Goal: Task Accomplishment & Management: Use online tool/utility

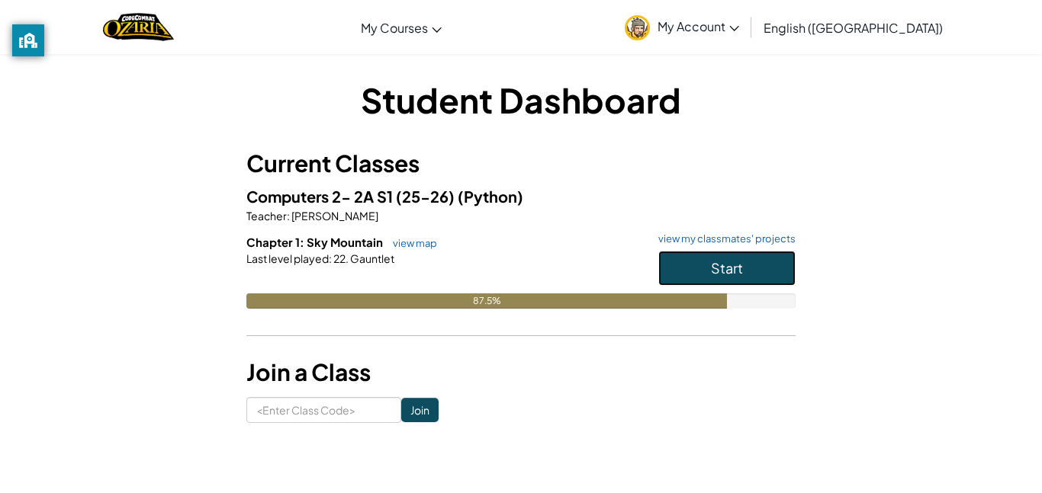
click at [742, 264] on span "Start" at bounding box center [727, 268] width 32 height 18
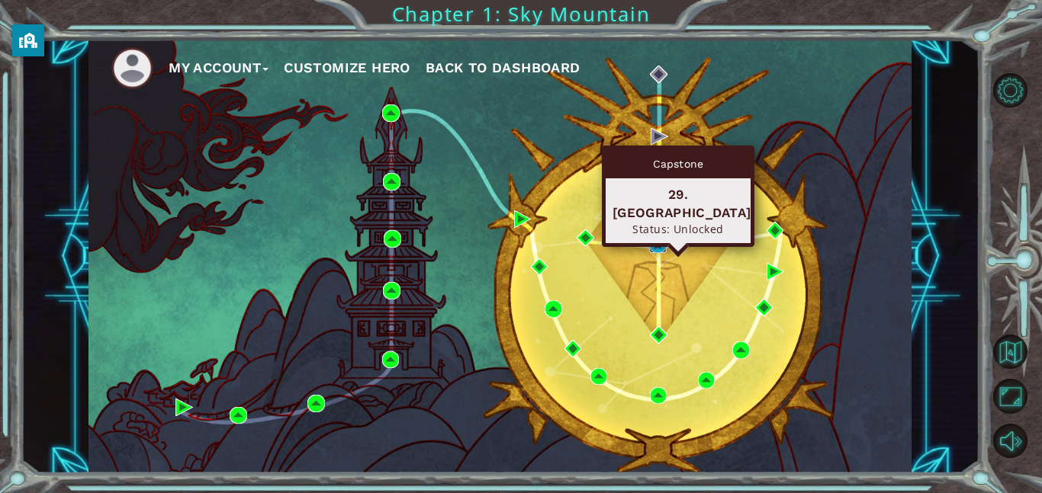
click at [656, 243] on img at bounding box center [658, 245] width 18 height 18
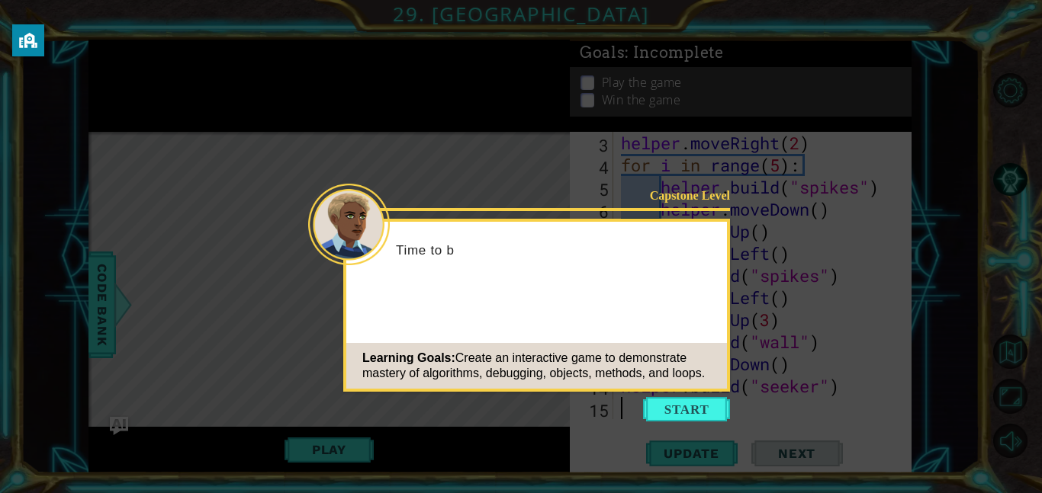
scroll to position [44, 0]
click at [719, 406] on button "Start" at bounding box center [686, 409] width 87 height 24
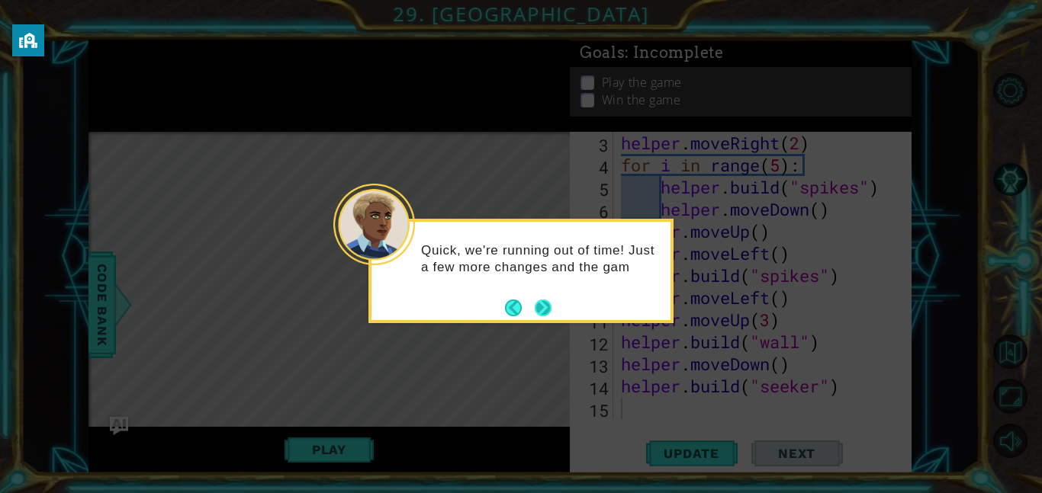
click at [539, 306] on button "Next" at bounding box center [543, 307] width 25 height 25
click at [539, 306] on button "Next" at bounding box center [543, 308] width 24 height 24
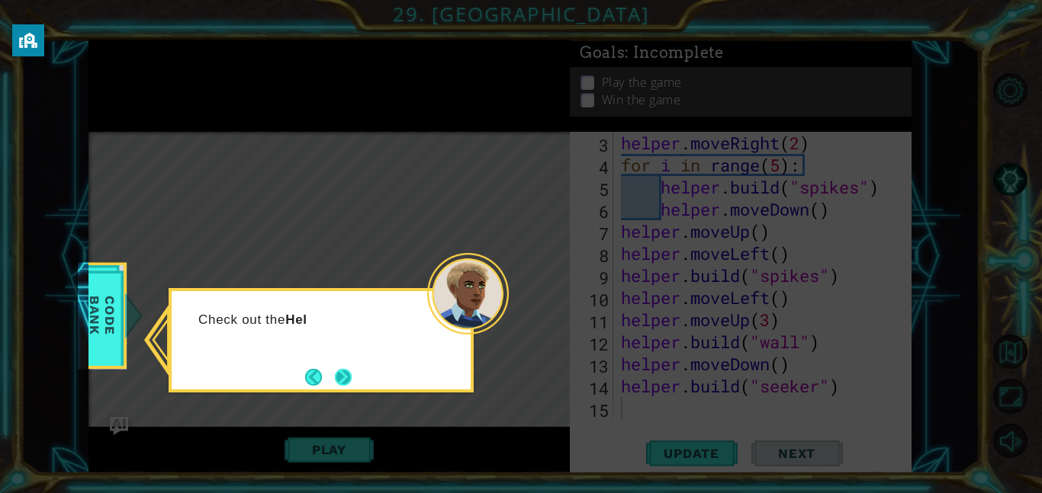
click at [354, 374] on button "Next" at bounding box center [342, 376] width 21 height 21
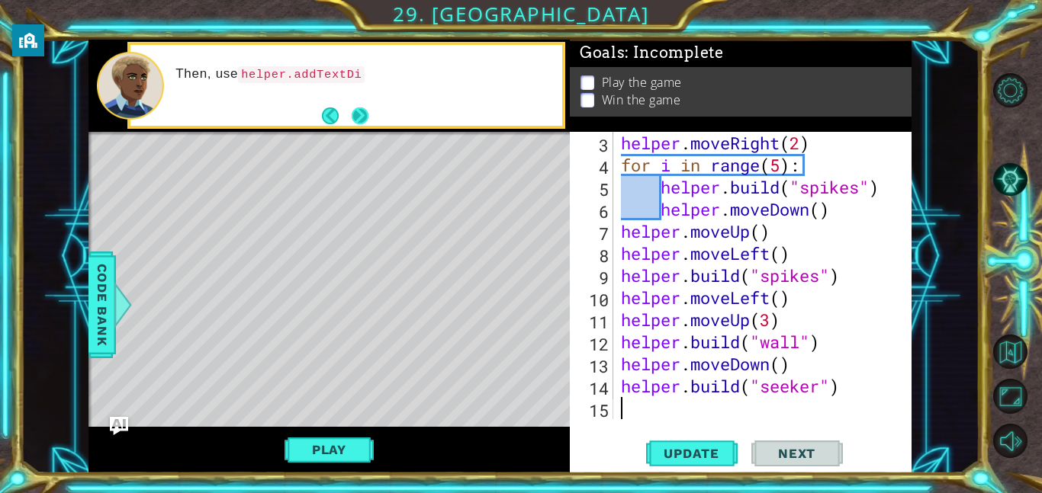
click at [360, 111] on button "Next" at bounding box center [359, 115] width 21 height 21
click at [360, 114] on button "Next" at bounding box center [359, 116] width 24 height 24
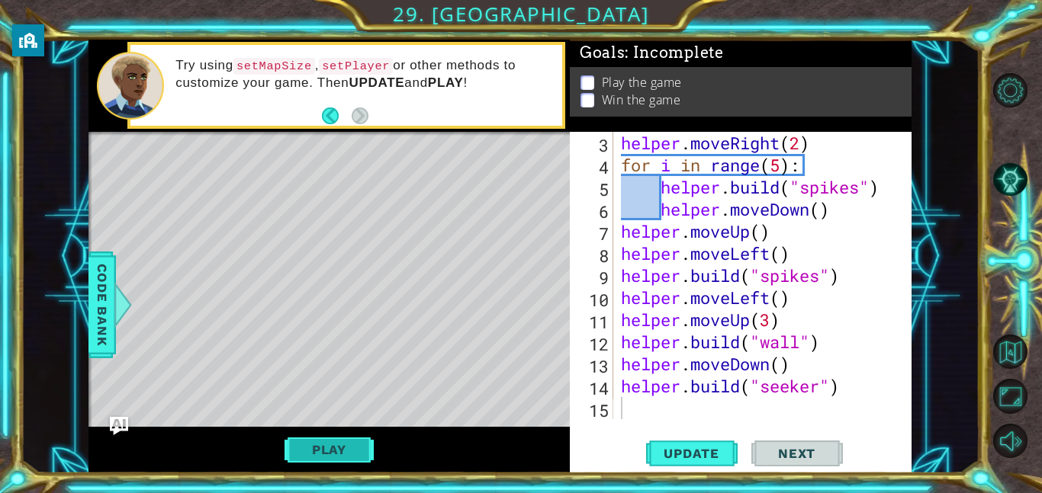
click at [308, 443] on button "Play" at bounding box center [328, 449] width 89 height 29
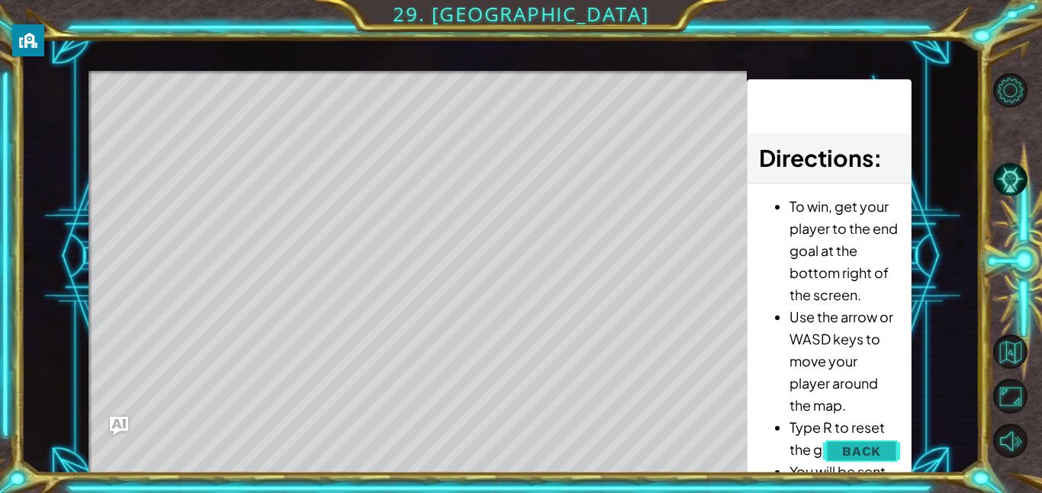
click at [836, 444] on button "Back" at bounding box center [861, 451] width 77 height 30
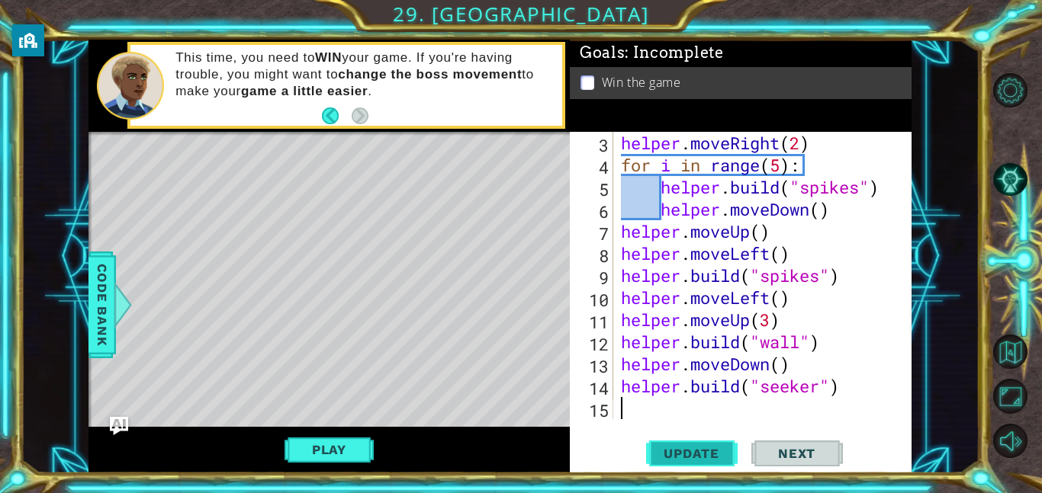
click at [688, 454] on span "Update" at bounding box center [691, 453] width 86 height 15
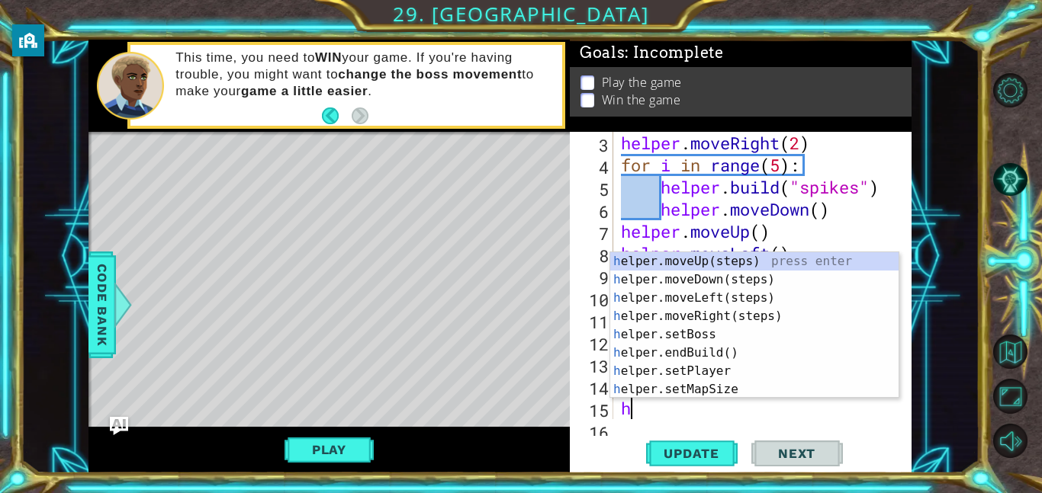
type textarea "he"
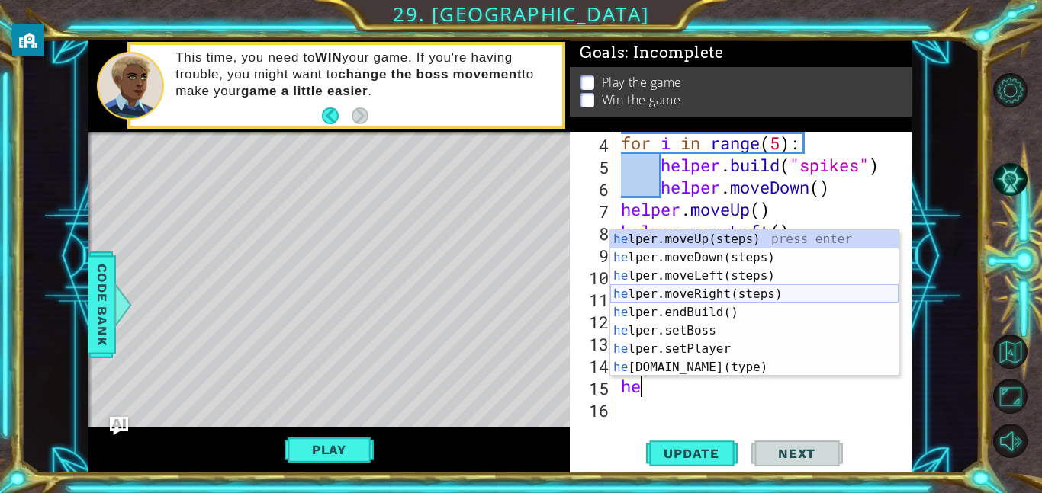
click at [708, 290] on div "he lper.moveUp(steps) press enter he lper.moveDown(steps) press enter he lper.m…" at bounding box center [754, 321] width 288 height 183
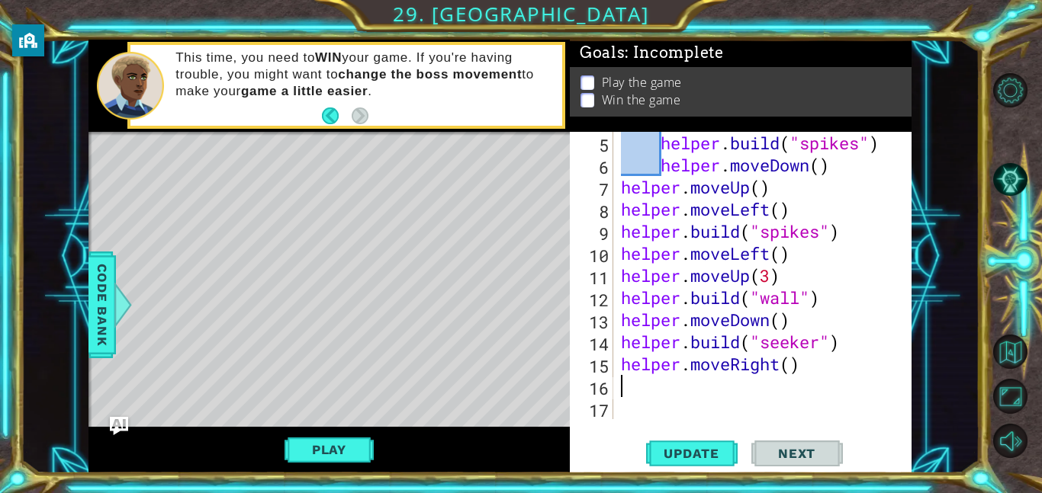
scroll to position [88, 0]
click at [783, 374] on div "helper . build ( "spikes" ) helper . moveDown ( ) helper . moveUp ( ) helper . …" at bounding box center [767, 298] width 298 height 332
click at [793, 369] on div "helper . build ( "spikes" ) helper . moveDown ( ) helper . moveUp ( ) helper . …" at bounding box center [767, 298] width 298 height 332
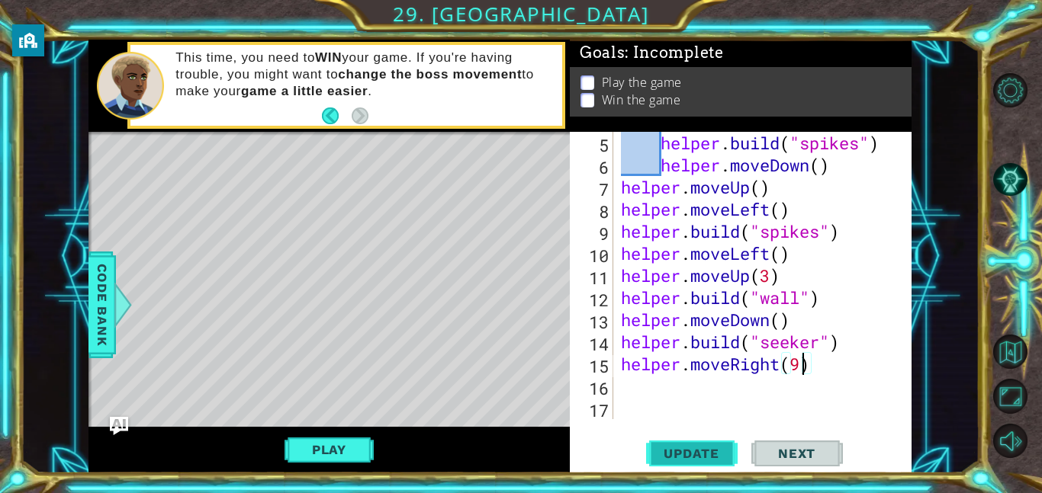
type textarea "helper.moveRight(9)"
click at [690, 455] on span "Update" at bounding box center [691, 453] width 86 height 15
click at [645, 384] on div "helper . build ( "spikes" ) helper . moveDown ( ) helper . moveUp ( ) helper . …" at bounding box center [767, 298] width 298 height 332
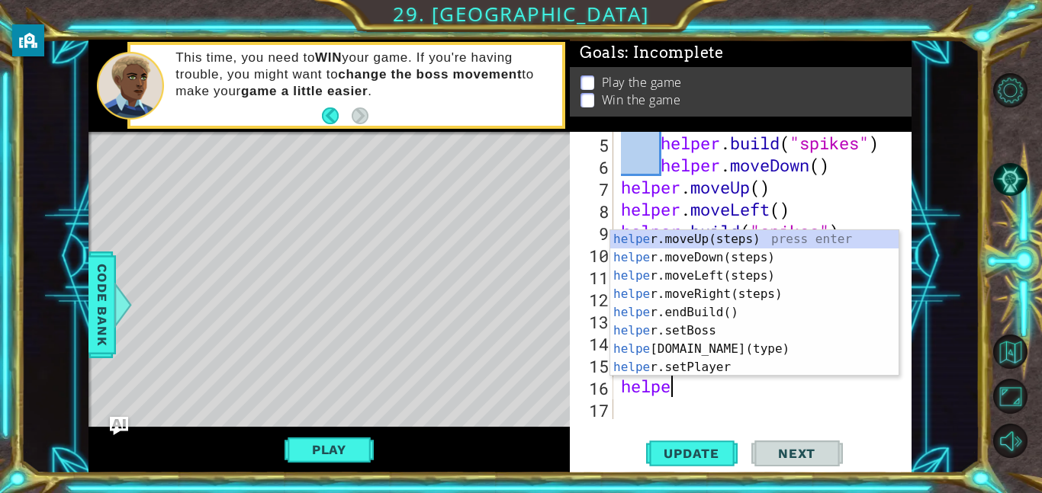
scroll to position [0, 2]
type textarea "helper"
click at [704, 256] on div "helper .moveUp(steps) press enter helper .moveDown(steps) press enter helper .m…" at bounding box center [754, 321] width 288 height 183
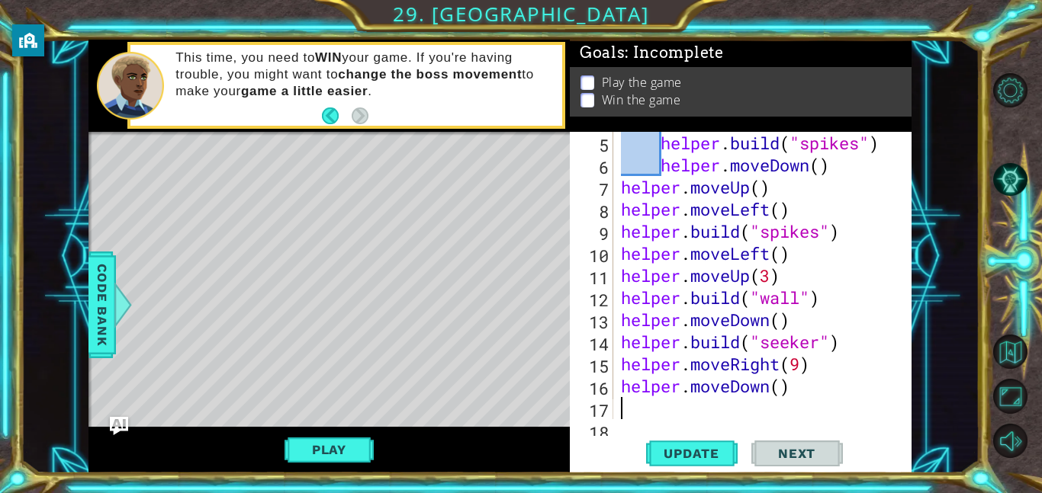
scroll to position [111, 0]
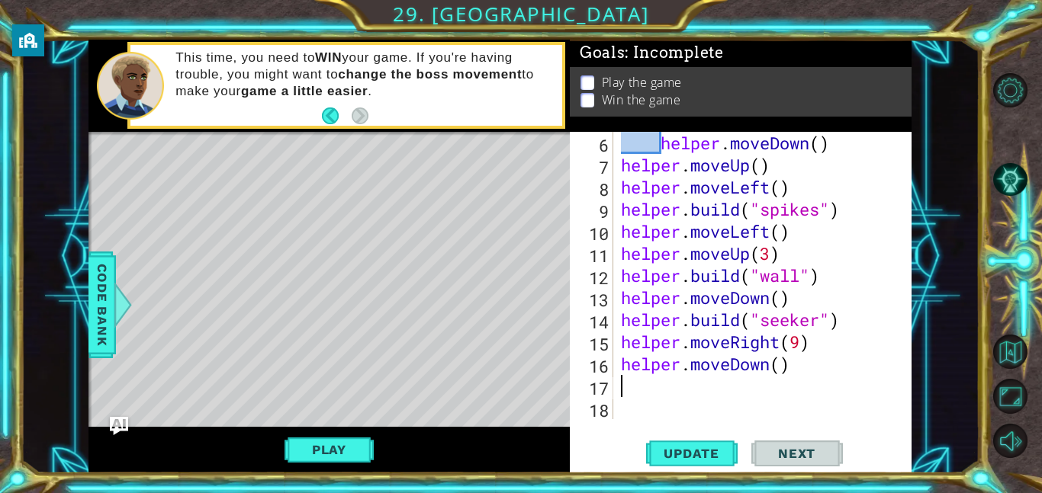
click at [790, 373] on div "helper . moveDown ( ) helper . moveUp ( ) helper . moveLeft ( ) helper . build …" at bounding box center [767, 298] width 298 height 332
click at [777, 369] on div "helper . moveDown ( ) helper . moveUp ( ) helper . moveLeft ( ) helper . build …" at bounding box center [767, 298] width 298 height 332
type textarea "helper.moveDown(4)"
click at [621, 384] on div "helper . moveDown ( ) helper . moveUp ( ) helper . moveLeft ( ) helper . build …" at bounding box center [767, 298] width 298 height 332
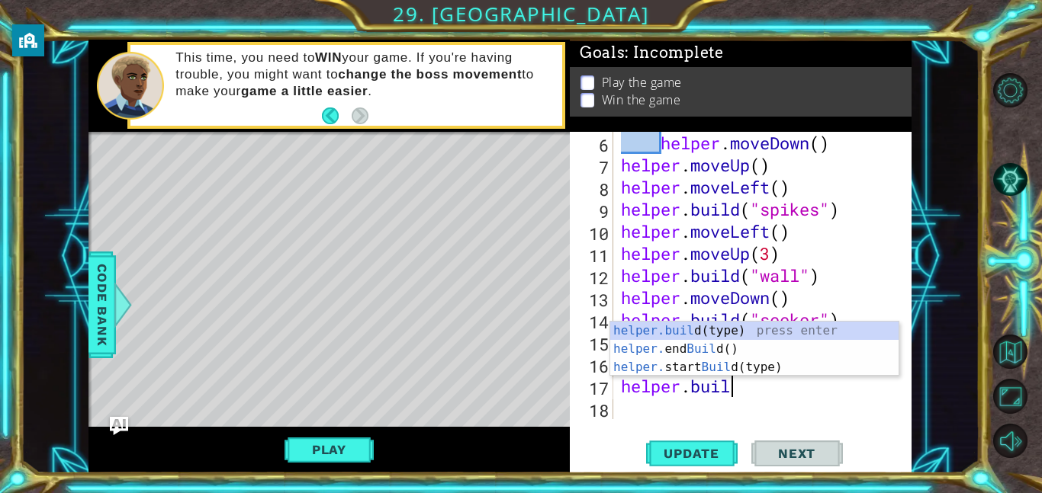
scroll to position [0, 5]
click at [734, 329] on div "[DOMAIN_NAME] (type) press enter helper. end Build () press enter helper. start…" at bounding box center [754, 367] width 288 height 91
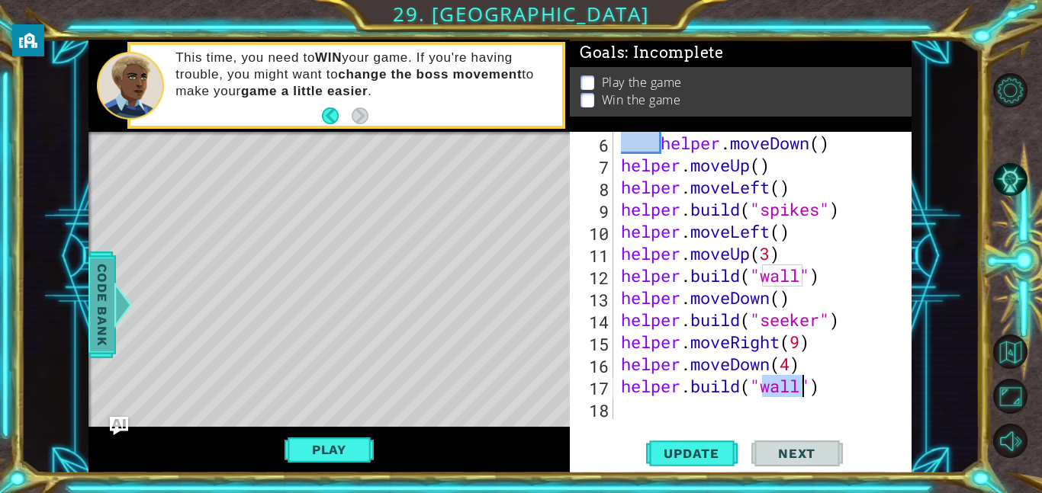
click at [101, 294] on span "Code Bank" at bounding box center [102, 304] width 24 height 93
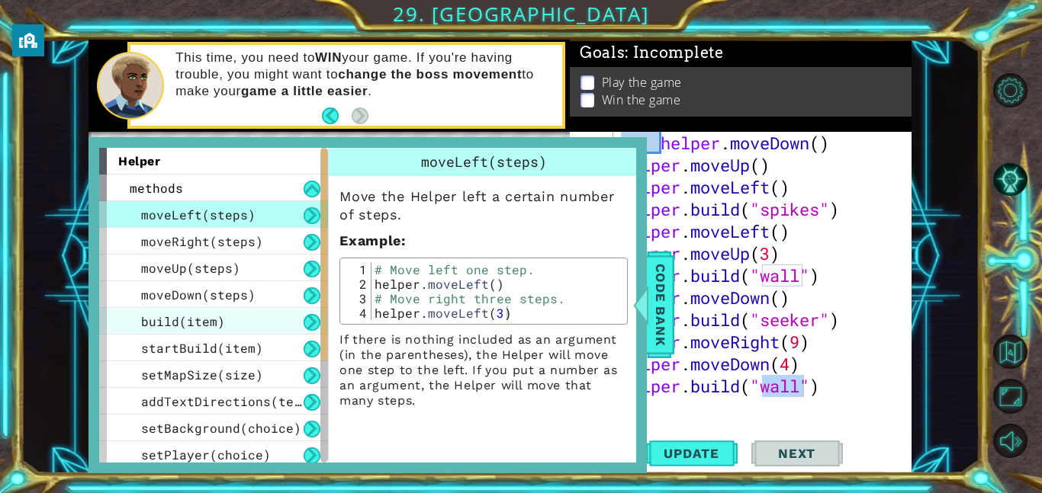
click at [238, 318] on div "build(item)" at bounding box center [213, 321] width 229 height 27
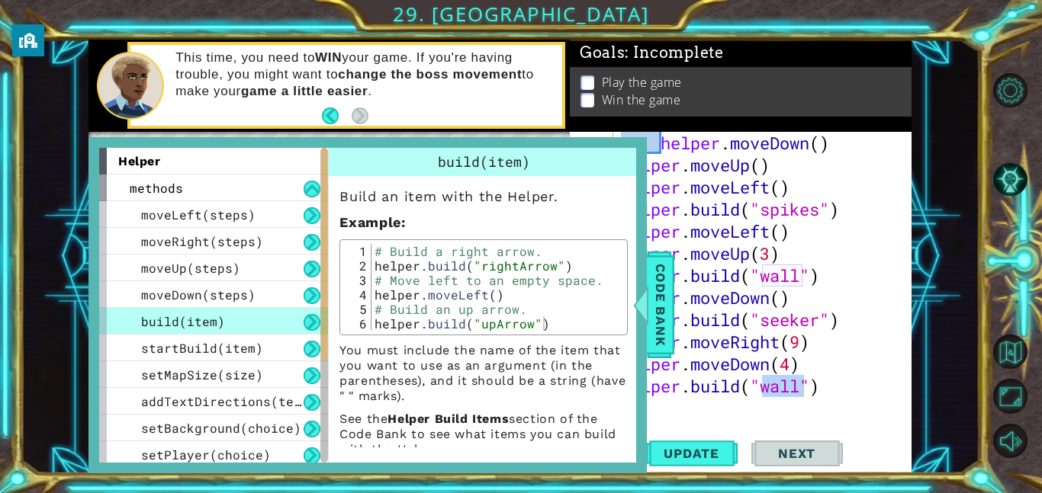
click at [314, 323] on button at bounding box center [311, 322] width 17 height 17
click at [271, 323] on div "build(item)" at bounding box center [213, 321] width 229 height 27
drag, startPoint x: 271, startPoint y: 323, endPoint x: 283, endPoint y: 314, distance: 14.8
click at [283, 314] on div "build(item)" at bounding box center [213, 321] width 229 height 27
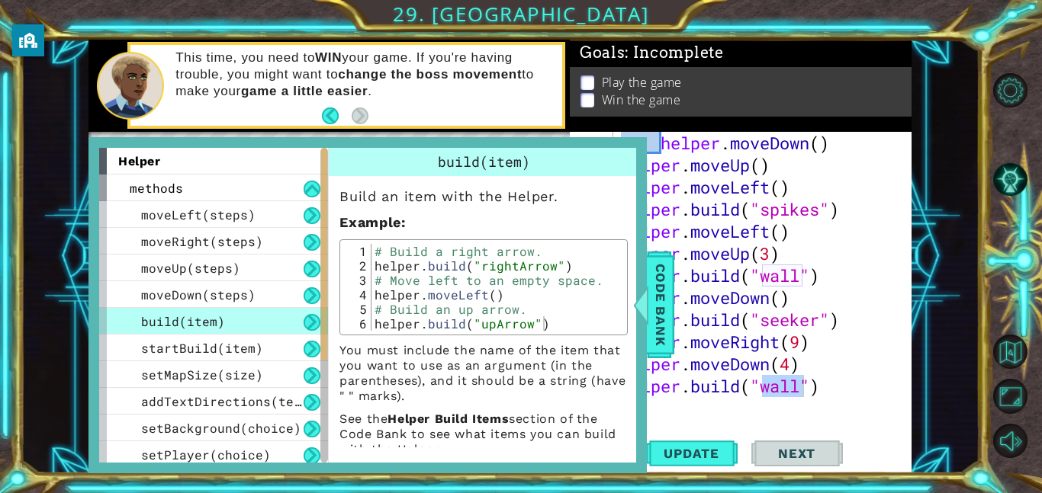
click at [283, 314] on div "build(item)" at bounding box center [213, 321] width 229 height 27
click at [312, 323] on button at bounding box center [311, 322] width 17 height 17
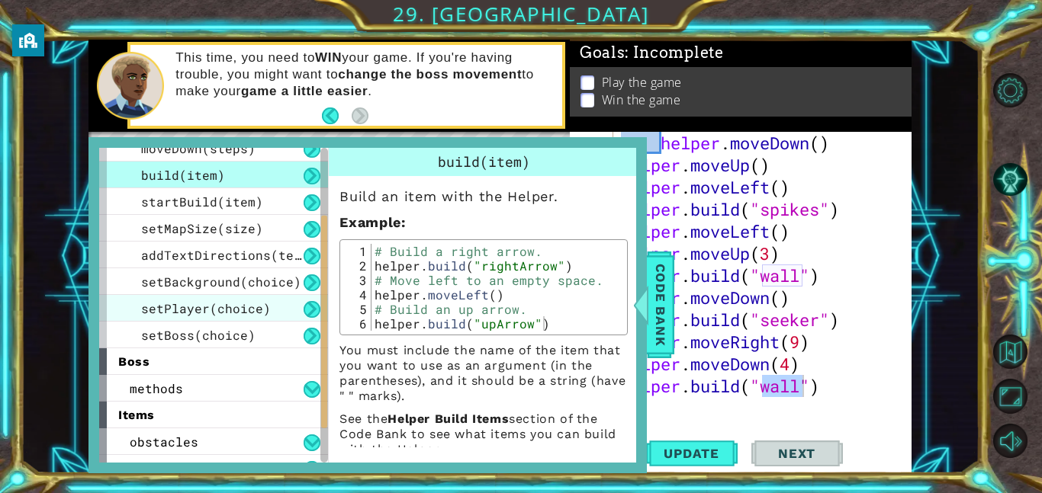
scroll to position [138, 0]
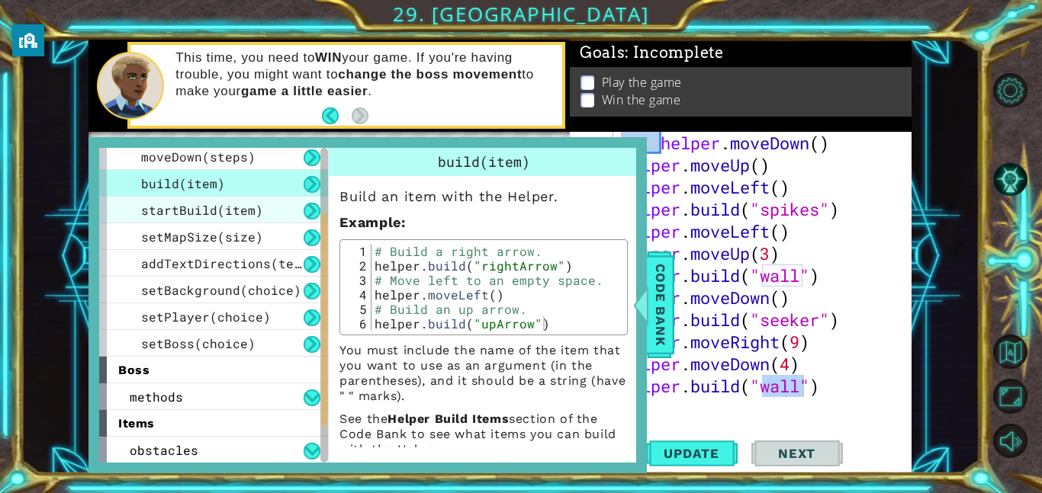
click at [236, 206] on span "startBuild(item)" at bounding box center [202, 210] width 122 height 16
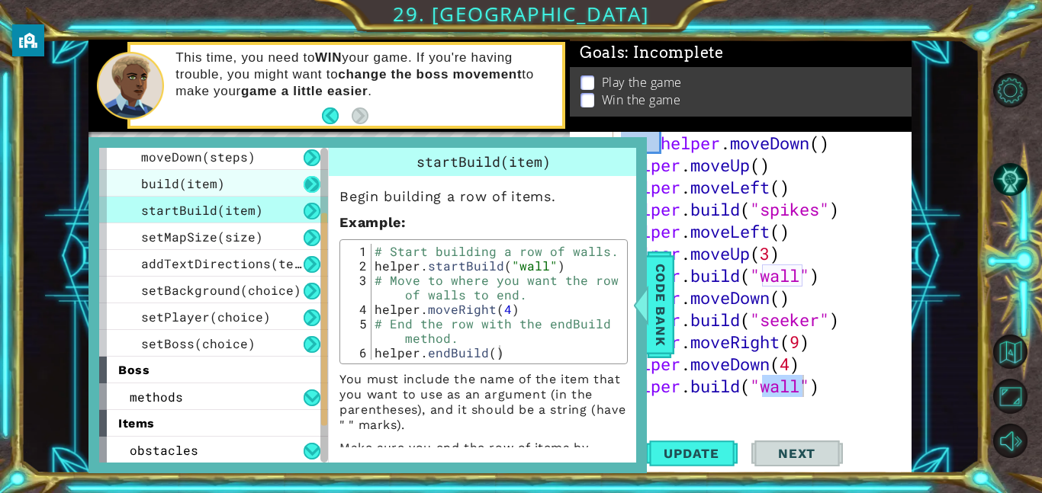
click at [313, 188] on button at bounding box center [311, 184] width 17 height 17
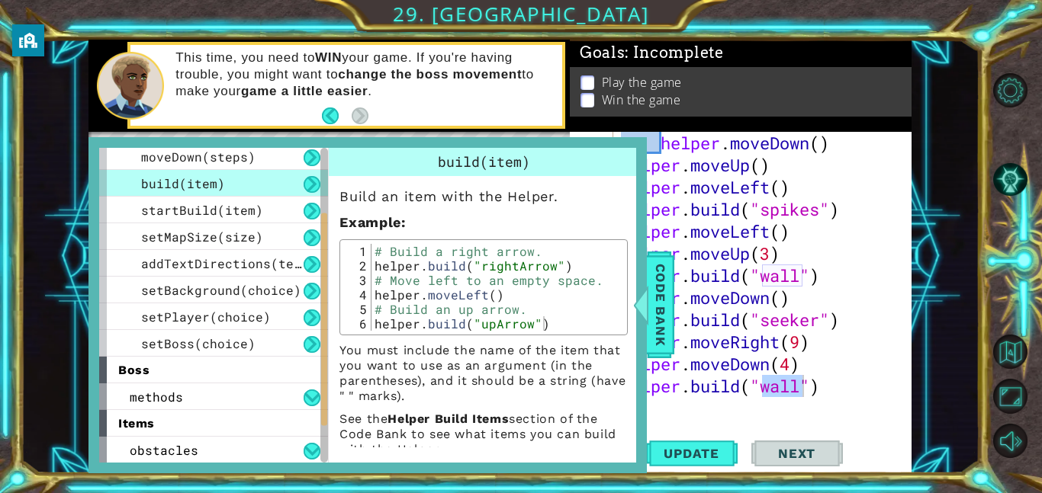
click at [690, 386] on div "helper . moveDown ( ) helper . moveUp ( ) helper . moveLeft ( ) helper . build …" at bounding box center [767, 298] width 298 height 332
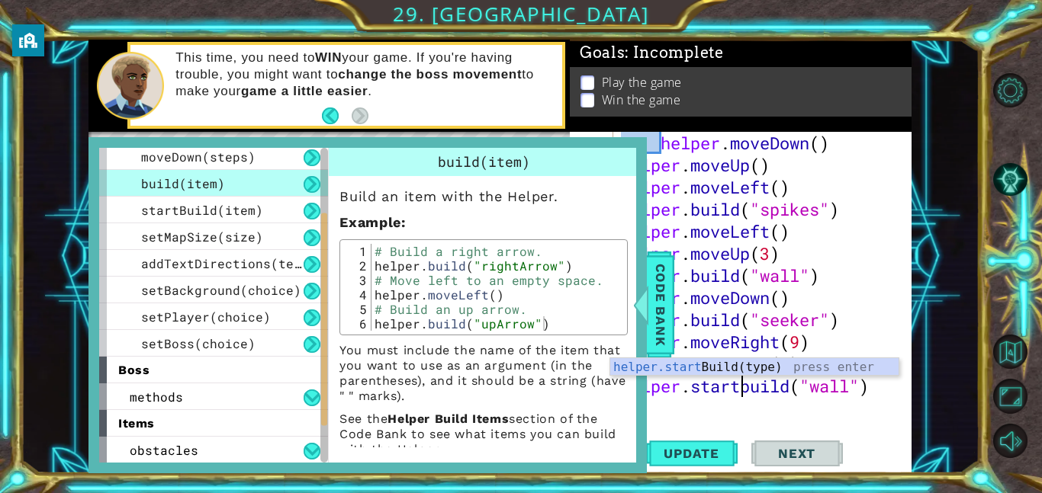
scroll to position [0, 5]
click at [754, 368] on div "helper.startB uild(type) press enter" at bounding box center [754, 385] width 288 height 55
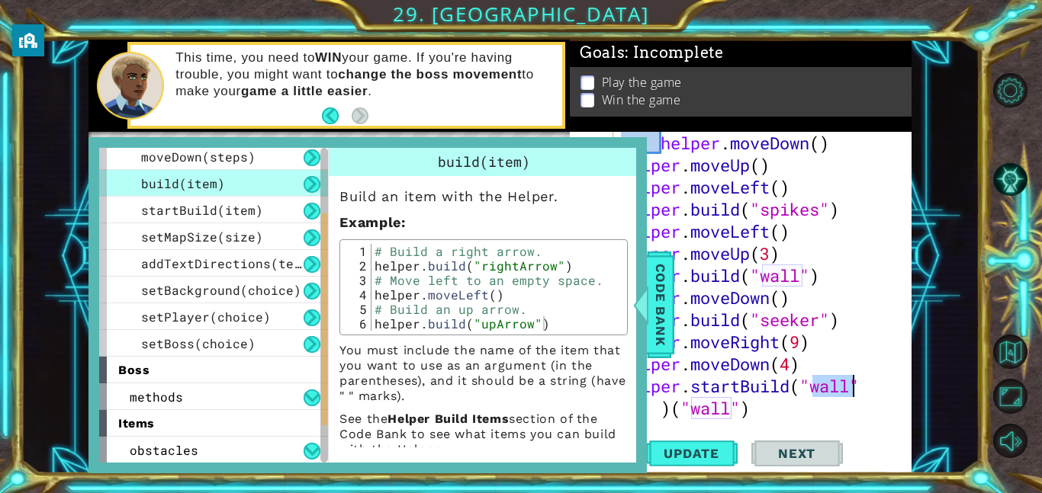
scroll to position [133, 0]
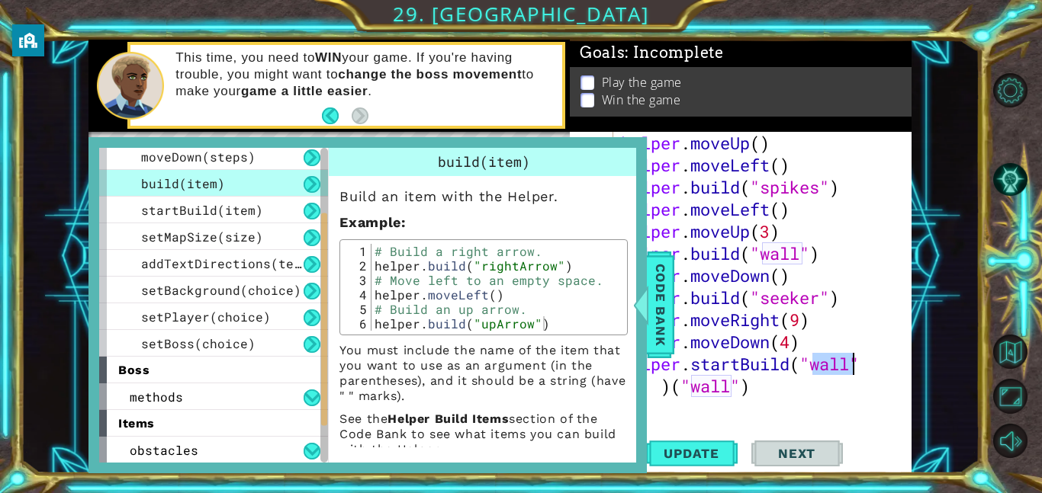
click at [756, 391] on div "helper . moveUp ( ) helper . moveLeft ( ) helper . build ( "spikes" ) helper . …" at bounding box center [767, 298] width 298 height 332
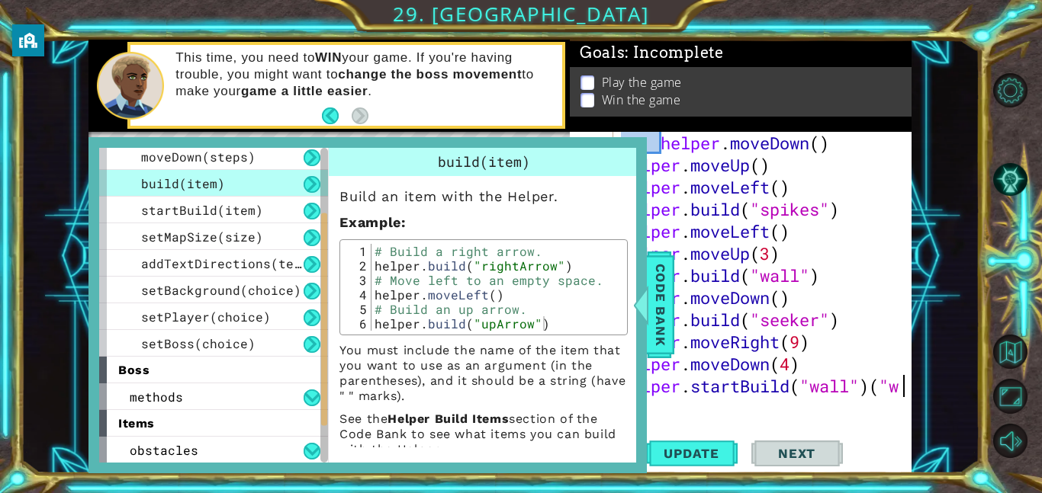
scroll to position [111, 0]
click at [310, 181] on button at bounding box center [311, 184] width 17 height 17
click at [296, 210] on div "startBuild(item)" at bounding box center [213, 210] width 229 height 27
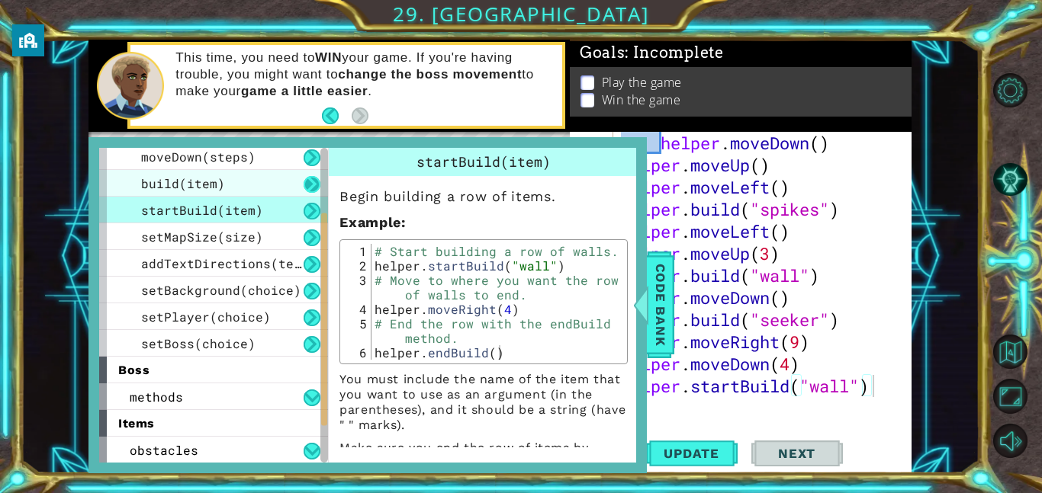
click at [311, 180] on button at bounding box center [311, 184] width 17 height 17
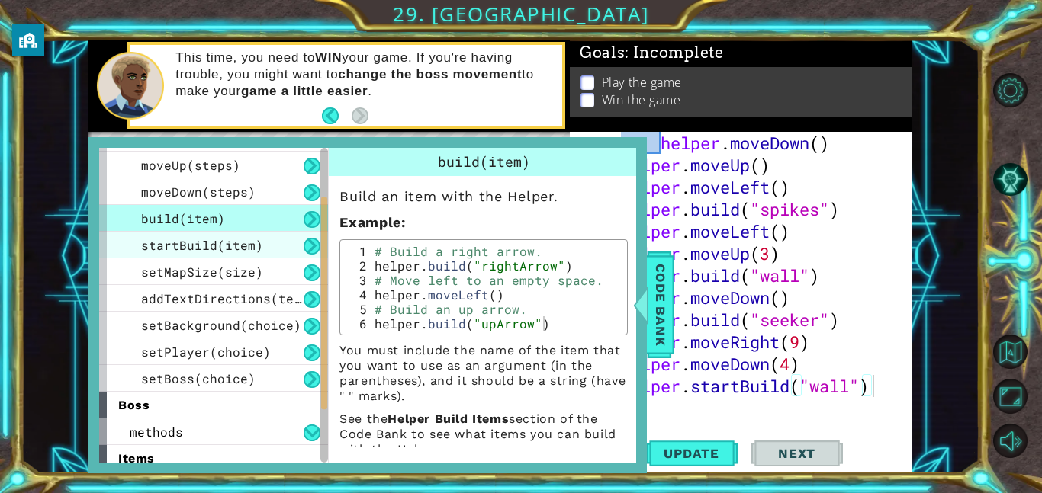
scroll to position [104, 0]
click at [309, 249] on button at bounding box center [311, 245] width 17 height 17
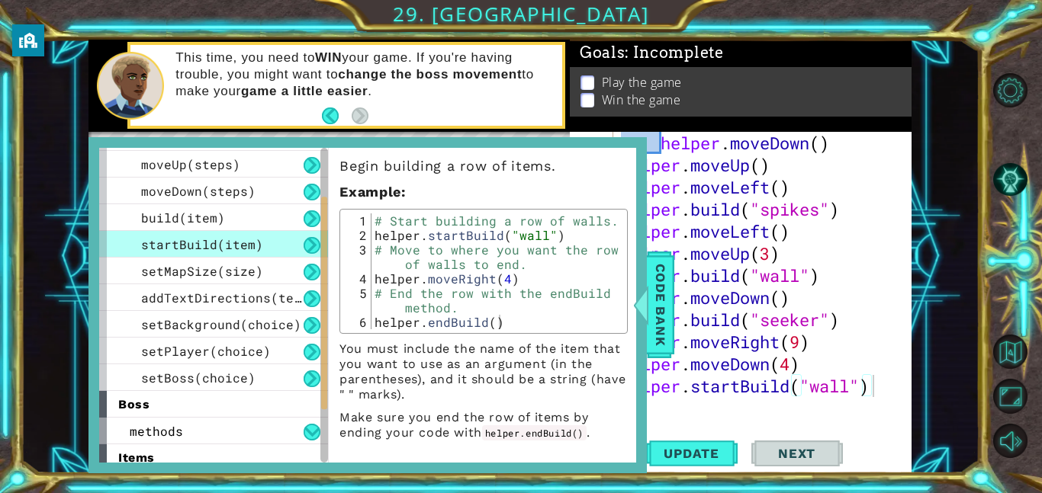
scroll to position [0, 0]
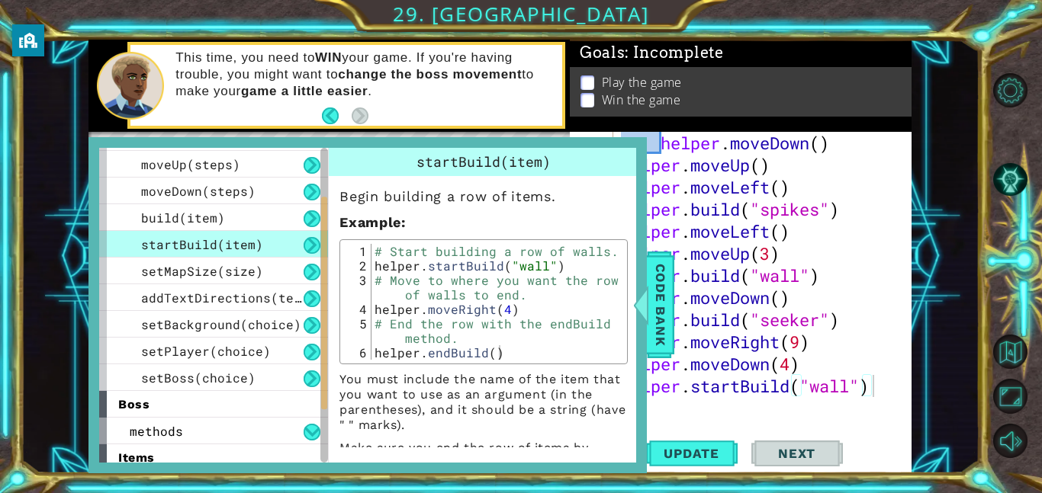
click at [306, 246] on button at bounding box center [311, 245] width 17 height 17
click at [317, 217] on button at bounding box center [311, 218] width 17 height 17
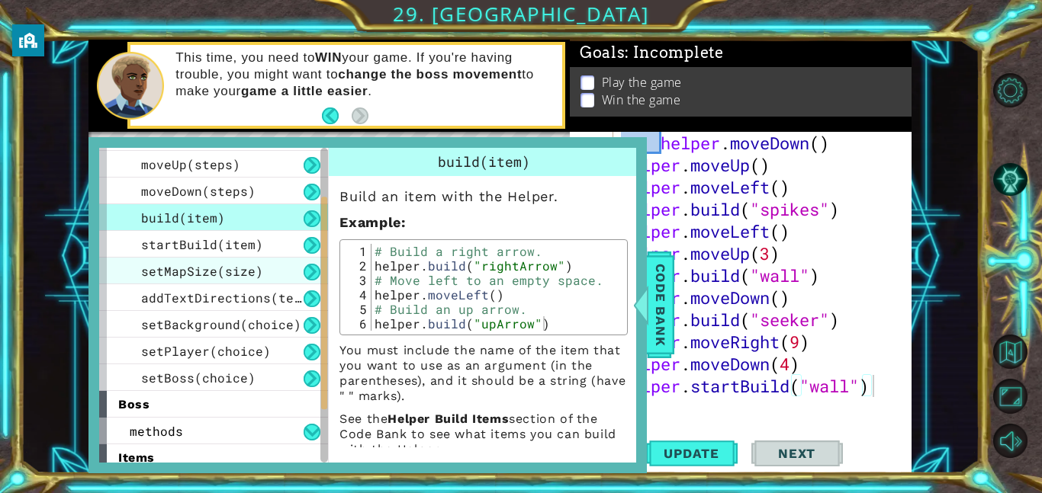
scroll to position [218, 0]
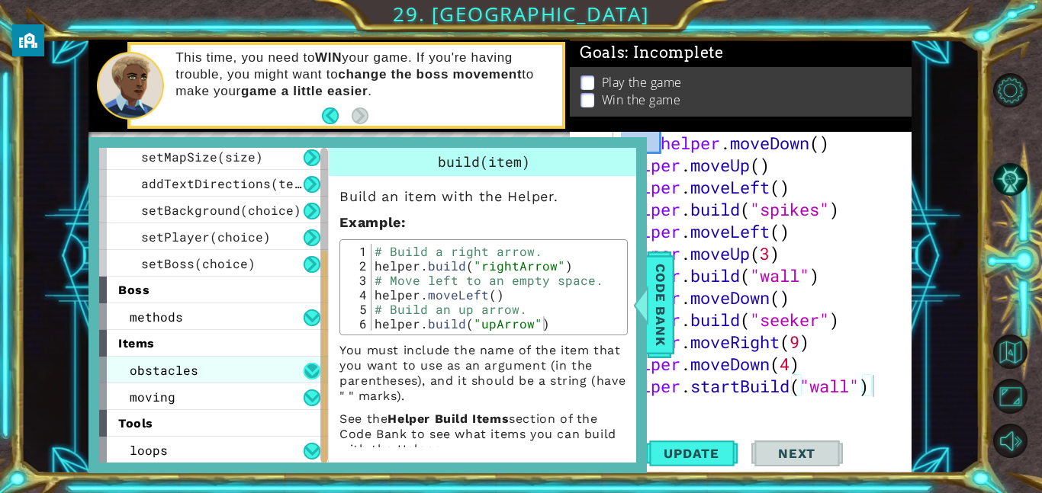
click at [309, 367] on button at bounding box center [311, 371] width 17 height 17
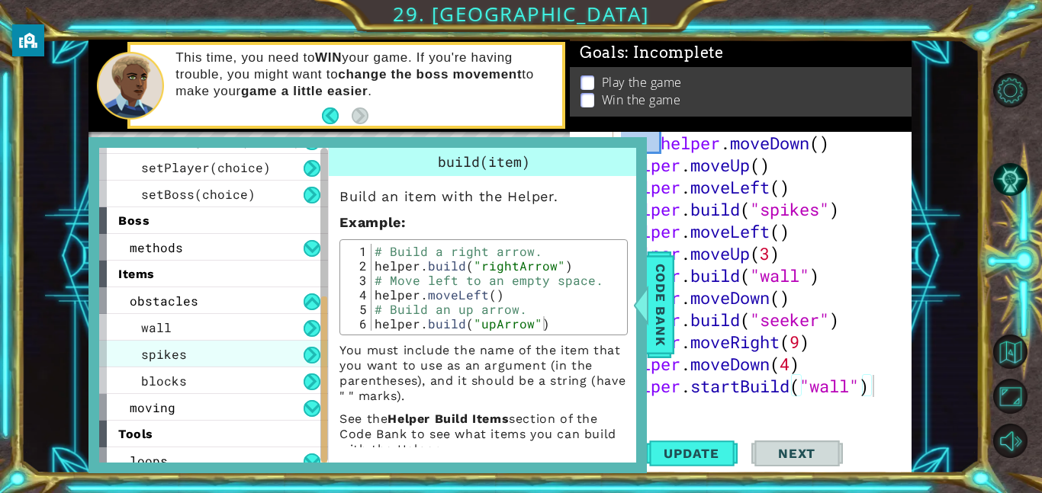
scroll to position [298, 0]
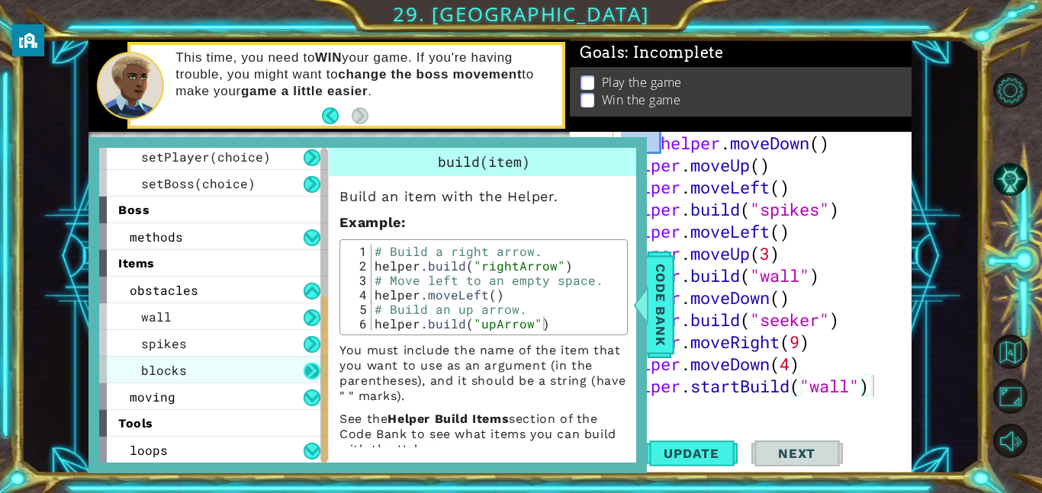
click at [307, 374] on button at bounding box center [311, 371] width 17 height 17
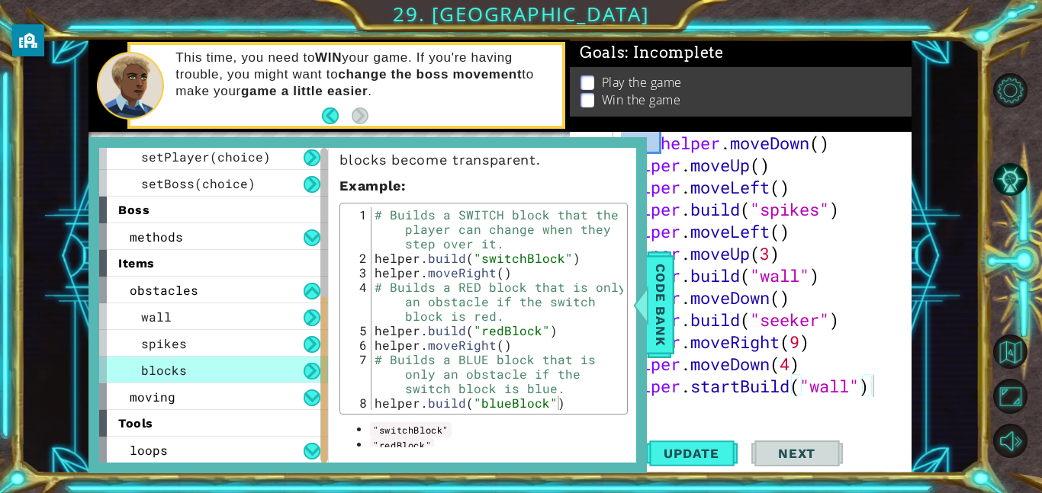
scroll to position [186, 0]
click at [848, 390] on div "helper . moveDown ( ) helper . moveUp ( ) helper . moveLeft ( ) helper . build …" at bounding box center [767, 298] width 298 height 332
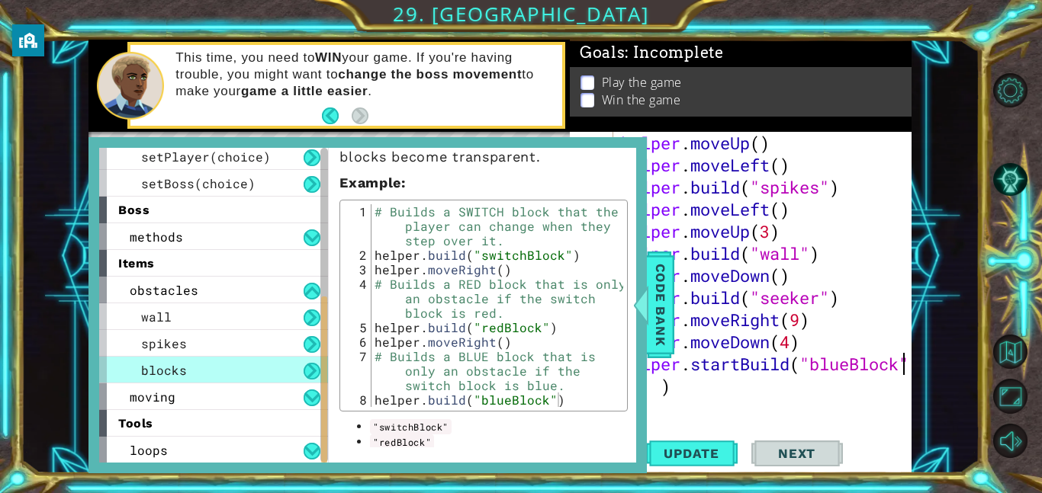
scroll to position [133, 0]
type textarea "helper.startBuild("blueBlock")"
click at [652, 307] on span "Code Bank" at bounding box center [660, 304] width 24 height 93
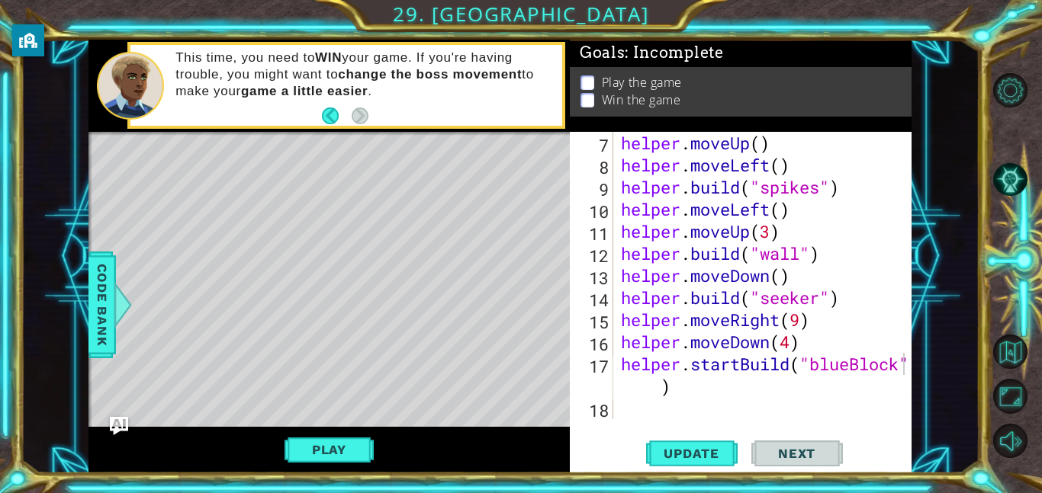
click at [649, 416] on div "helper . moveUp ( ) helper . moveLeft ( ) helper . build ( "spikes" ) helper . …" at bounding box center [767, 298] width 298 height 332
click at [692, 450] on span "Update" at bounding box center [691, 453] width 86 height 15
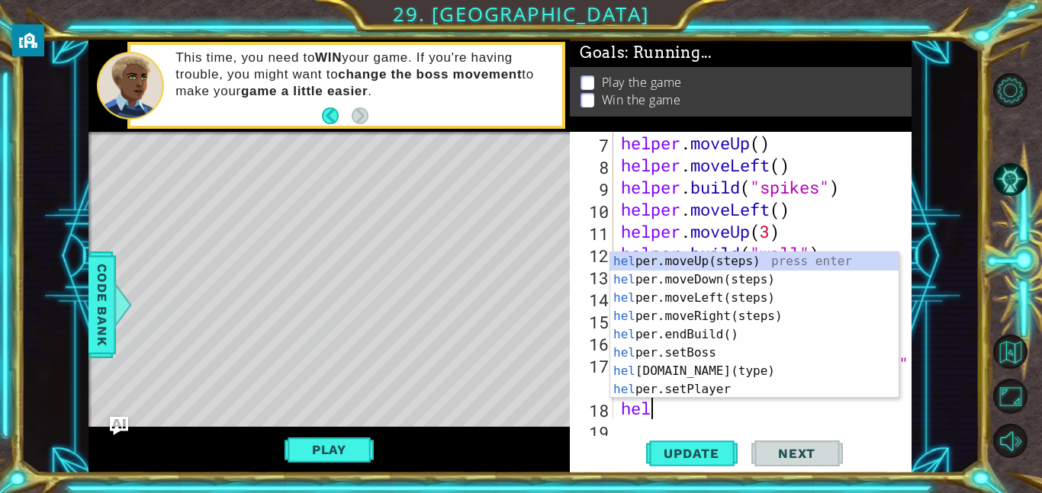
type textarea "hel"
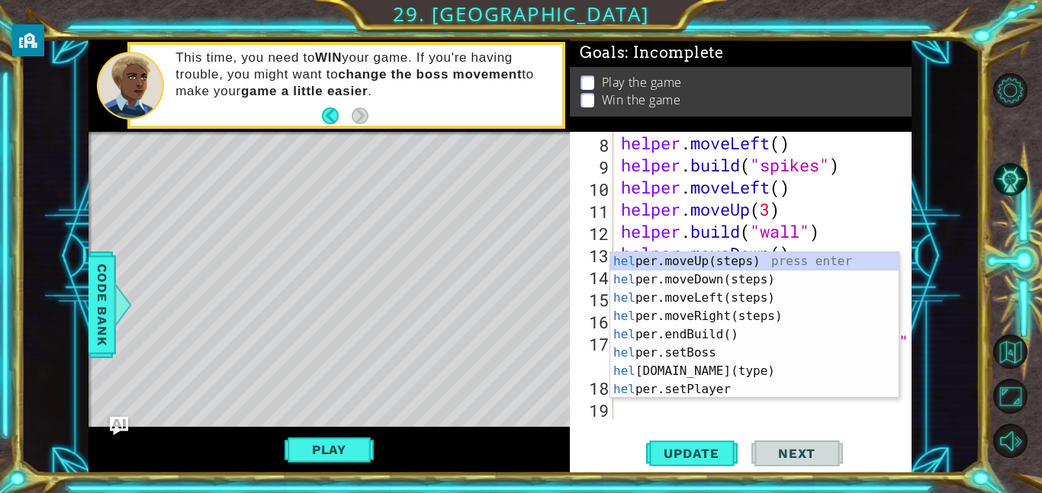
scroll to position [155, 0]
click at [717, 299] on div "hel per.moveUp(steps) press enter hel per.moveDown(steps) press enter hel per.m…" at bounding box center [754, 343] width 288 height 183
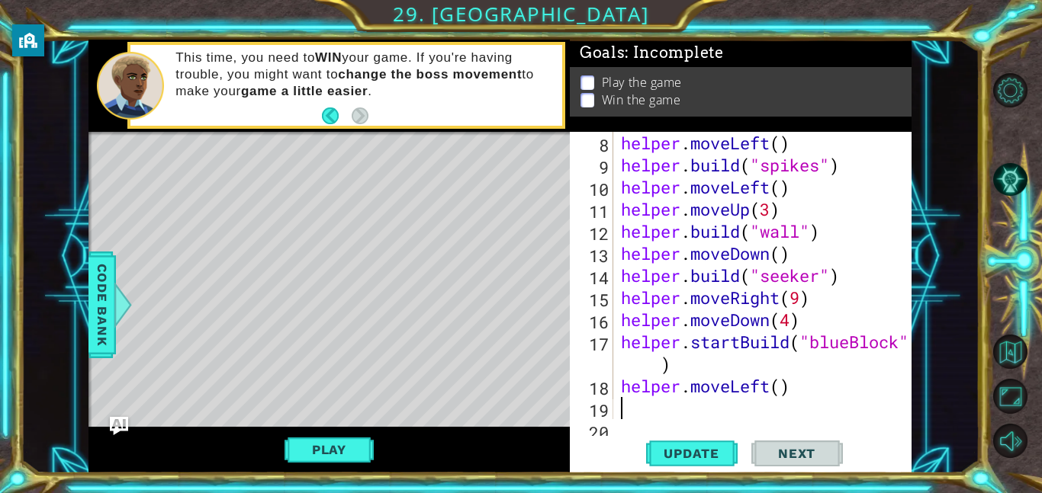
scroll to position [177, 0]
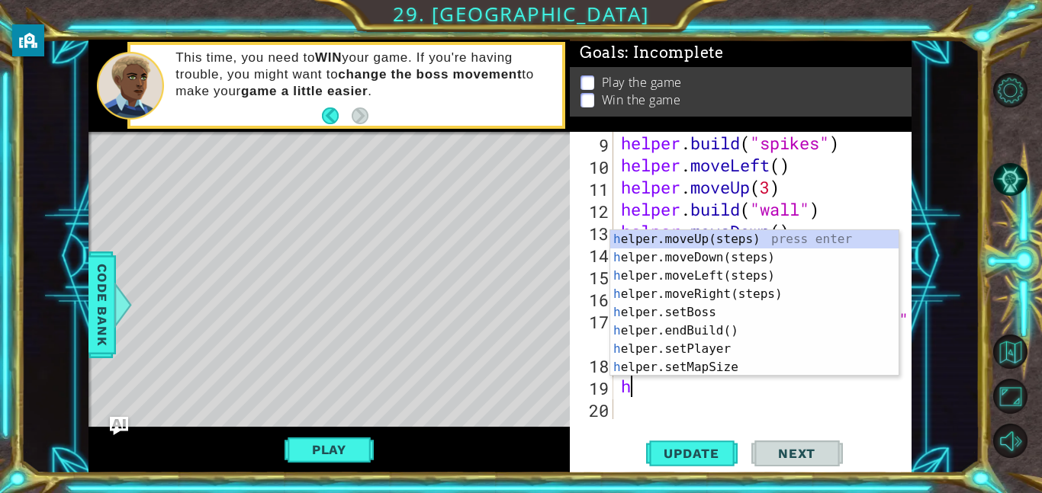
type textarea "he"
click at [785, 255] on div "he lper.moveUp(steps) press enter he lper.moveDown(steps) press enter he lper.m…" at bounding box center [754, 321] width 288 height 183
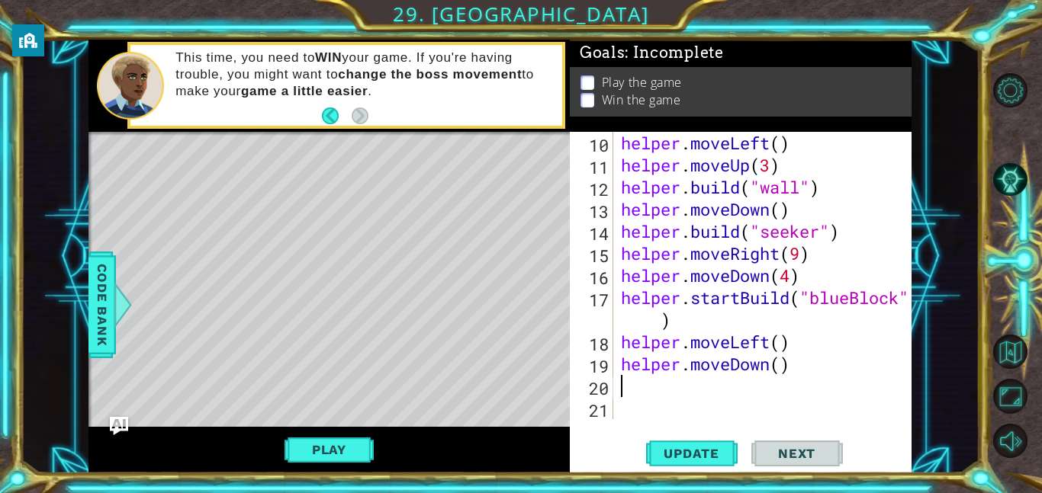
scroll to position [199, 0]
type textarea "he"
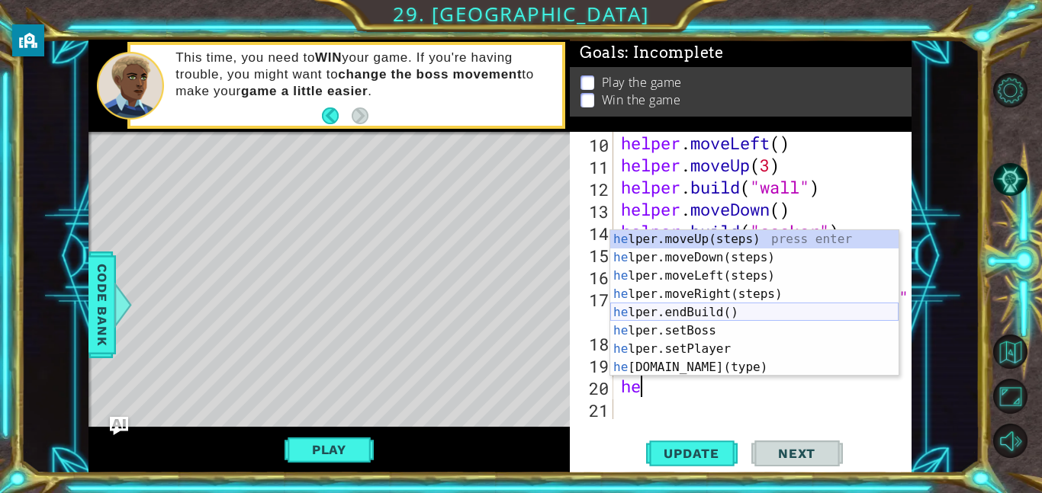
click at [737, 309] on div "he lper.moveUp(steps) press enter he lper.moveDown(steps) press enter he lper.m…" at bounding box center [754, 321] width 288 height 183
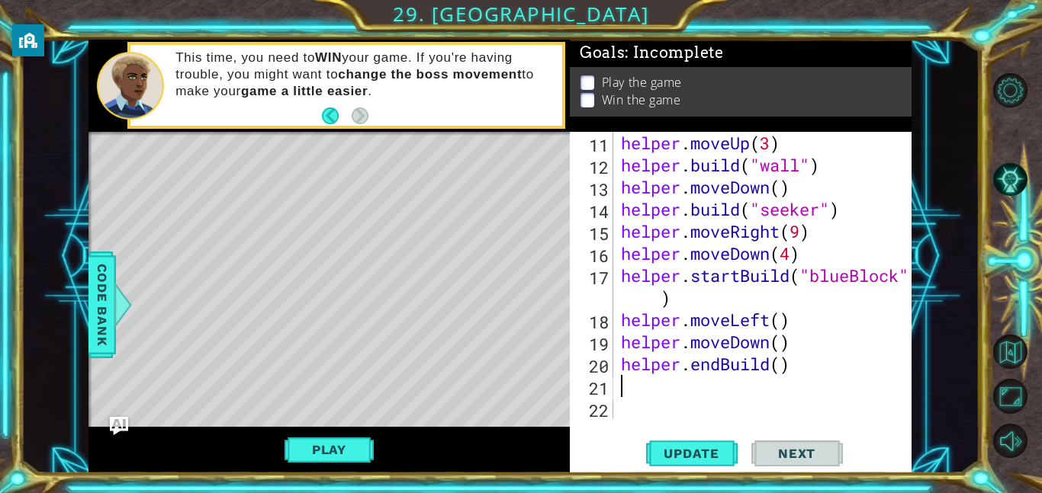
scroll to position [221, 0]
click at [688, 456] on span "Update" at bounding box center [691, 453] width 86 height 15
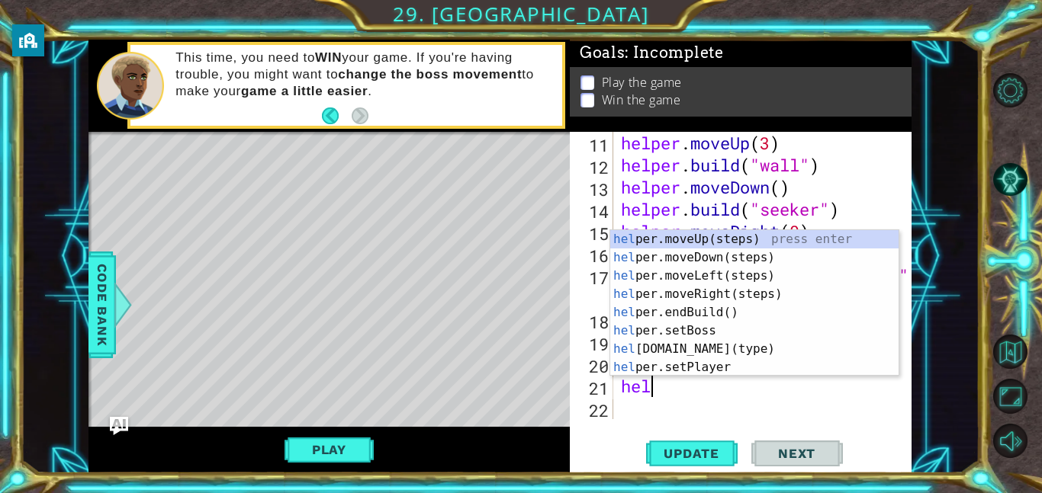
type textarea "help"
click at [726, 275] on div "help er.moveUp(steps) press enter help er.moveDown(steps) press enter help er.m…" at bounding box center [754, 321] width 288 height 183
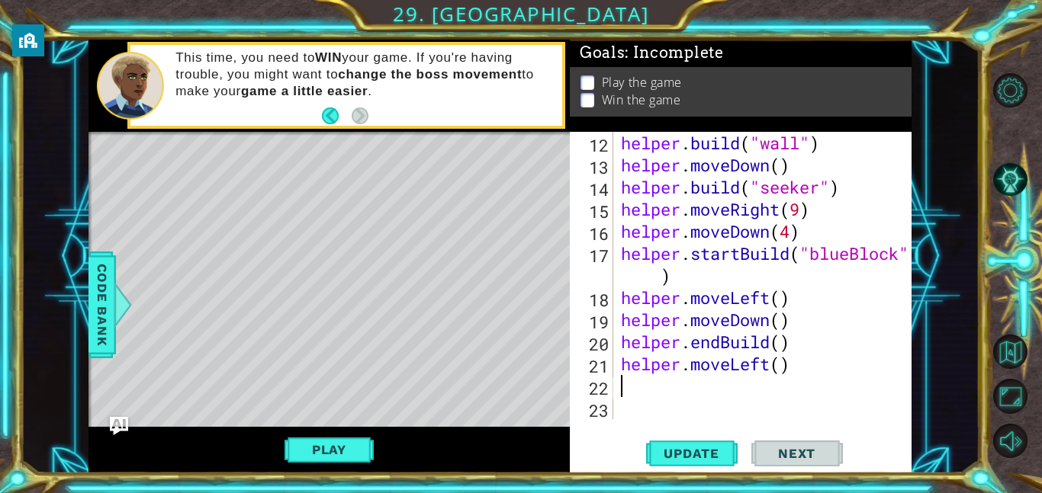
scroll to position [243, 0]
click at [781, 370] on div "helper . build ( "wall" ) helper . moveDown ( ) helper . build ( "seeker" ) hel…" at bounding box center [767, 298] width 298 height 332
type textarea "helper.moveLeft(8)"
click at [667, 393] on div "helper . build ( "wall" ) helper . moveDown ( ) helper . build ( "seeker" ) hel…" at bounding box center [767, 298] width 298 height 332
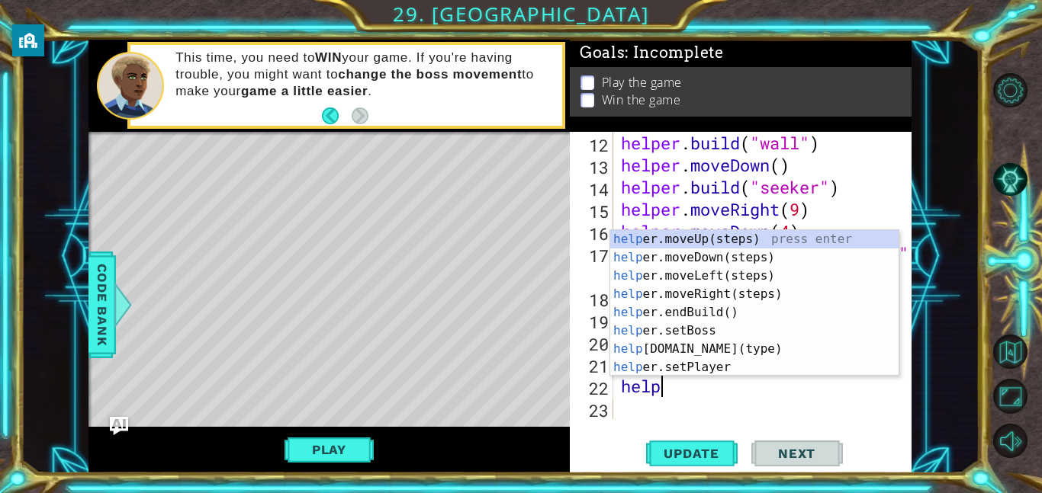
scroll to position [0, 2]
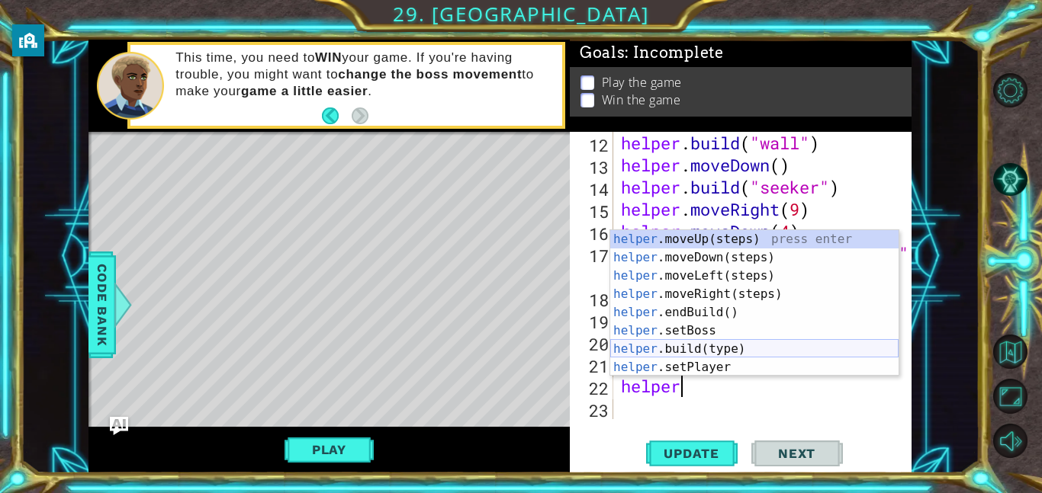
click at [725, 348] on div "helper .moveUp(steps) press enter helper .moveDown(steps) press enter helper .m…" at bounding box center [754, 321] width 288 height 183
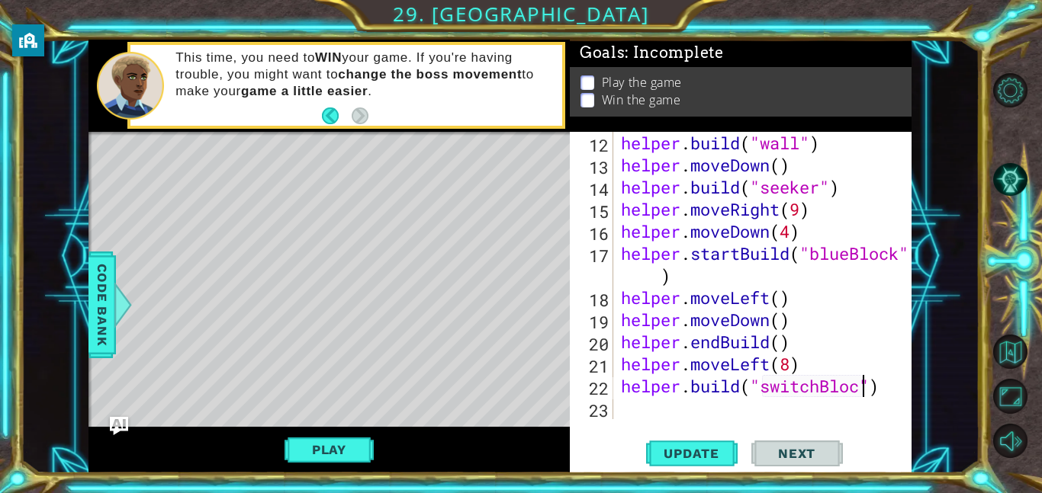
scroll to position [0, 11]
type textarea "[DOMAIN_NAME]("switchBlock")"
click at [718, 447] on span "Update" at bounding box center [691, 453] width 86 height 15
click at [708, 453] on span "Update" at bounding box center [691, 453] width 86 height 15
click at [344, 448] on button "Play" at bounding box center [328, 449] width 89 height 29
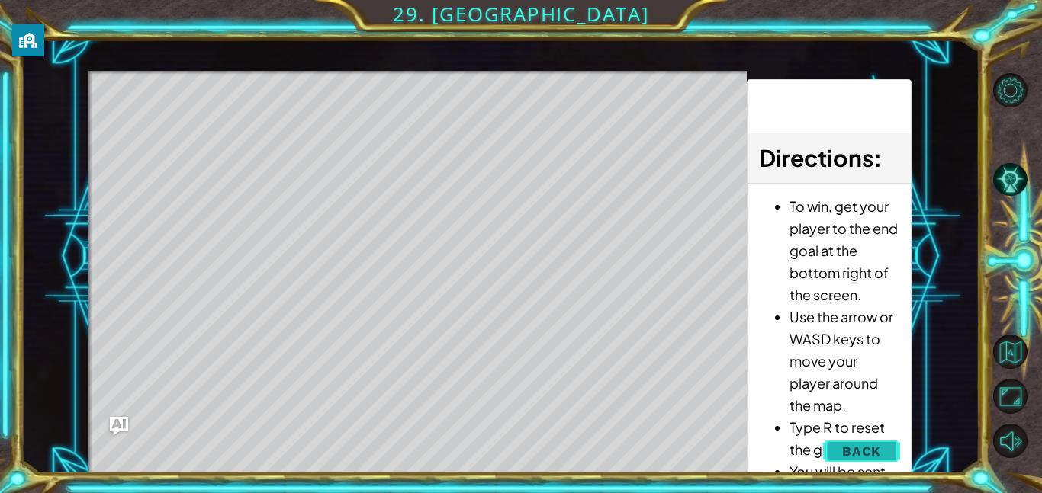
click at [867, 441] on button "Back" at bounding box center [861, 451] width 77 height 30
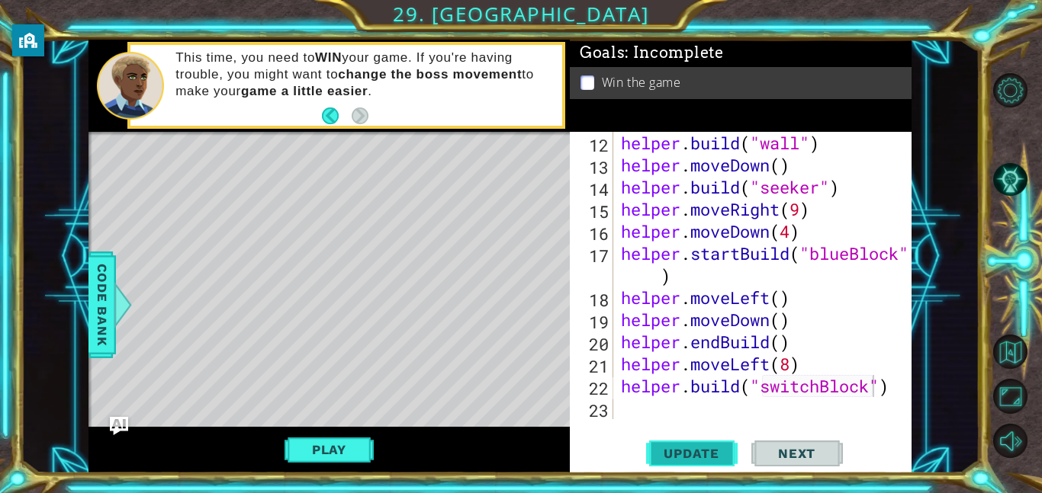
click at [707, 451] on span "Update" at bounding box center [691, 453] width 86 height 15
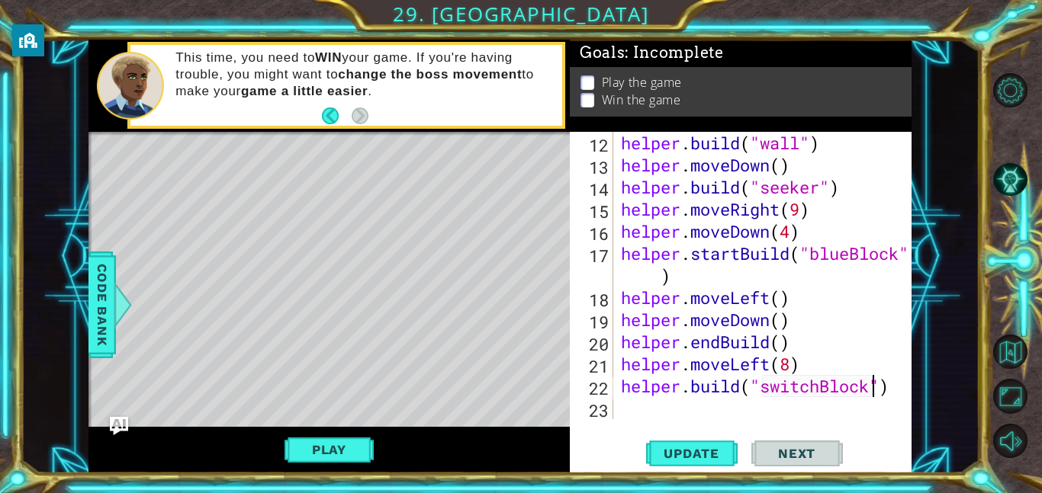
click at [624, 410] on div "helper . build ( "wall" ) helper . moveDown ( ) helper . build ( "seeker" ) hel…" at bounding box center [767, 298] width 298 height 332
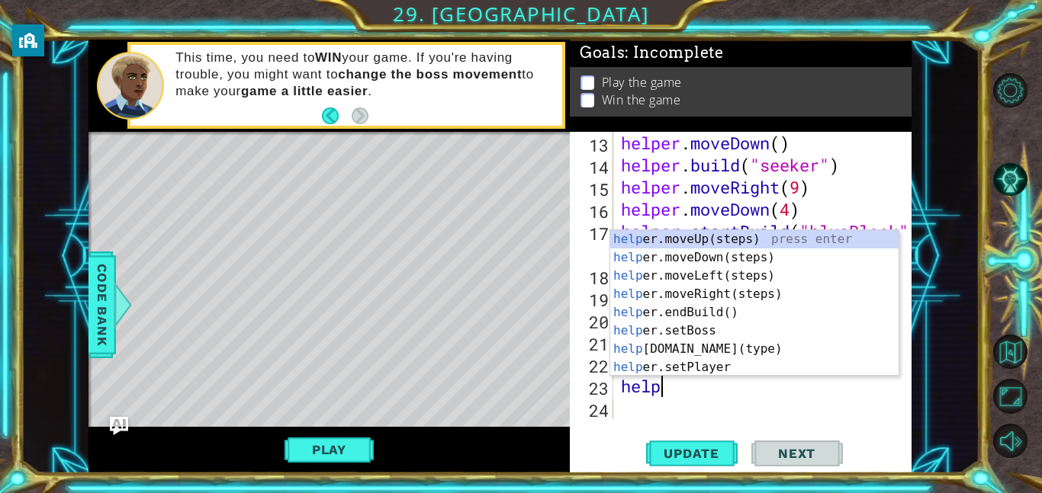
scroll to position [0, 2]
type textarea "helper"
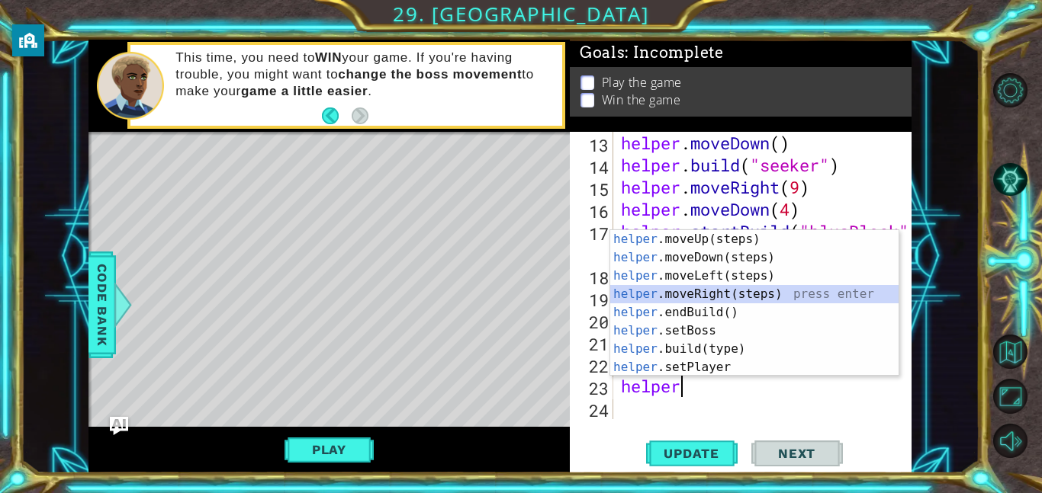
click at [708, 294] on div "helper .moveUp(steps) press enter helper .moveDown(steps) press enter helper .m…" at bounding box center [754, 321] width 288 height 183
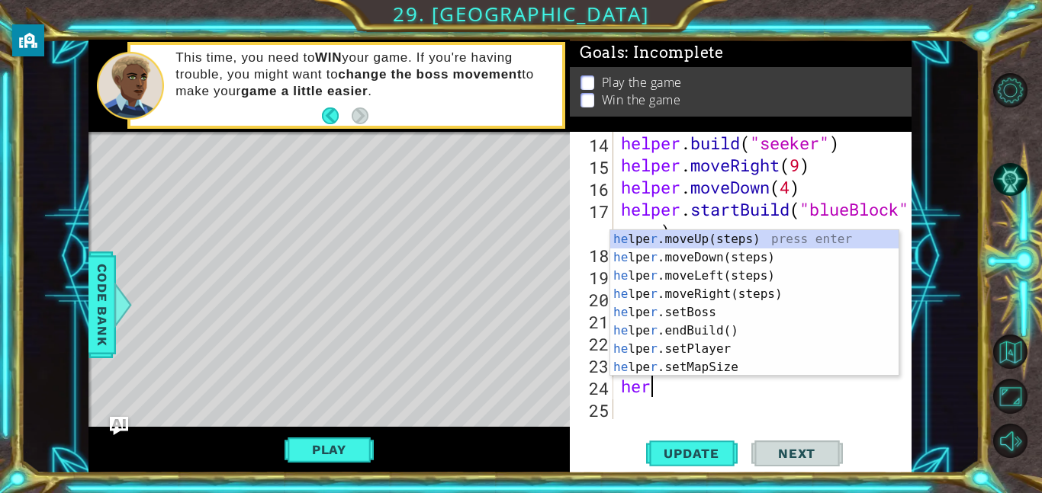
scroll to position [0, 1]
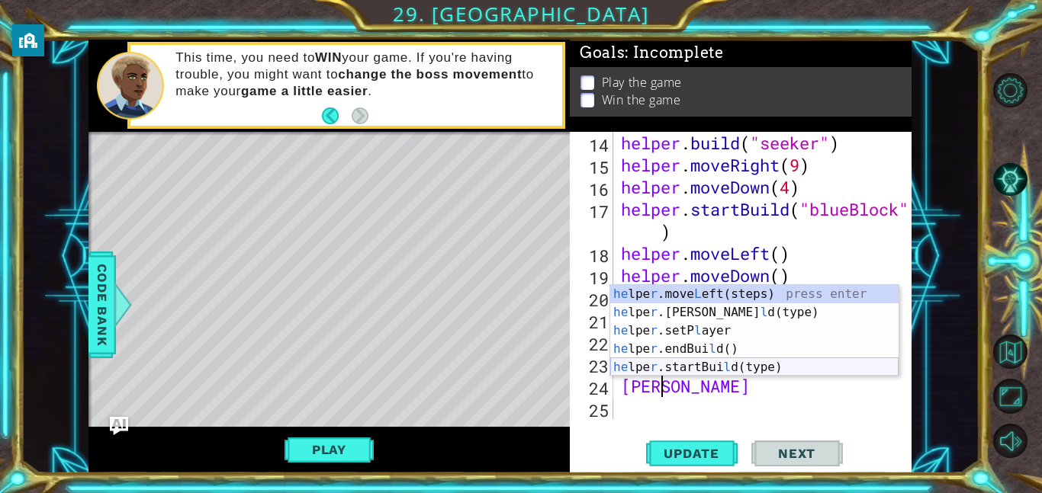
click at [737, 368] on div "he lpe r .move L eft(steps) press enter he lpe r .[PERSON_NAME](type) press ent…" at bounding box center [754, 349] width 288 height 128
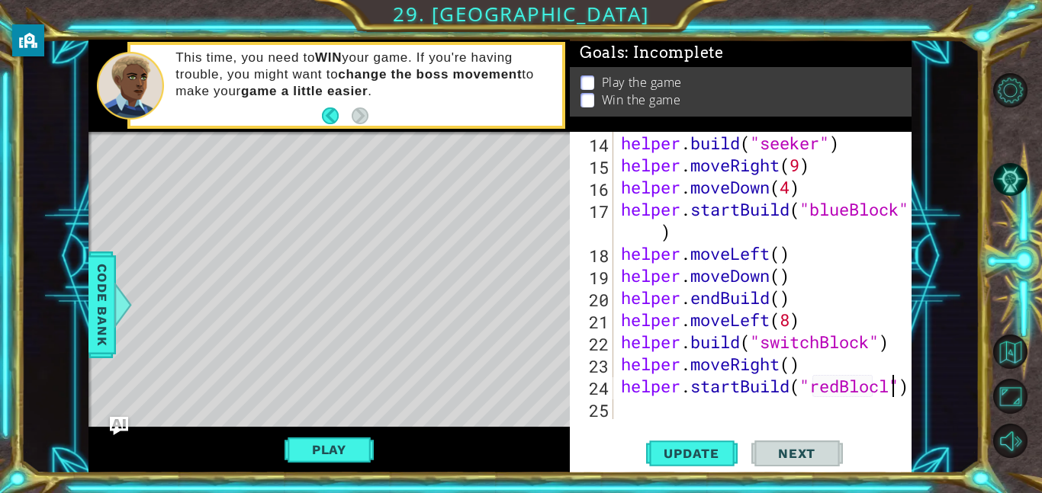
scroll to position [0, 12]
type textarea "helper.startBuild("redBlock")"
click at [643, 411] on div "helper . build ( "seeker" ) helper . moveRight ( 9 ) helper . moveDown ( 4 ) he…" at bounding box center [767, 298] width 298 height 332
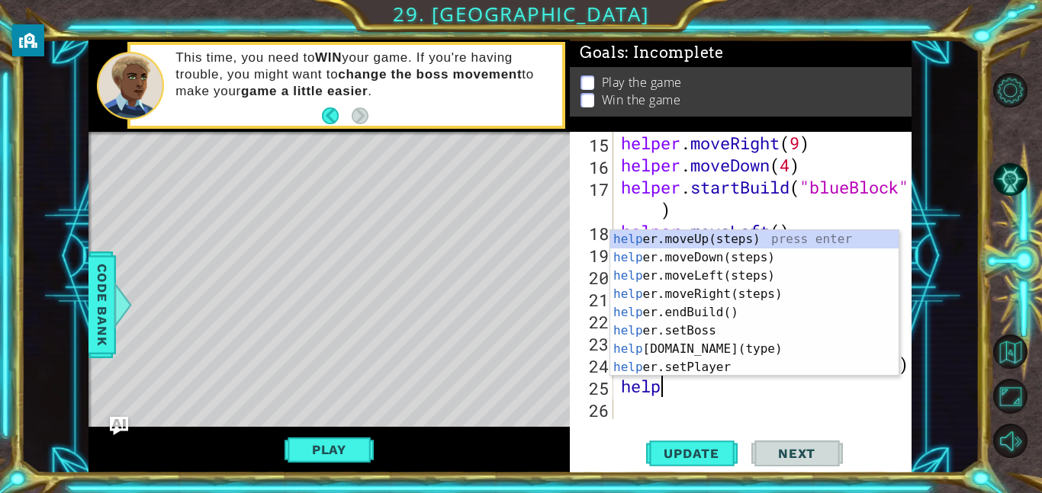
scroll to position [0, 2]
type textarea "helper"
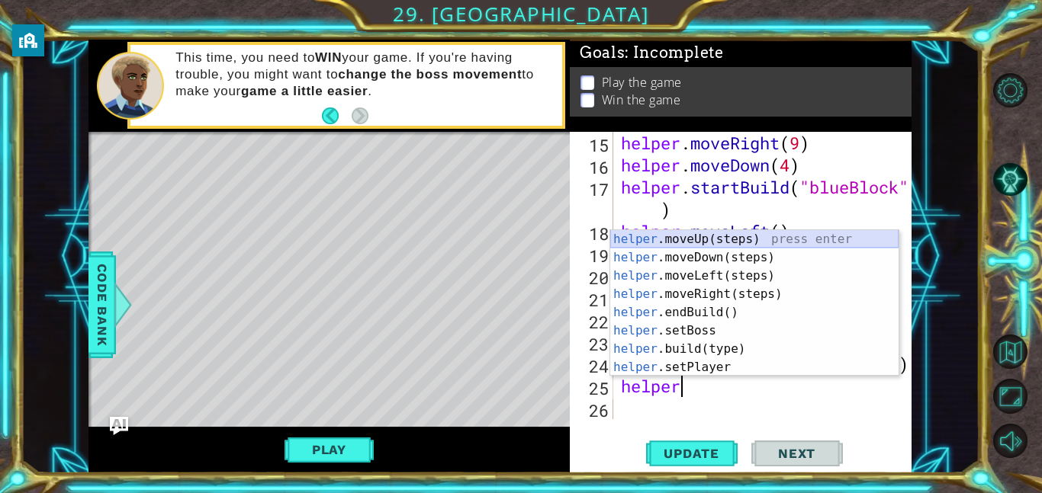
click at [711, 239] on div "helper .moveUp(steps) press enter helper .moveDown(steps) press enter helper .m…" at bounding box center [754, 321] width 288 height 183
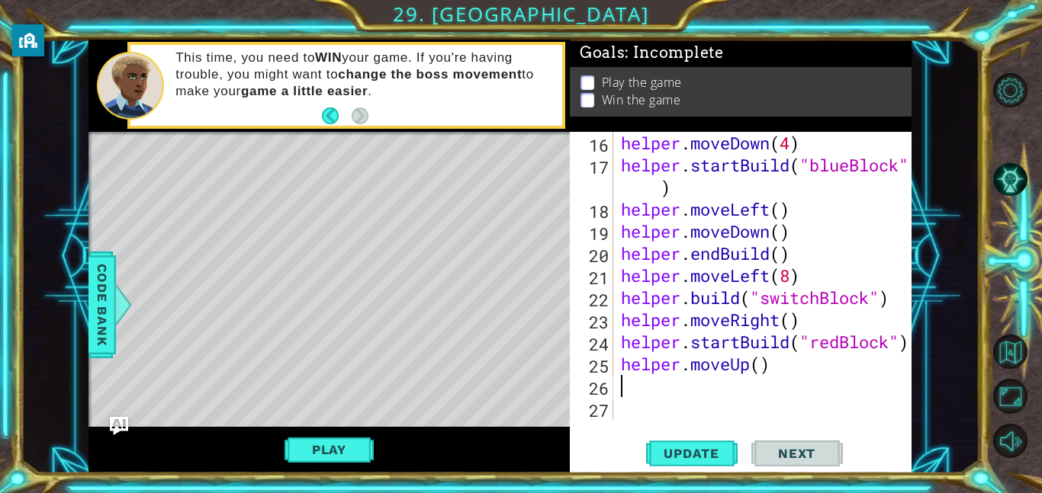
scroll to position [332, 0]
click at [762, 372] on div "helper . moveDown ( 4 ) helper . startBuild ( "blueBlock" ) helper . moveLeft (…" at bounding box center [767, 298] width 298 height 332
type textarea "helper.moveUp(2)"
click at [632, 384] on div "helper . moveDown ( 4 ) helper . startBuild ( "blueBlock" ) helper . moveLeft (…" at bounding box center [767, 298] width 298 height 332
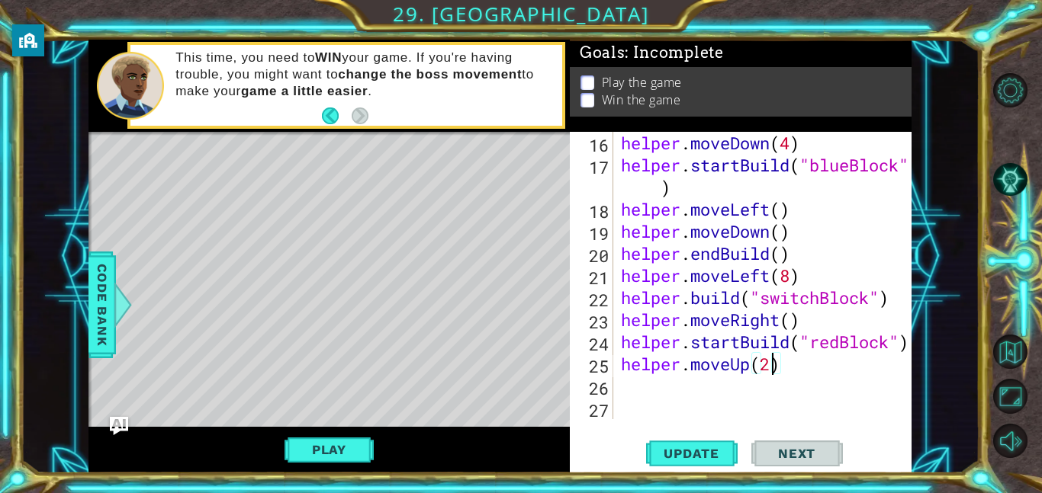
scroll to position [0, 0]
type textarea "he"
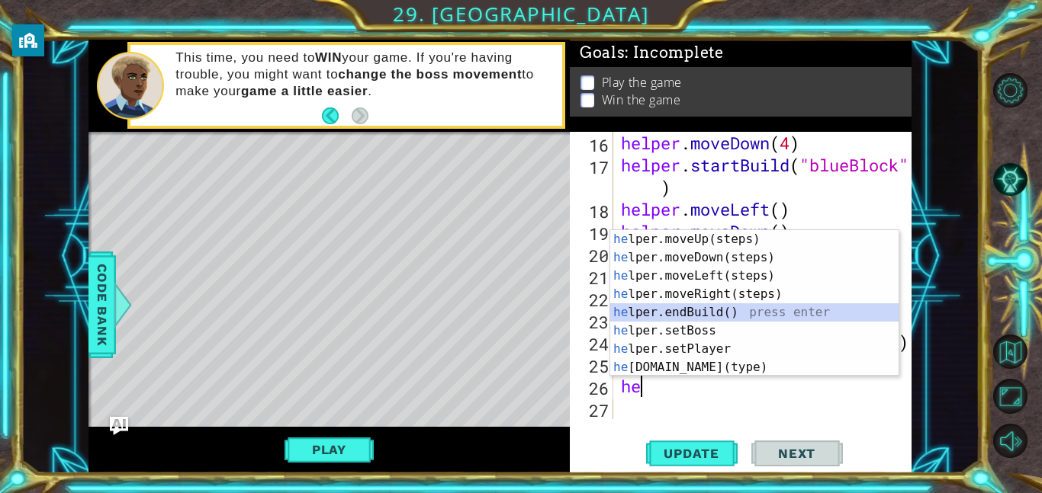
click at [711, 316] on div "he lper.moveUp(steps) press enter he lper.moveDown(steps) press enter he lper.m…" at bounding box center [754, 321] width 288 height 183
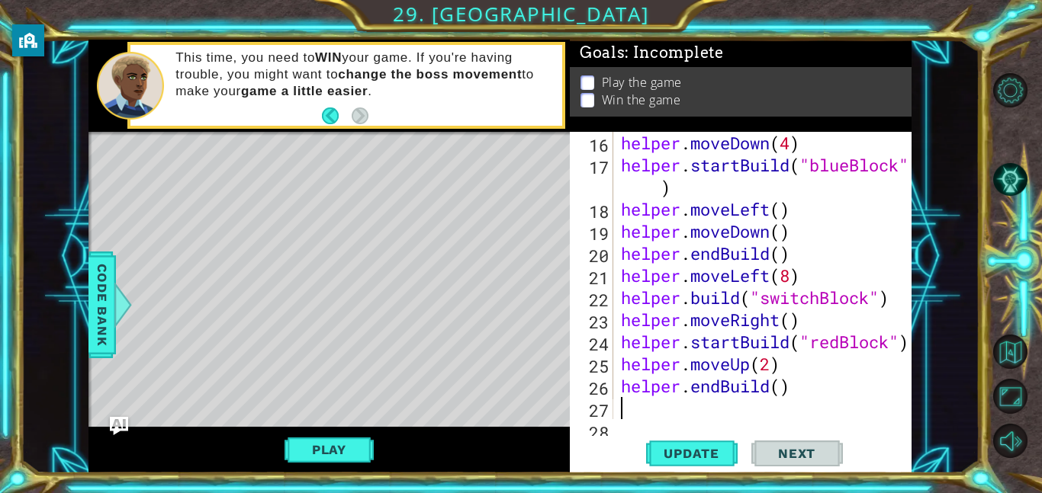
scroll to position [354, 0]
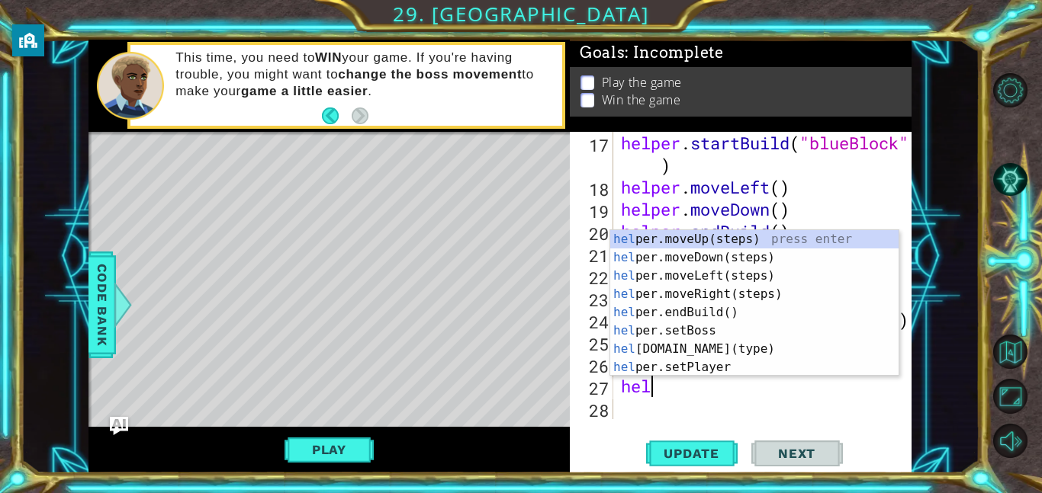
type textarea "helper"
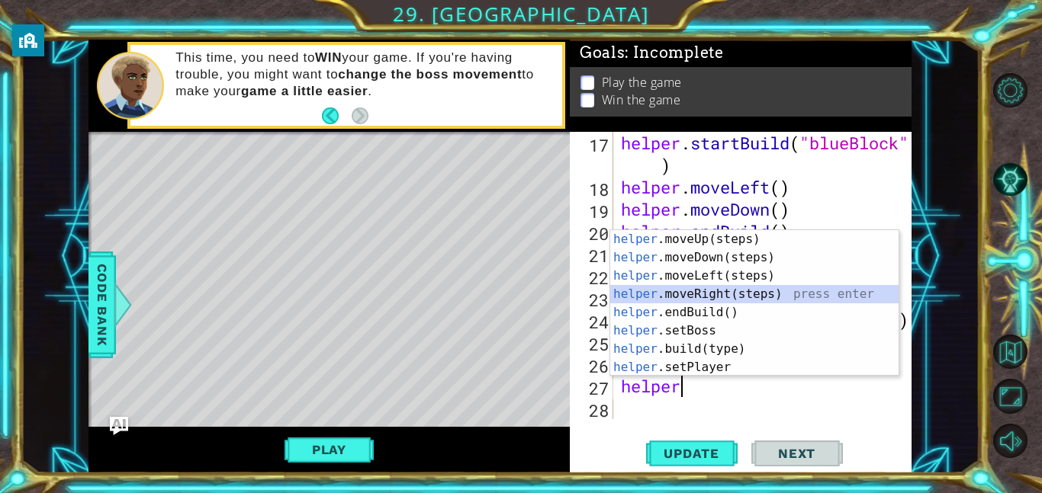
click at [715, 296] on div "helper .moveUp(steps) press enter helper .moveDown(steps) press enter helper .m…" at bounding box center [754, 321] width 288 height 183
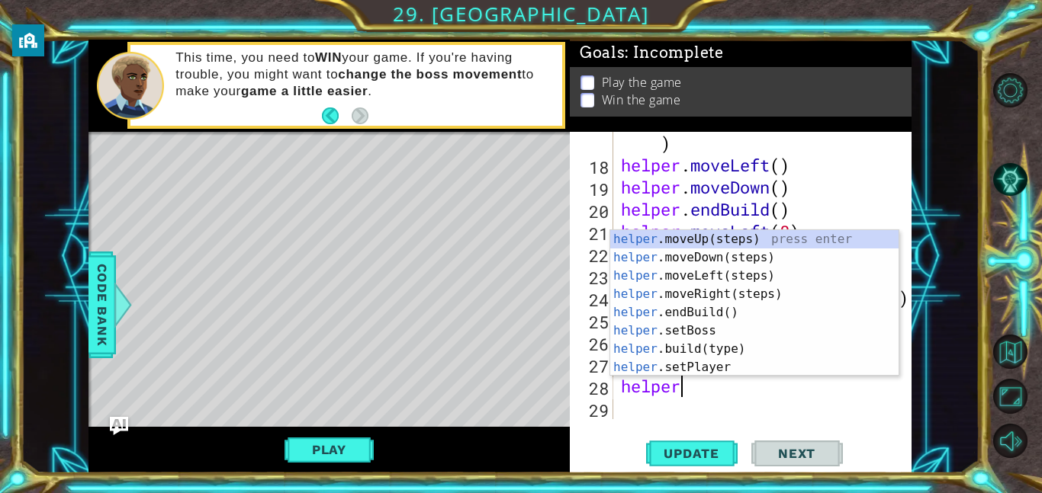
scroll to position [0, 2]
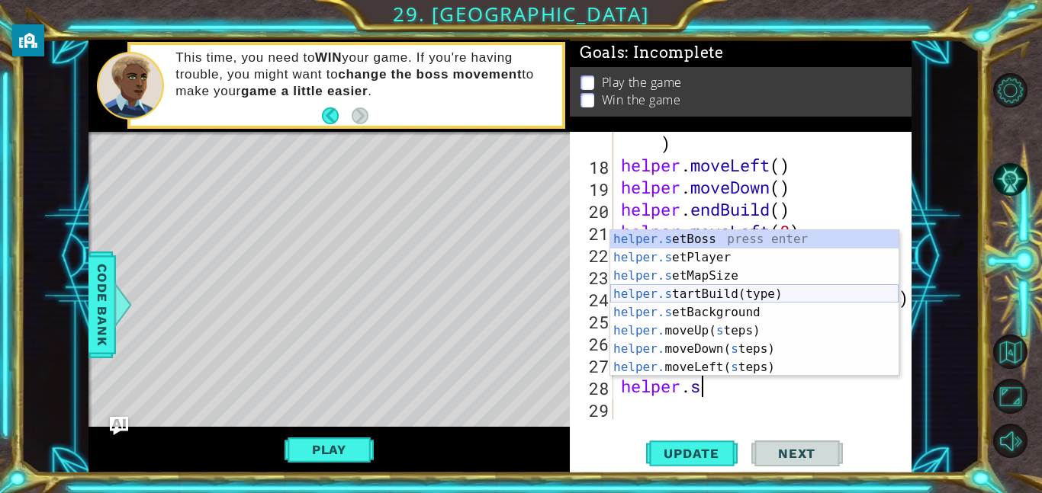
click at [712, 292] on div "helper.s etBoss press enter helper.s etPlayer press enter helper.s etMapSize pr…" at bounding box center [754, 321] width 288 height 183
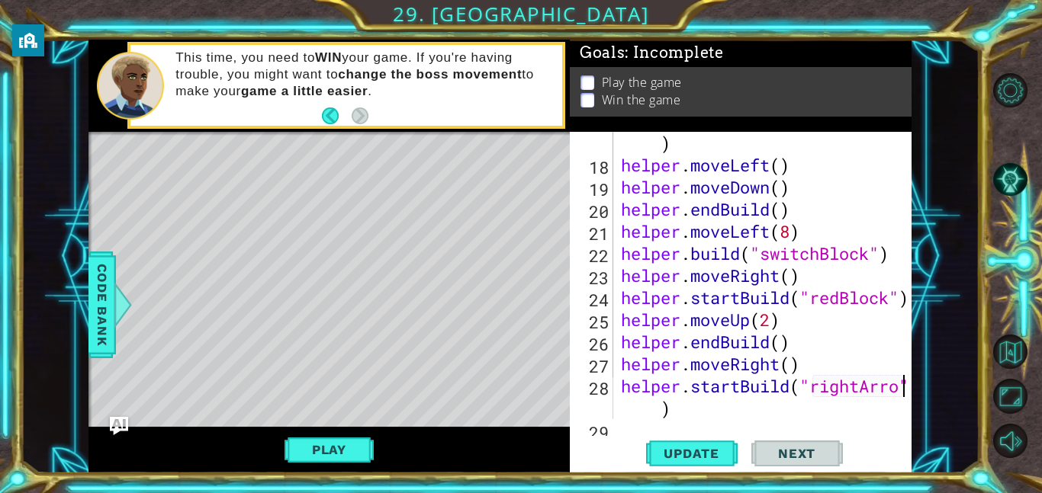
scroll to position [0, 13]
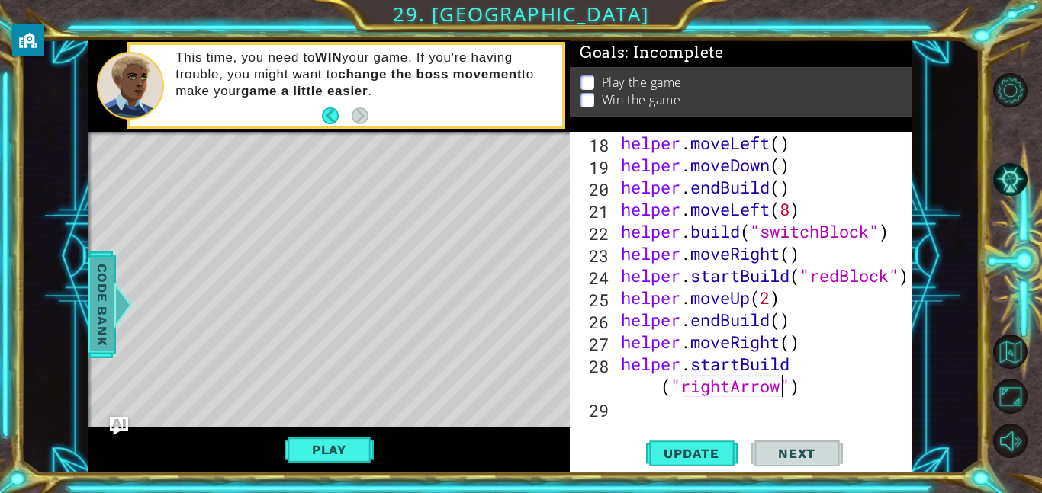
type textarea "helper.startBuild("rightArrow")"
click at [117, 305] on div at bounding box center [123, 305] width 19 height 46
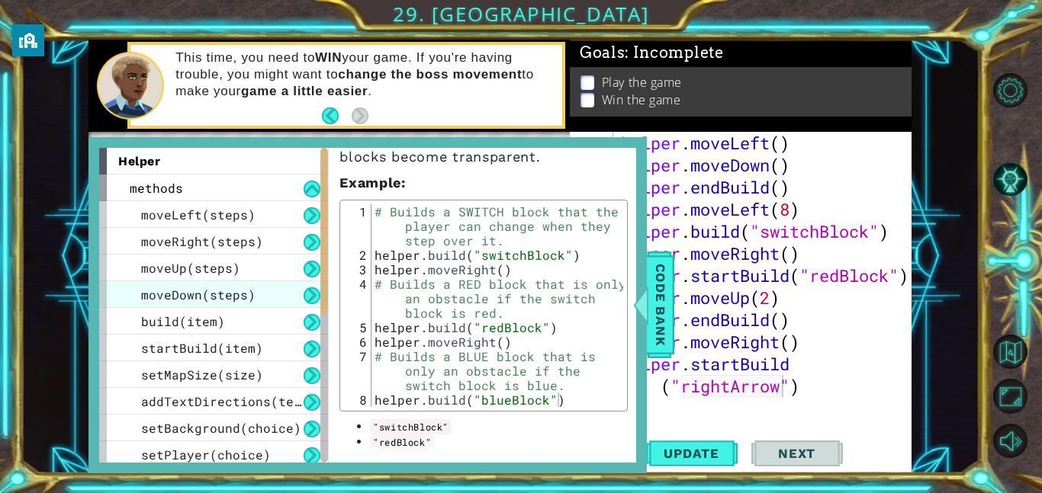
scroll to position [298, 0]
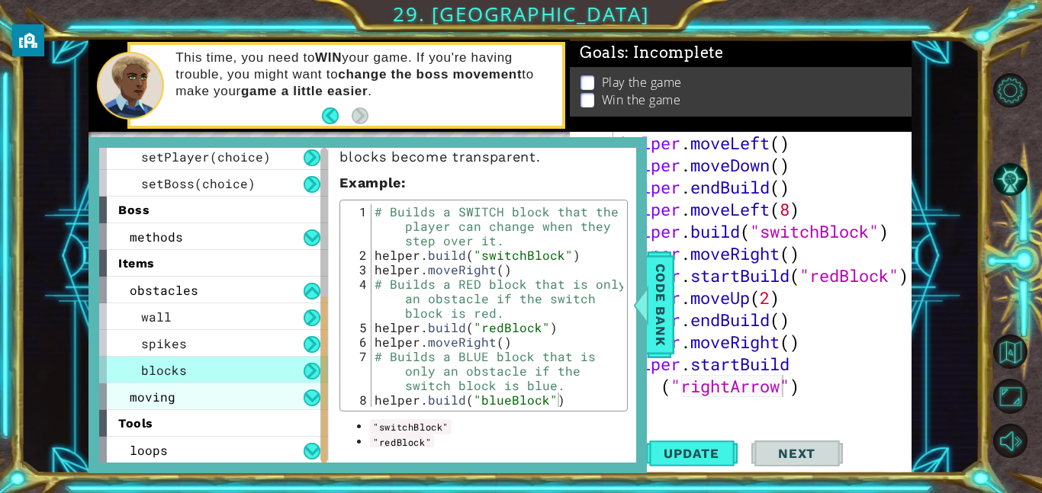
click at [220, 400] on div "moving" at bounding box center [213, 397] width 229 height 27
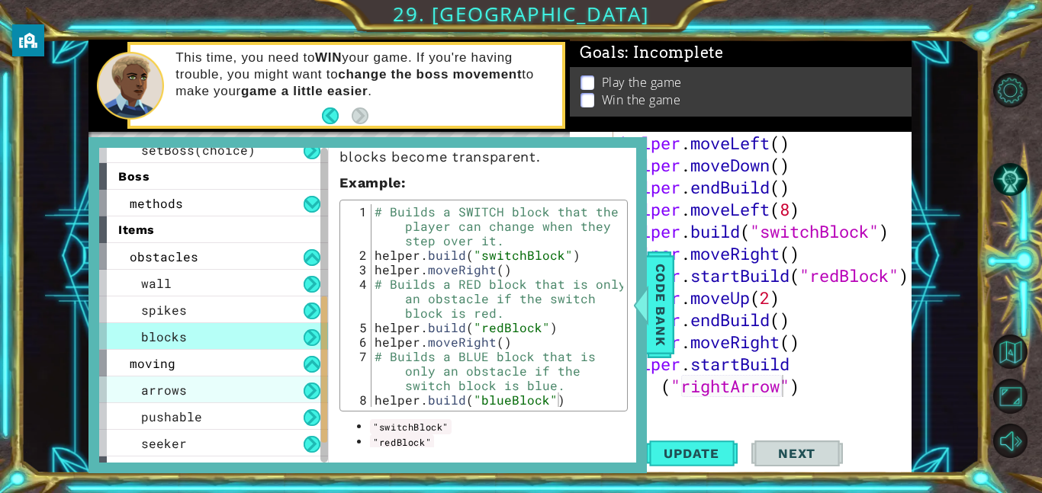
click at [204, 390] on div "arrows" at bounding box center [213, 390] width 229 height 27
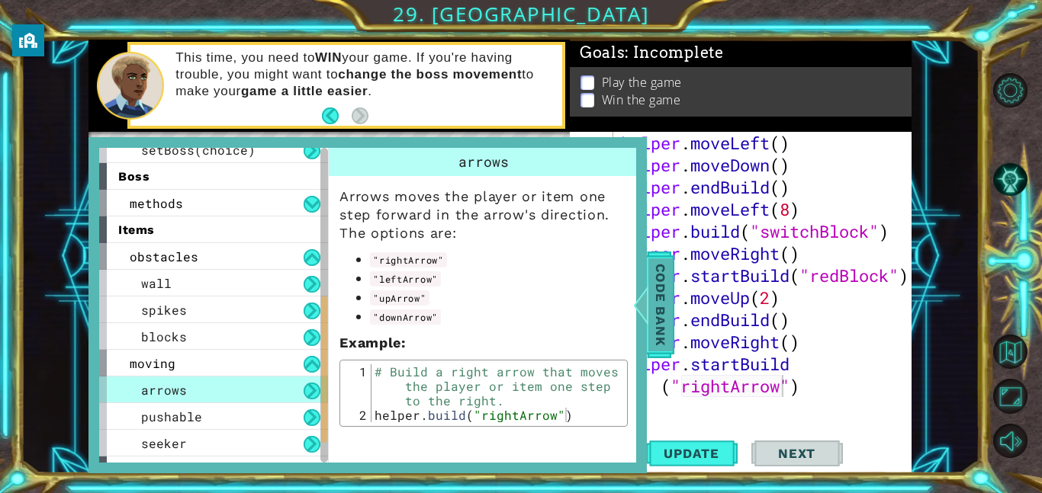
click at [664, 309] on span "Code Bank" at bounding box center [660, 304] width 24 height 93
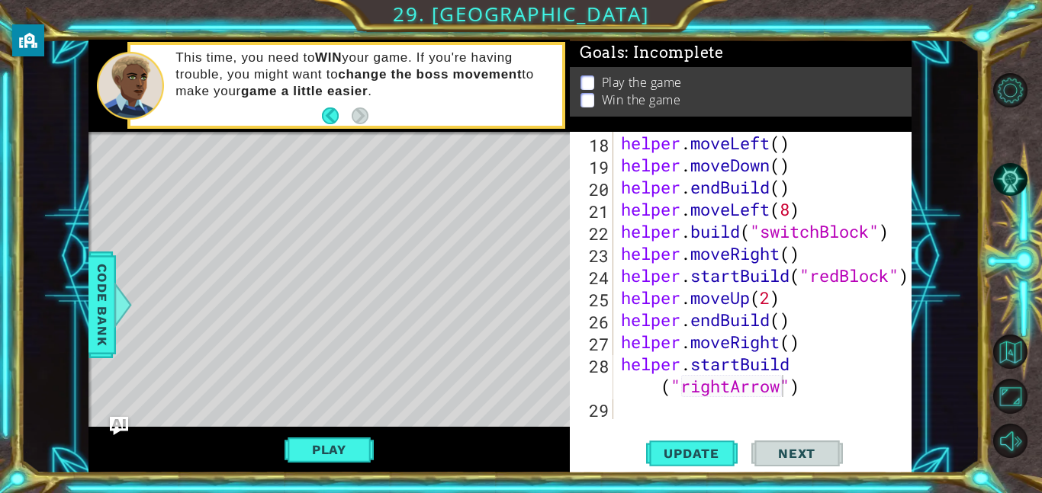
click at [644, 414] on div "helper . moveLeft ( ) helper . moveDown ( ) helper . endBuild ( ) helper . move…" at bounding box center [767, 298] width 298 height 332
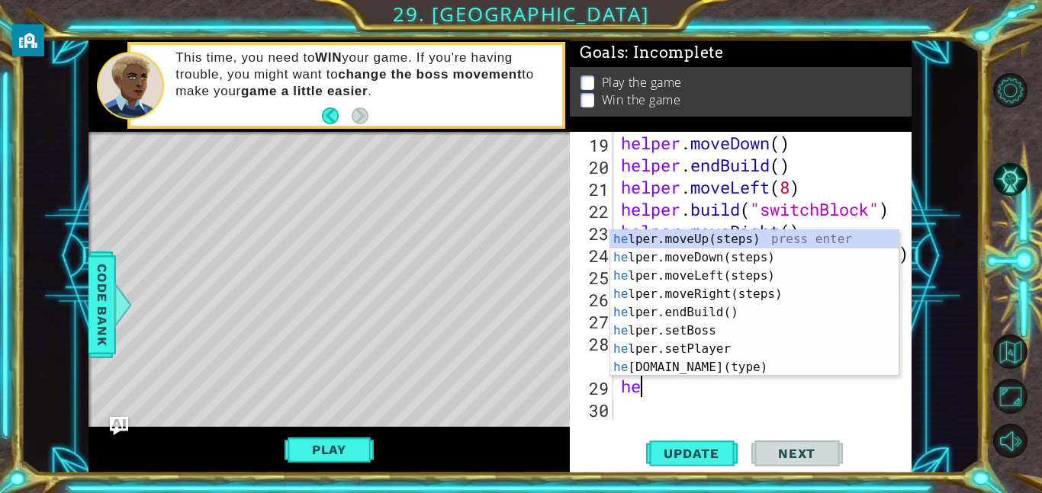
type textarea "hel"
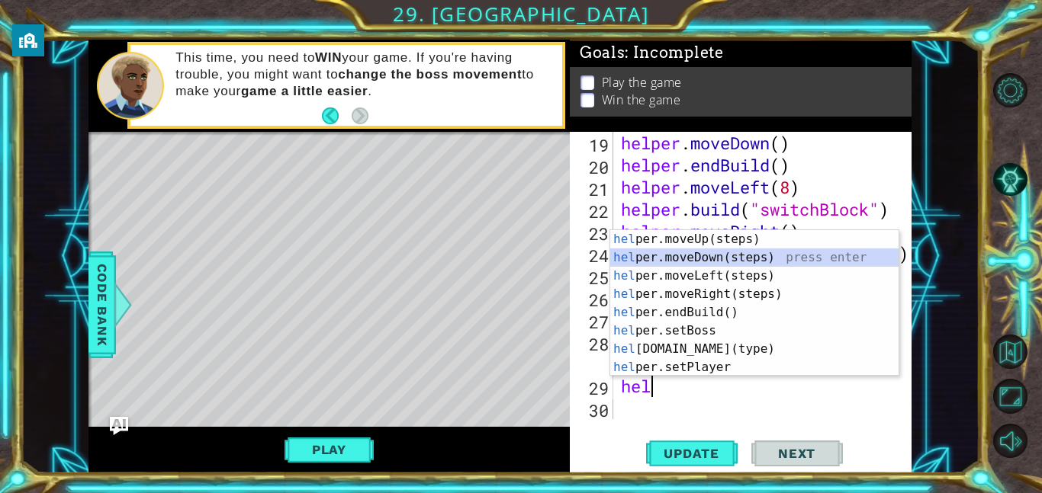
click at [704, 254] on div "hel per.moveUp(steps) press enter hel per.moveDown(steps) press enter hel per.m…" at bounding box center [754, 321] width 288 height 183
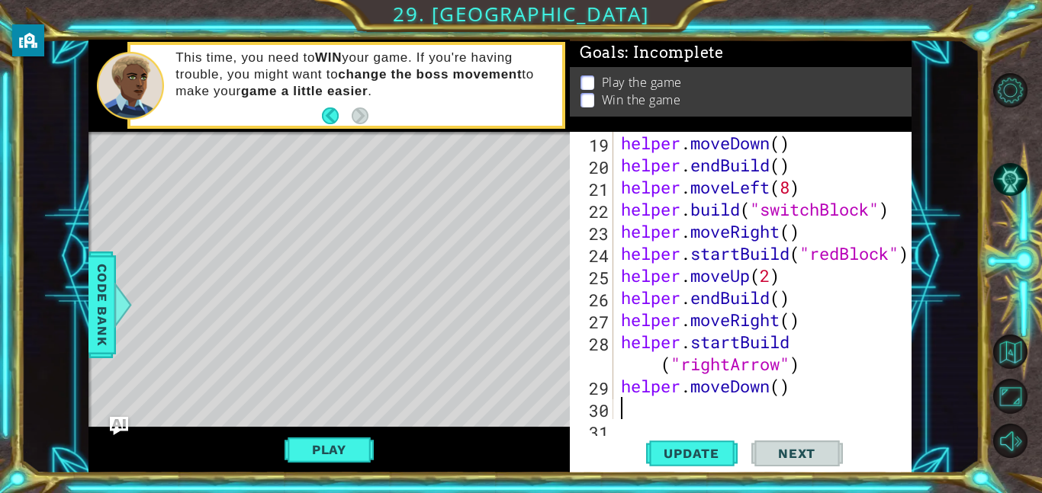
scroll to position [442, 0]
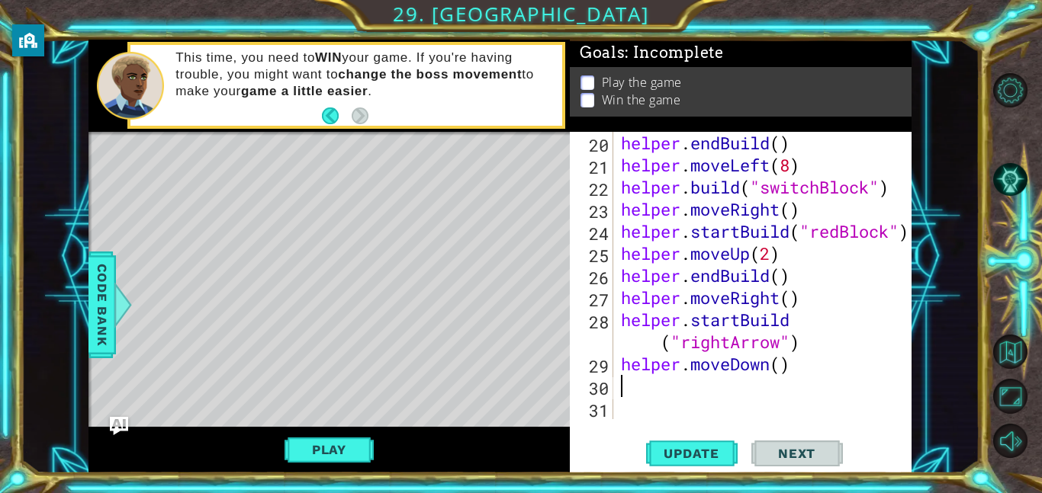
click at [779, 366] on div "helper . endBuild ( ) helper . moveLeft ( 8 ) helper . build ( "switchBlock" ) …" at bounding box center [767, 298] width 298 height 332
type textarea "helper.moveDown(2)"
click at [642, 384] on div "helper . endBuild ( ) helper . moveLeft ( 8 ) helper . build ( "switchBlock" ) …" at bounding box center [767, 298] width 298 height 332
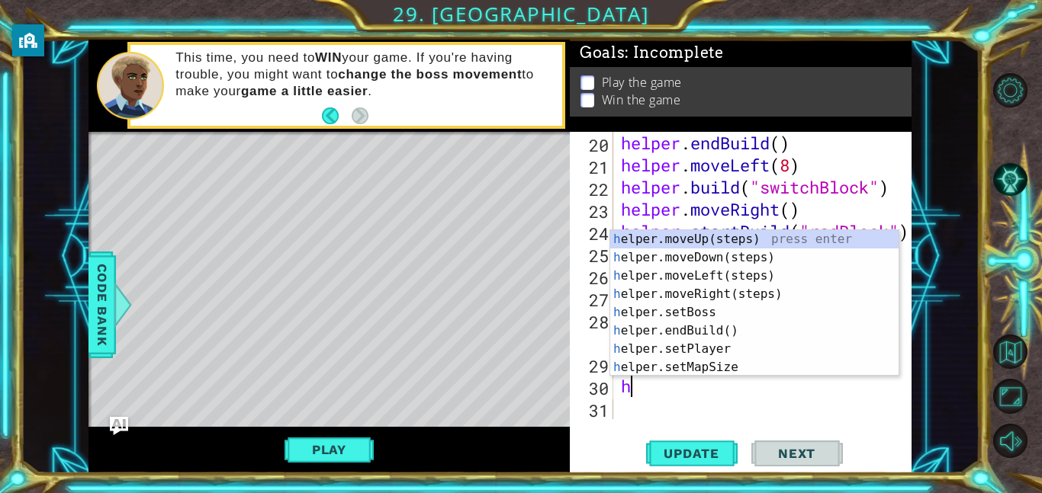
type textarea "he"
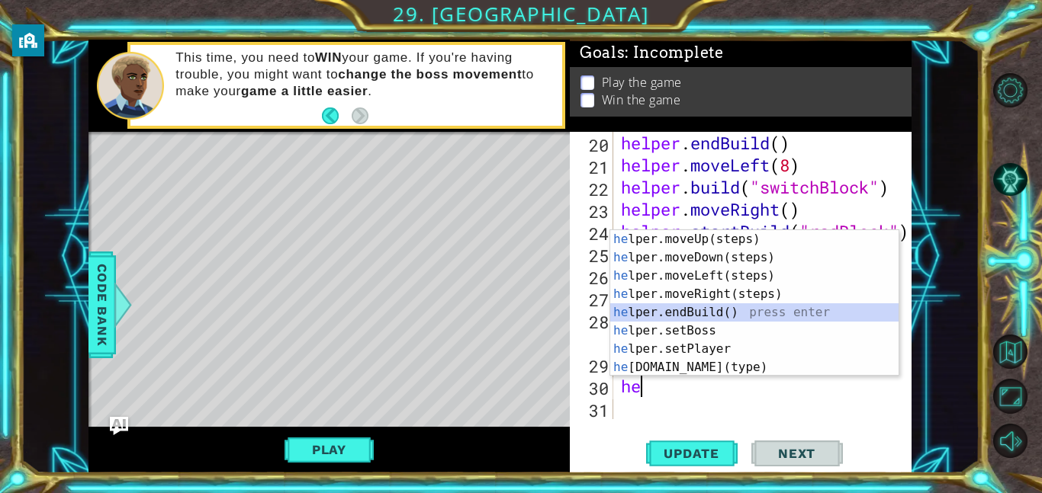
click at [697, 309] on div "he lper.moveUp(steps) press enter he lper.moveDown(steps) press enter he lper.m…" at bounding box center [754, 321] width 288 height 183
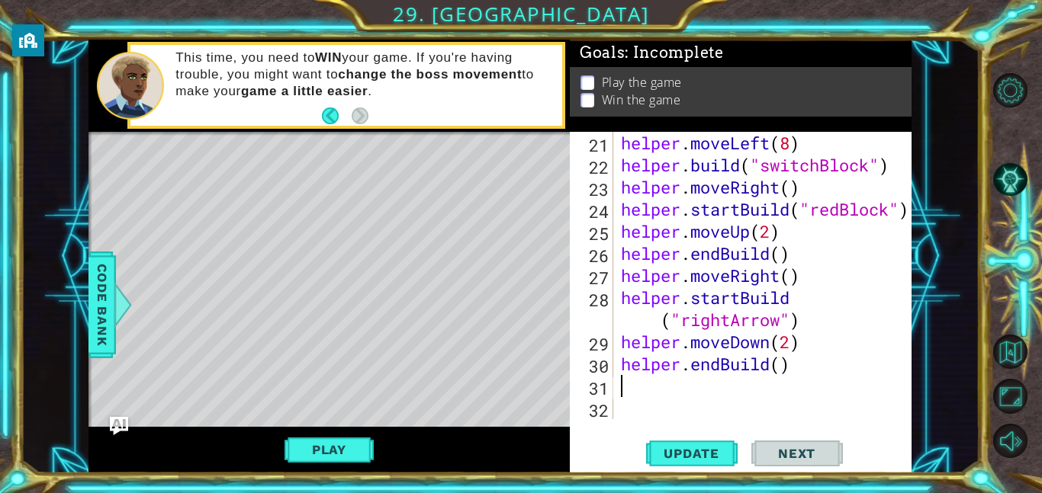
scroll to position [464, 0]
click at [717, 452] on span "Update" at bounding box center [691, 453] width 86 height 15
click at [319, 438] on button "Play" at bounding box center [328, 449] width 89 height 29
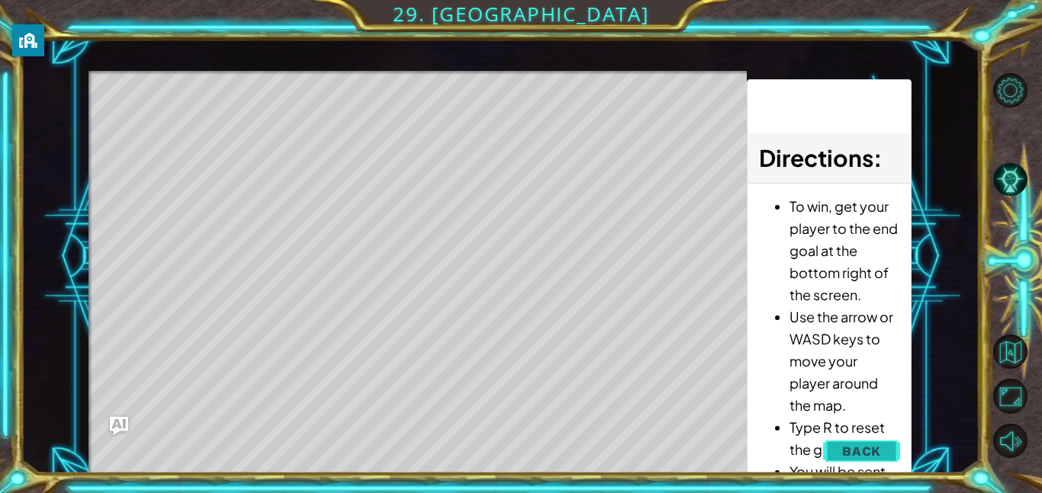
click at [852, 449] on span "Back" at bounding box center [861, 451] width 39 height 15
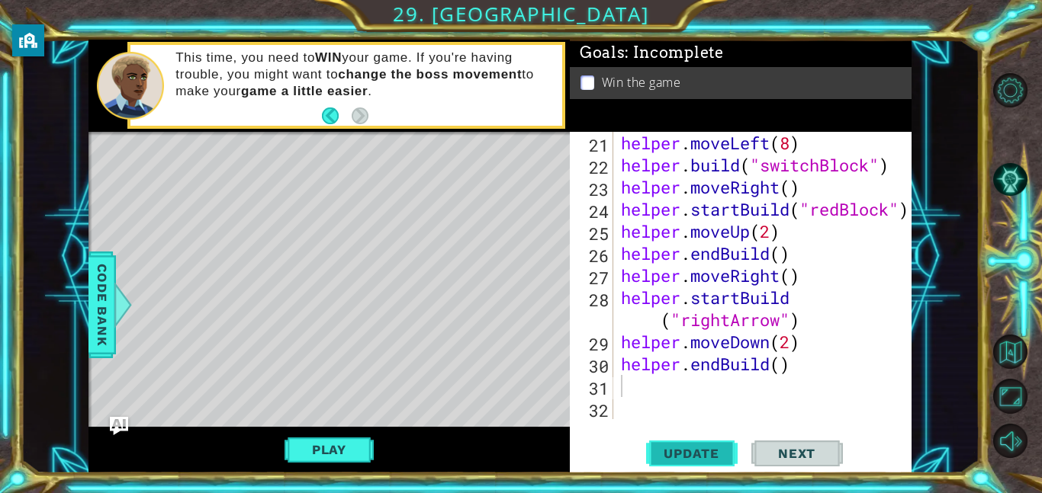
click at [700, 455] on span "Update" at bounding box center [691, 453] width 86 height 15
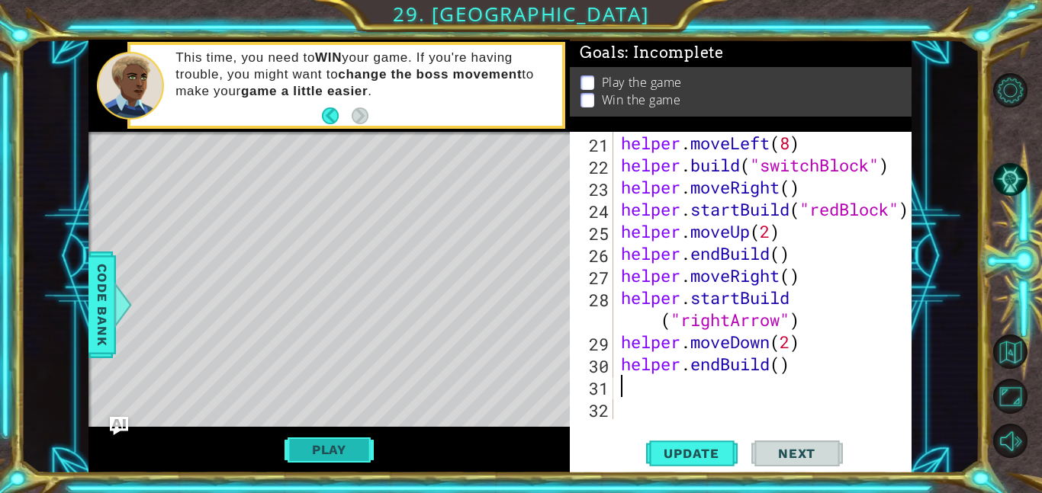
click at [345, 453] on button "Play" at bounding box center [328, 449] width 89 height 29
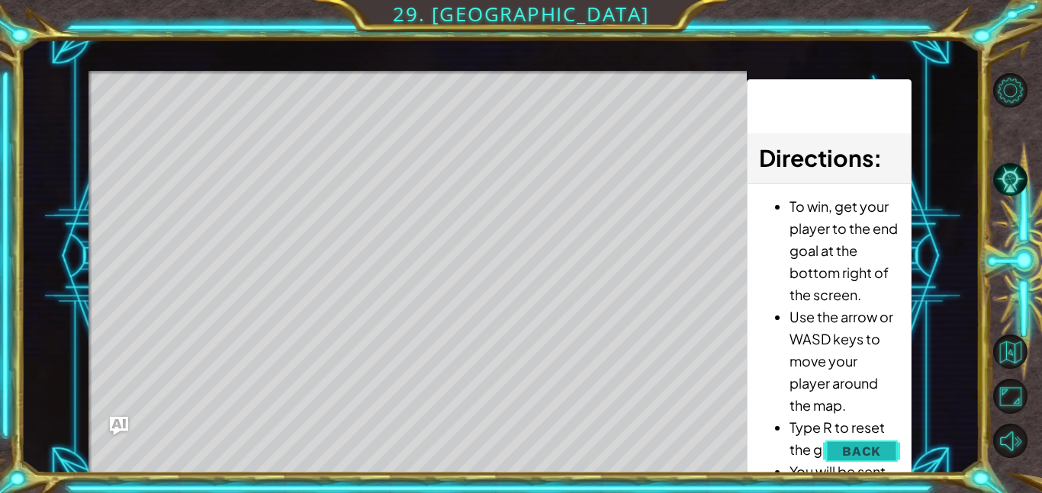
click at [875, 444] on span "Back" at bounding box center [861, 451] width 39 height 15
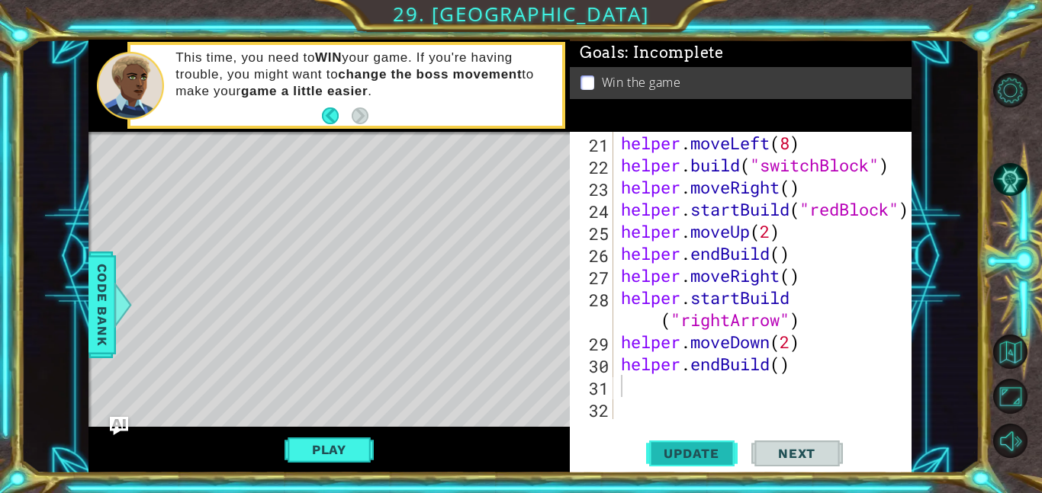
click at [708, 450] on span "Update" at bounding box center [691, 453] width 86 height 15
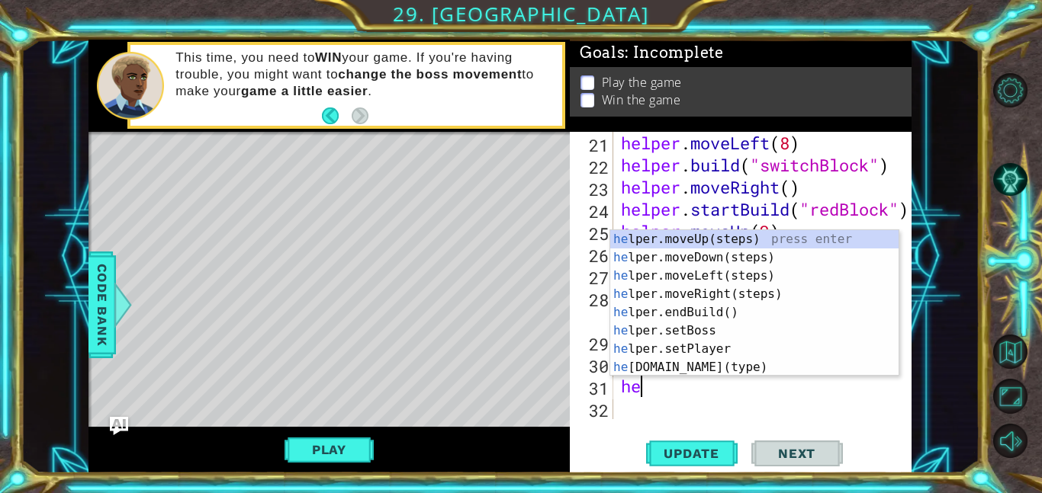
type textarea "hel"
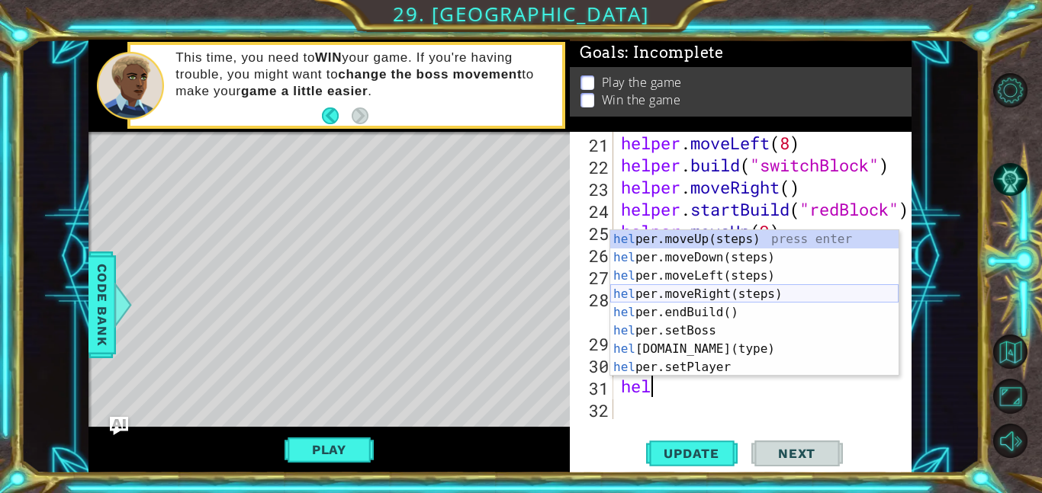
click at [746, 295] on div "hel per.moveUp(steps) press enter hel per.moveDown(steps) press enter hel per.m…" at bounding box center [754, 321] width 288 height 183
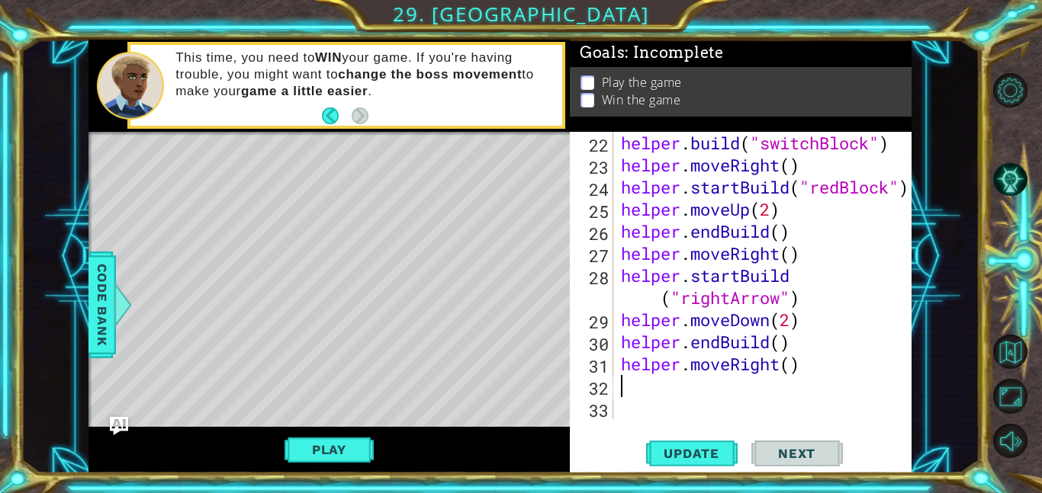
scroll to position [486, 0]
click at [793, 367] on div "helper . build ( "switchBlock" ) helper . moveRight ( ) helper . startBuild ( "…" at bounding box center [767, 298] width 298 height 332
type textarea "helper.moveRight(2)"
click at [624, 385] on div "helper . build ( "switchBlock" ) helper . moveRight ( ) helper . startBuild ( "…" at bounding box center [767, 298] width 298 height 332
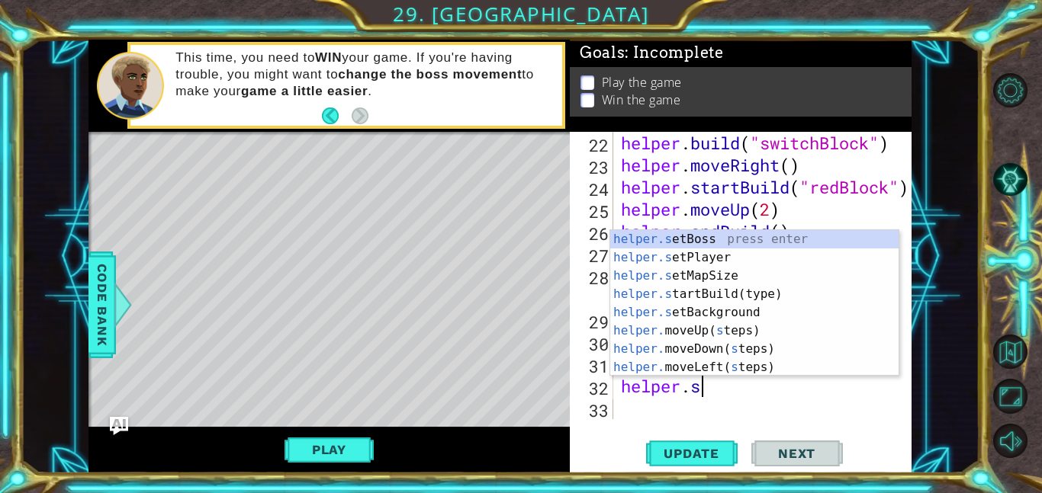
scroll to position [0, 2]
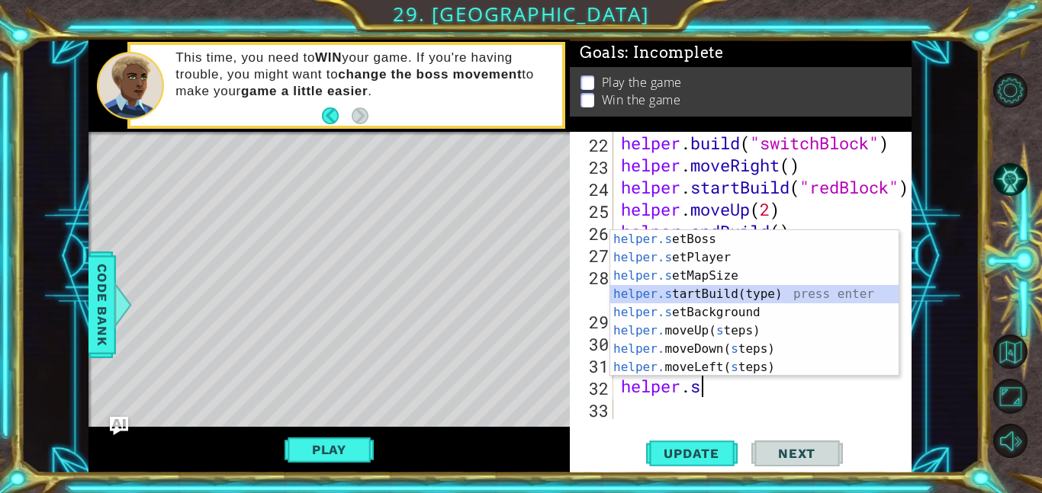
click at [758, 298] on div "helper.s etBoss press enter helper.s etPlayer press enter helper.s etMapSize pr…" at bounding box center [754, 321] width 288 height 183
type textarea "helper.startBuild("wall")"
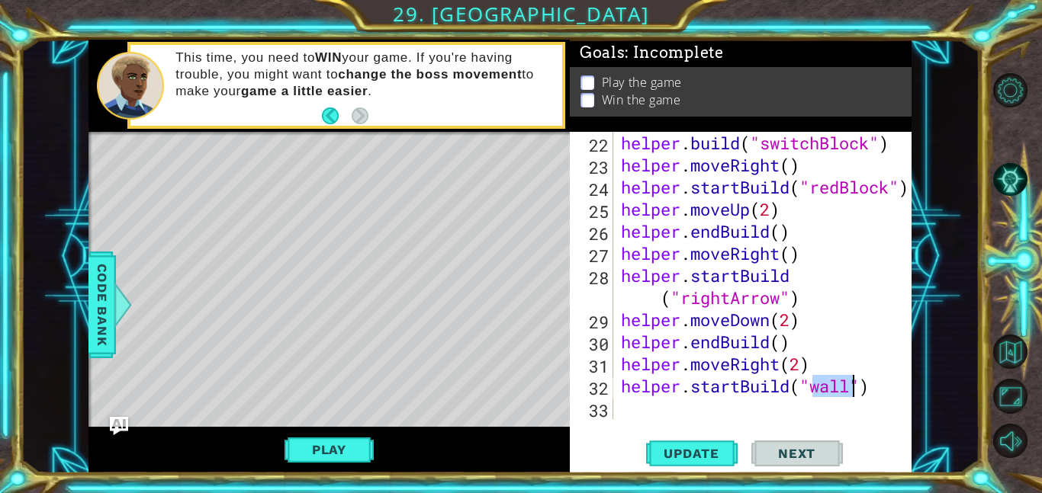
click at [621, 406] on div "helper . build ( "switchBlock" ) helper . moveRight ( ) helper . startBuild ( "…" at bounding box center [767, 298] width 298 height 332
type textarea "help"
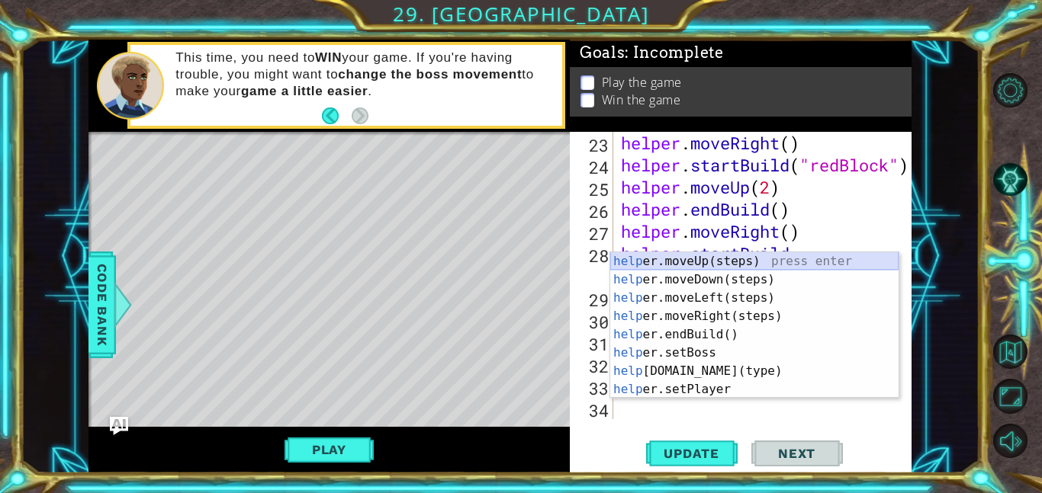
scroll to position [509, 0]
click at [682, 257] on div "help er.moveUp(steps) press enter help er.moveDown(steps) press enter help er.m…" at bounding box center [754, 343] width 288 height 183
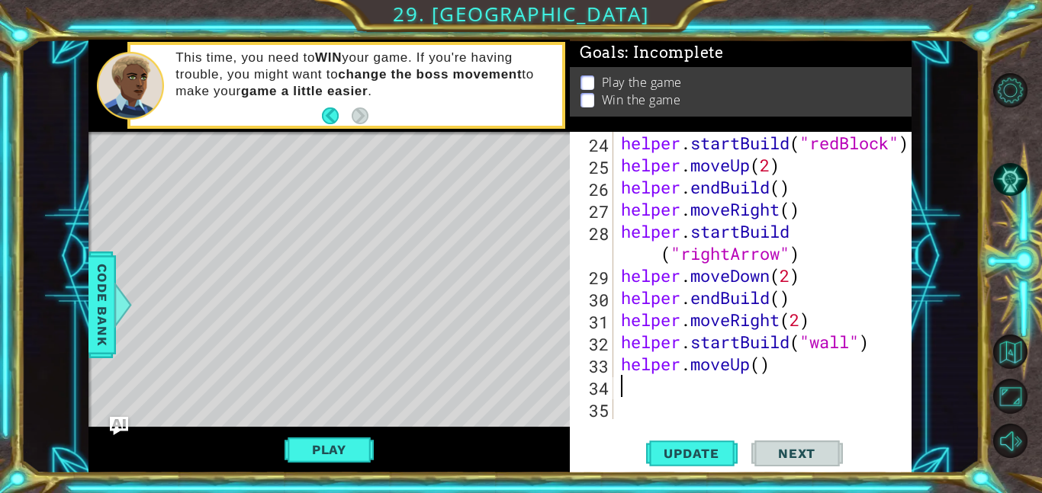
scroll to position [531, 0]
click at [763, 367] on div "helper . startBuild ( "redBlock" ) helper . moveUp ( 2 ) helper . endBuild ( ) …" at bounding box center [767, 298] width 298 height 332
type textarea "helper.moveUp(3)"
click at [645, 391] on div "helper . startBuild ( "redBlock" ) helper . moveUp ( 2 ) helper . endBuild ( ) …" at bounding box center [767, 298] width 298 height 332
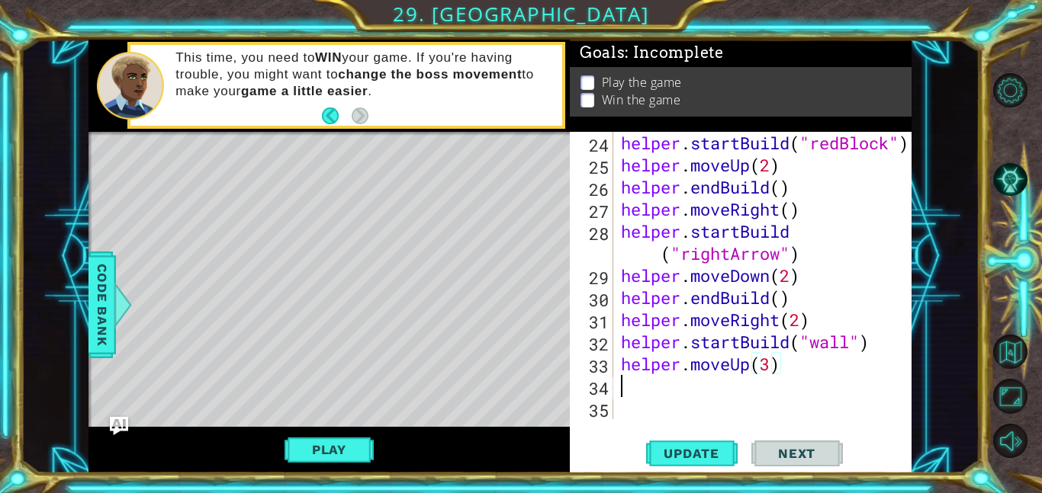
scroll to position [0, 0]
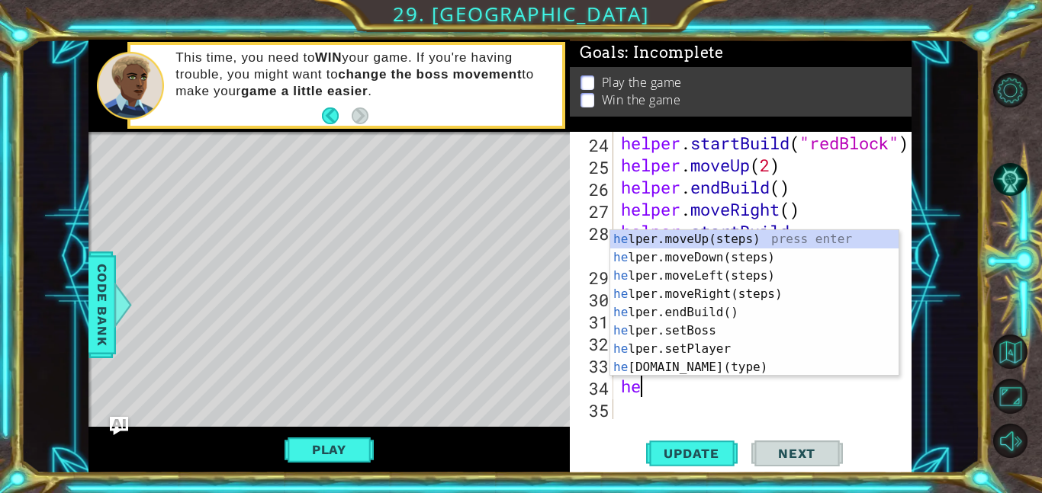
type textarea "hel"
click at [746, 312] on div "hel per.moveUp(steps) press enter hel per.moveDown(steps) press enter hel per.m…" at bounding box center [754, 321] width 288 height 183
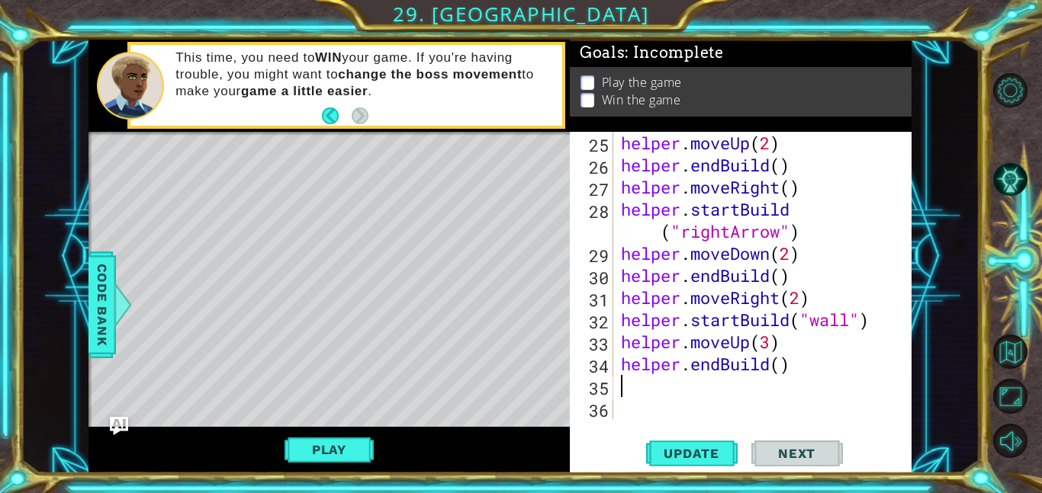
scroll to position [553, 0]
click at [721, 451] on span "Update" at bounding box center [691, 453] width 86 height 15
click at [703, 454] on span "Update" at bounding box center [691, 453] width 86 height 15
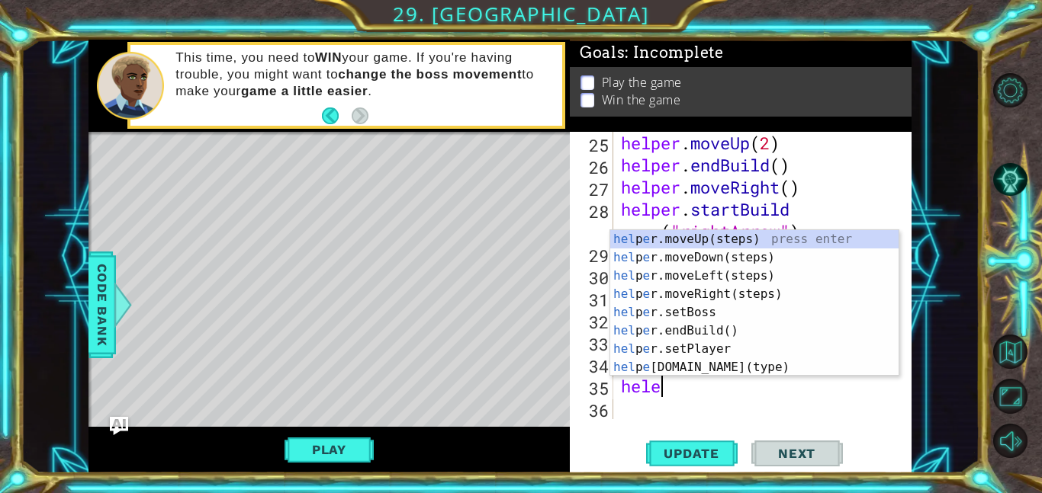
scroll to position [0, 1]
click at [731, 372] on div "hel p e r.moveUp(steps) press enter hel p e r.moveDown(steps) press enter hel p…" at bounding box center [754, 321] width 288 height 183
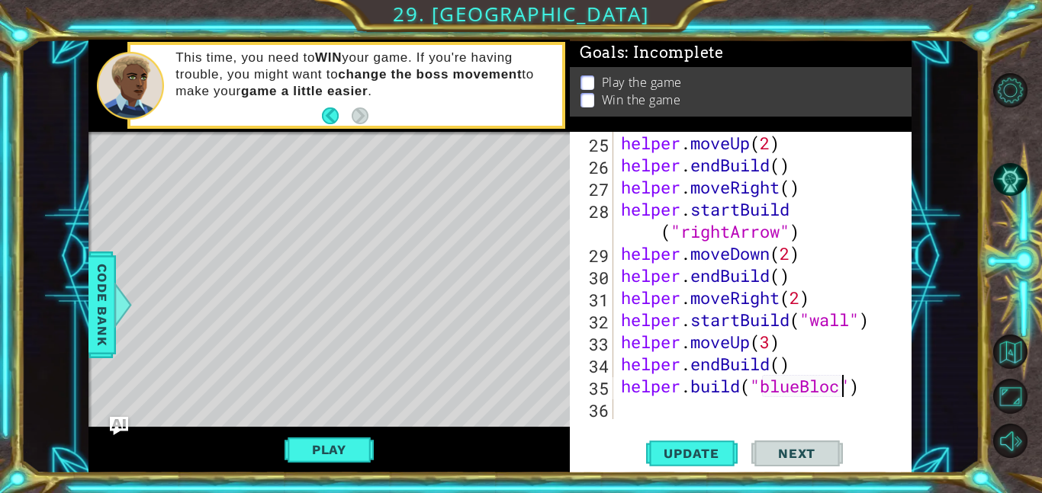
scroll to position [0, 10]
click at [723, 451] on span "Update" at bounding box center [691, 453] width 86 height 15
click at [795, 364] on div "helper . moveUp ( 2 ) helper . endBuild ( ) helper . moveRight ( ) helper . sta…" at bounding box center [767, 298] width 298 height 332
type textarea "helper.endBuild()"
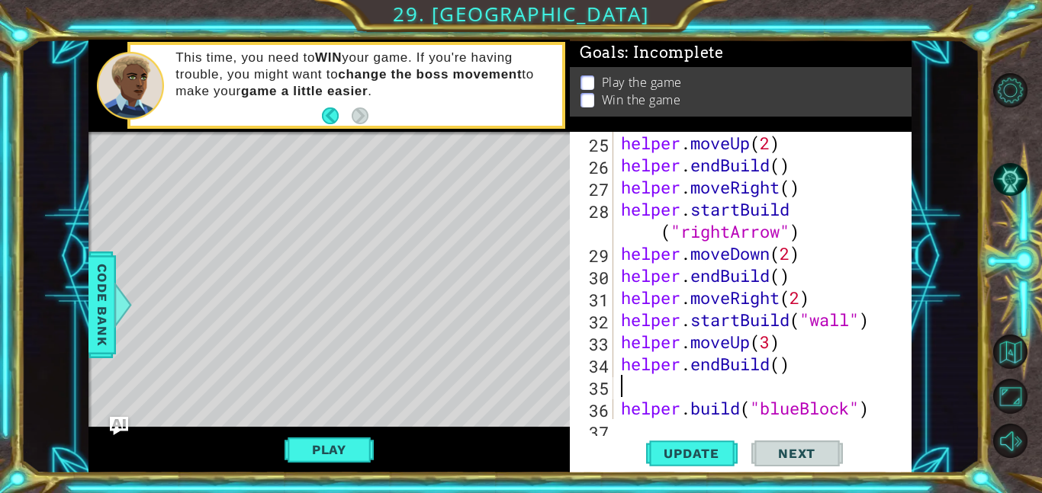
scroll to position [0, 0]
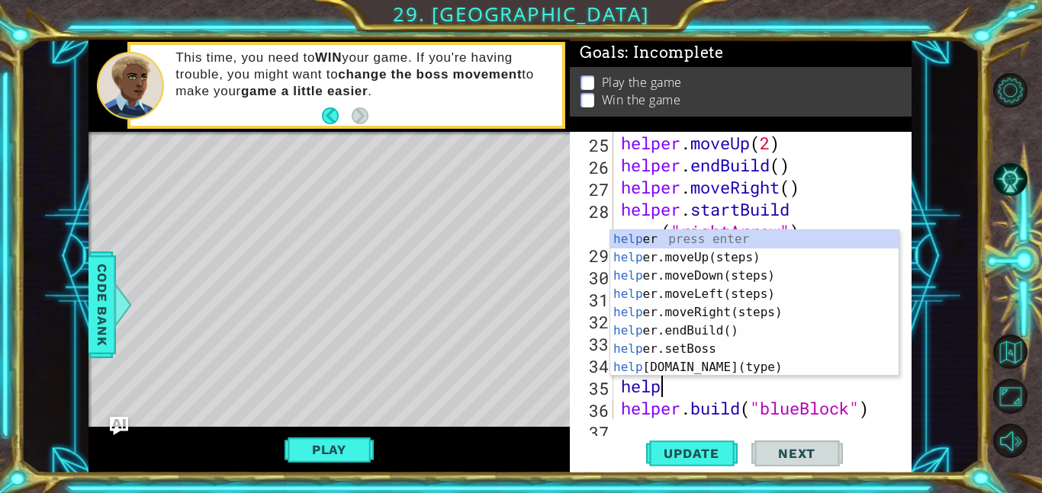
type textarea "helpe"
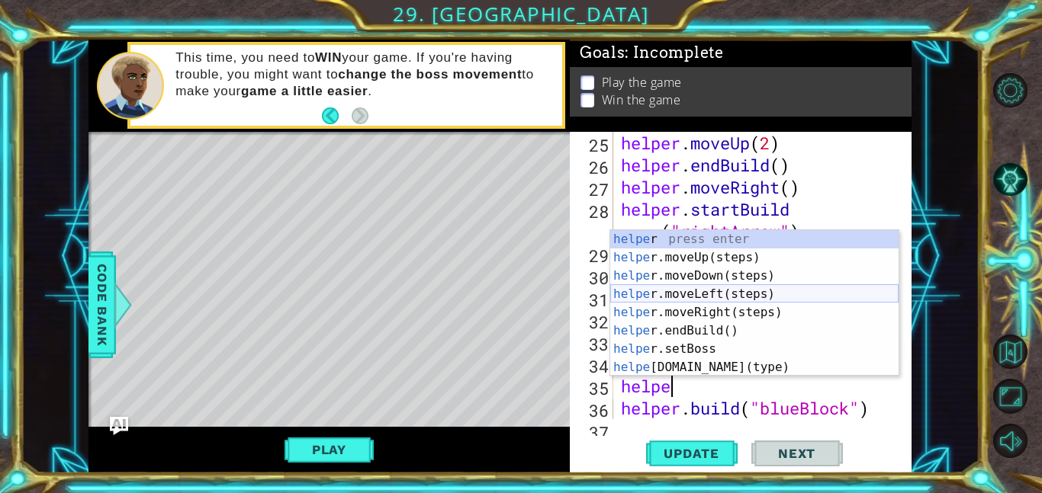
click at [734, 292] on div "helpe r press enter helpe [PERSON_NAME]moveUp(steps) press enter helpe r.moveDo…" at bounding box center [754, 321] width 288 height 183
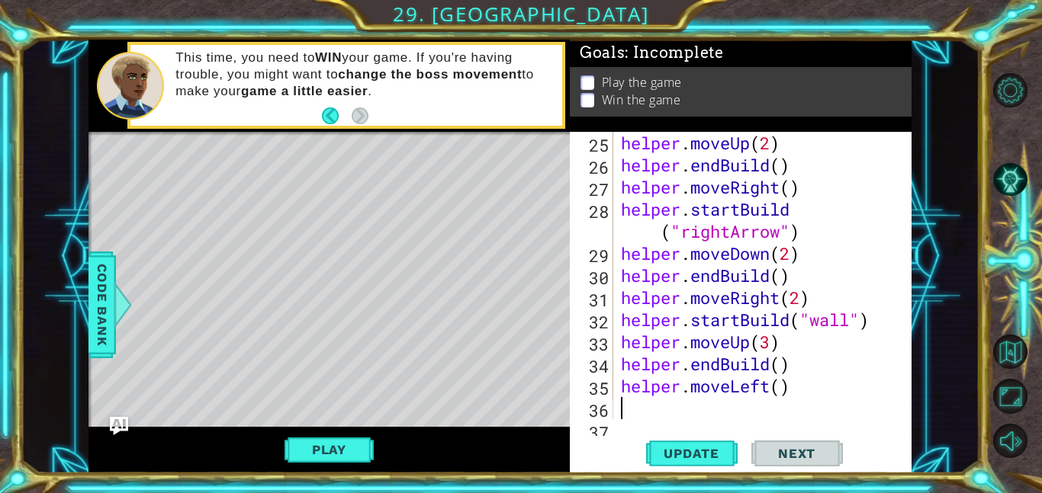
scroll to position [0, 0]
click at [715, 449] on span "Update" at bounding box center [691, 453] width 86 height 15
click at [687, 455] on span "Update" at bounding box center [691, 453] width 86 height 15
click at [698, 450] on span "Update" at bounding box center [691, 453] width 86 height 15
click at [362, 450] on button "Play" at bounding box center [328, 449] width 89 height 29
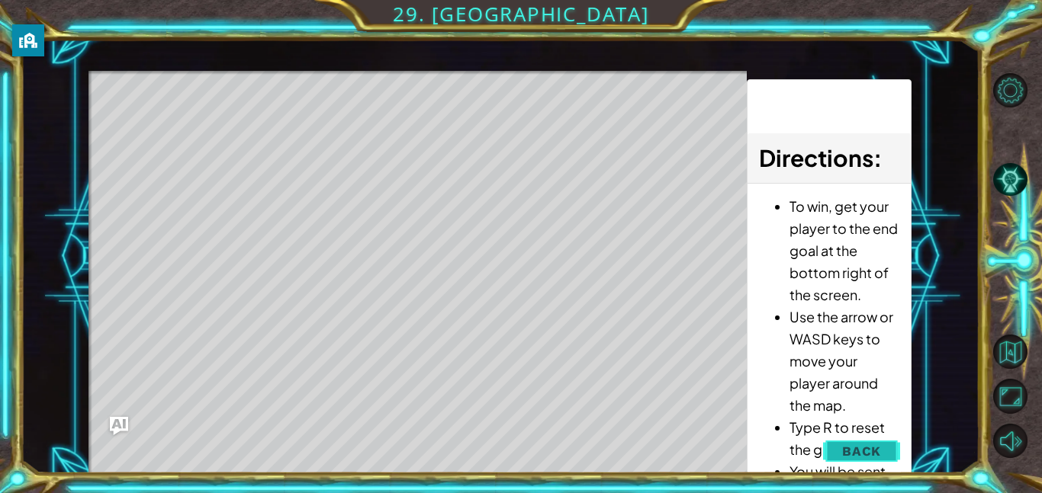
click at [852, 448] on span "Back" at bounding box center [861, 451] width 39 height 15
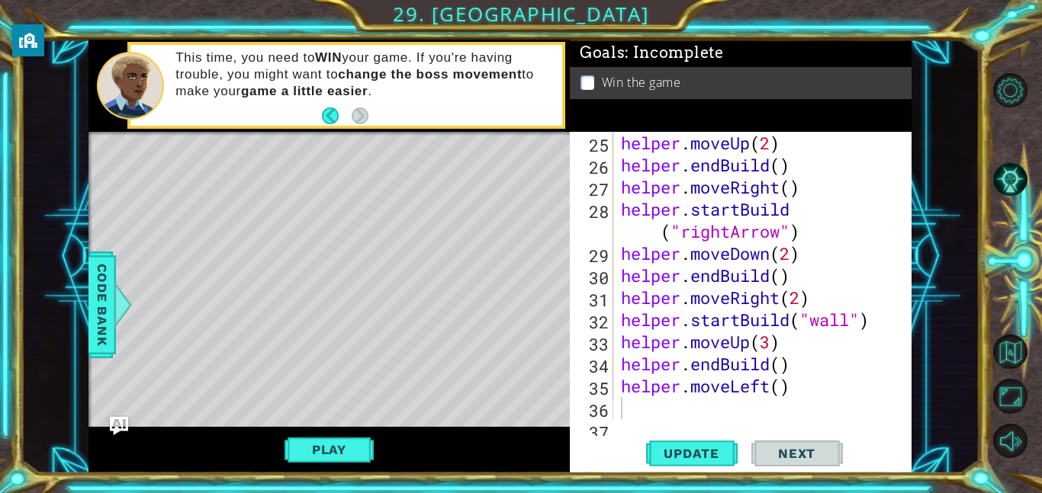
click at [700, 446] on span "Update" at bounding box center [691, 453] width 86 height 15
click at [342, 445] on button "Play" at bounding box center [328, 449] width 89 height 29
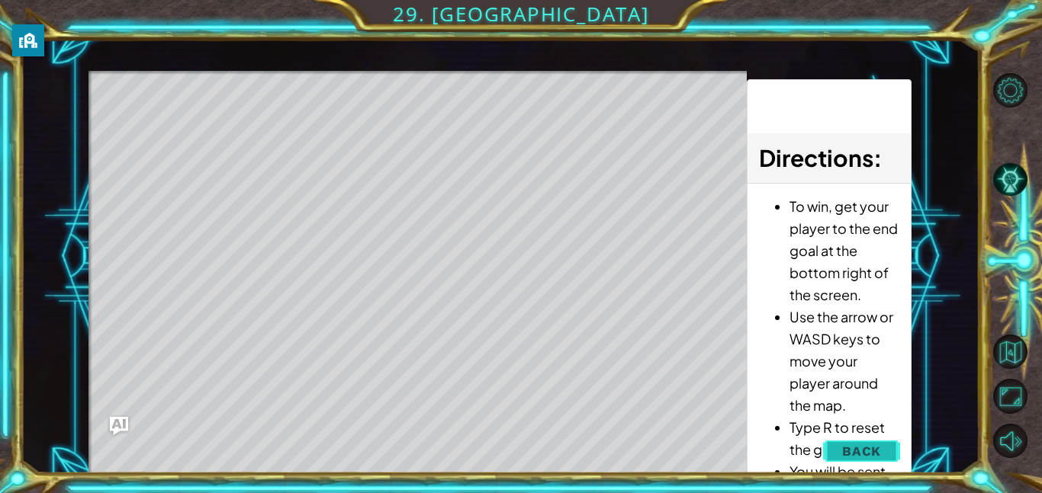
click at [856, 445] on span "Back" at bounding box center [861, 451] width 39 height 15
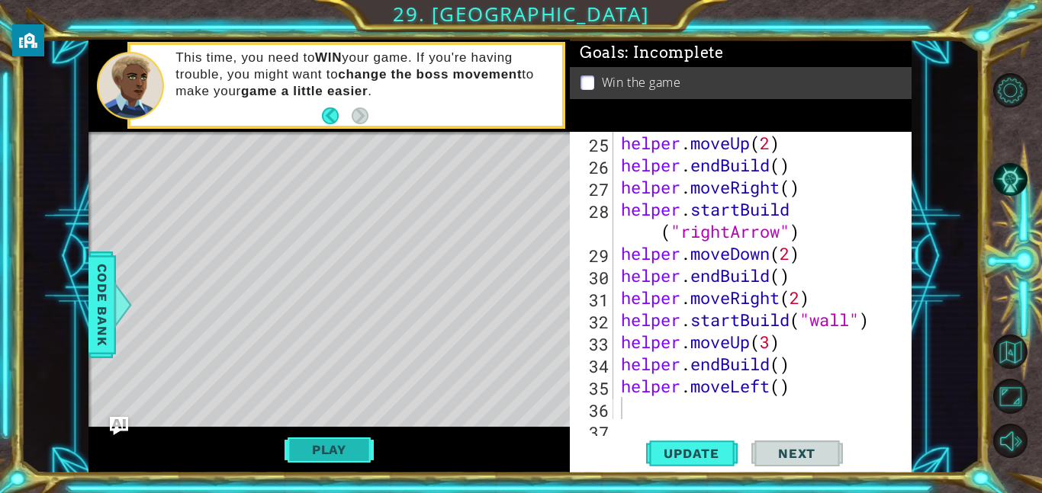
click at [341, 450] on button "Play" at bounding box center [328, 449] width 89 height 29
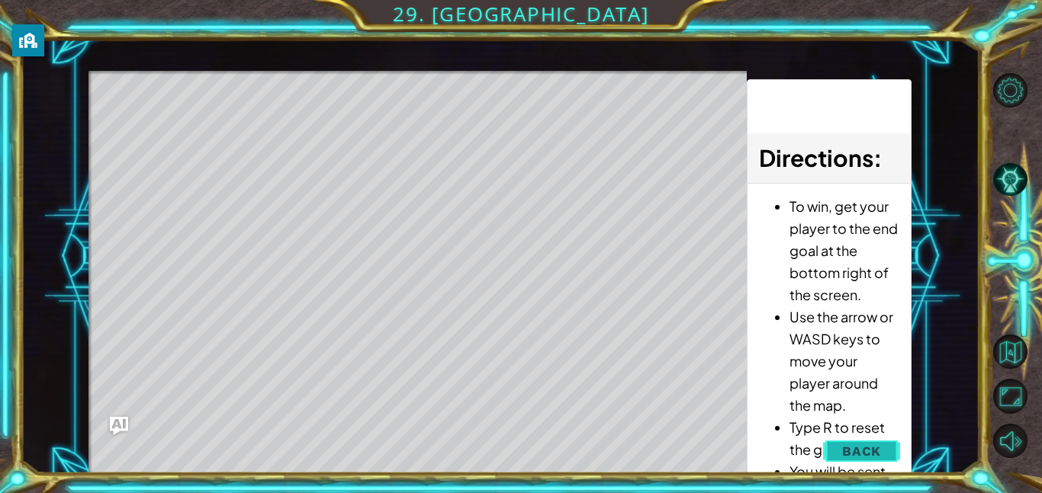
click at [846, 446] on span "Back" at bounding box center [861, 451] width 39 height 15
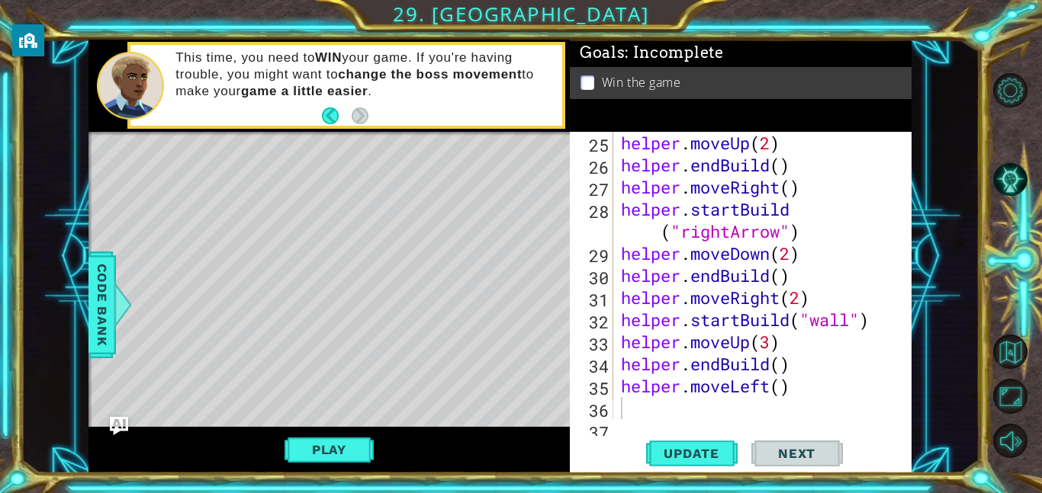
click at [718, 441] on button "Update" at bounding box center [691, 453] width 91 height 34
click at [312, 451] on button "Play" at bounding box center [328, 449] width 89 height 29
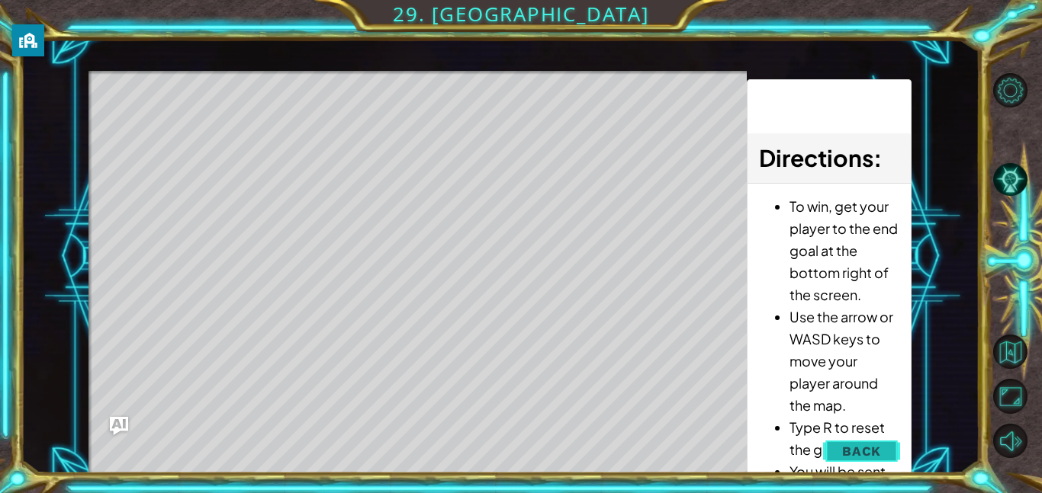
click at [884, 447] on button "Back" at bounding box center [861, 451] width 77 height 30
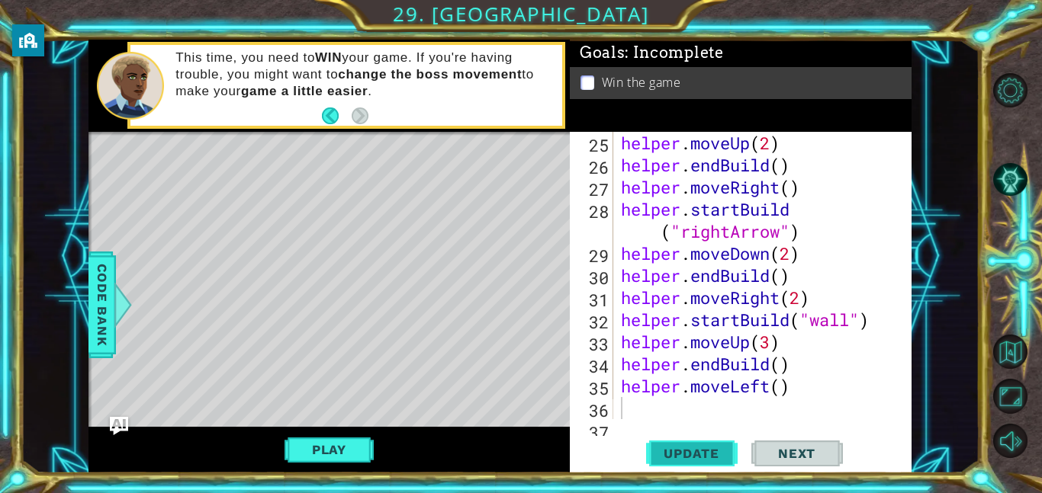
click at [716, 450] on span "Update" at bounding box center [691, 453] width 86 height 15
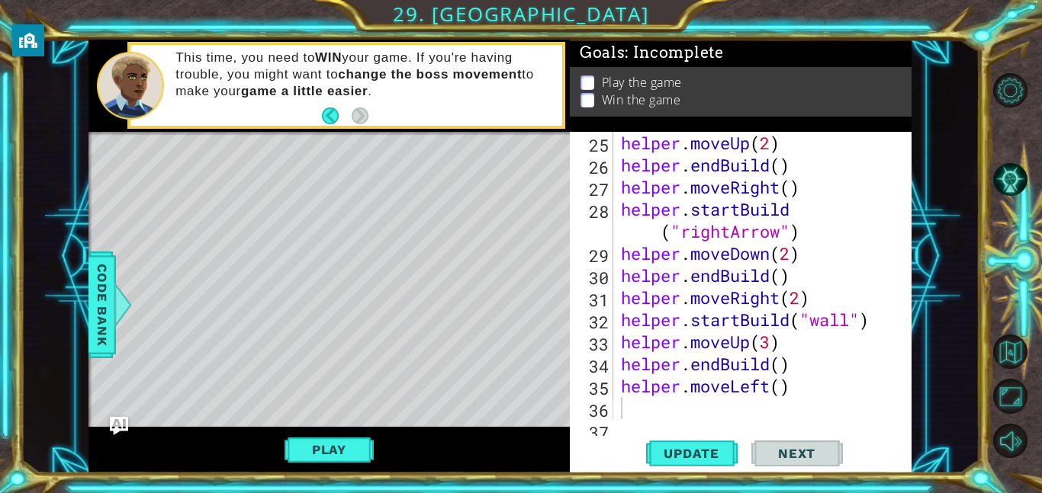
drag, startPoint x: 716, startPoint y: 450, endPoint x: 509, endPoint y: 38, distance: 461.0
click at [509, 38] on div "1 ההההההההההההההההההההההההההההההההההההההההההההההההההההההההההההההההההההההההההההה…" at bounding box center [521, 246] width 1042 height 493
click at [775, 343] on div "helper . moveUp ( 2 ) helper . endBuild ( ) helper . moveRight ( ) helper . sta…" at bounding box center [767, 298] width 298 height 332
type textarea "helper.moveUp(6)"
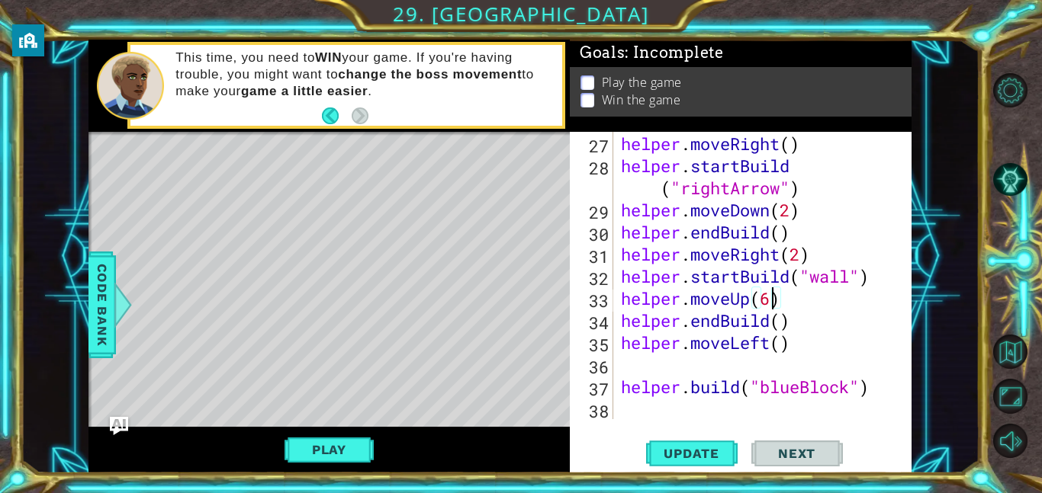
scroll to position [596, 0]
click at [680, 373] on div "helper . endBuild ( ) helper . moveRight ( ) helper . startBuild ( "rightArrow"…" at bounding box center [767, 277] width 298 height 332
type textarea "hel"
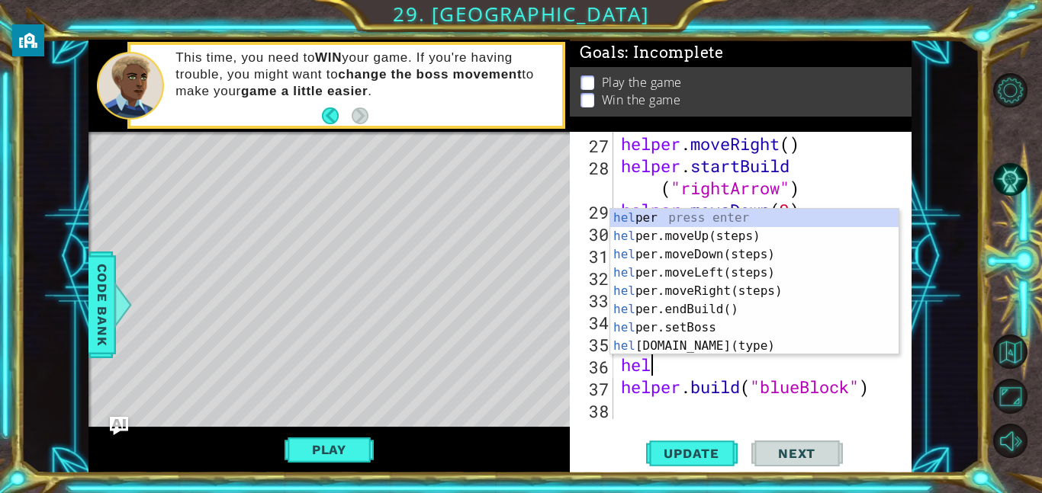
scroll to position [0, 0]
click at [724, 258] on div "hel per press enter hel per.moveUp(steps) press enter hel per.moveDown(steps) p…" at bounding box center [754, 300] width 288 height 183
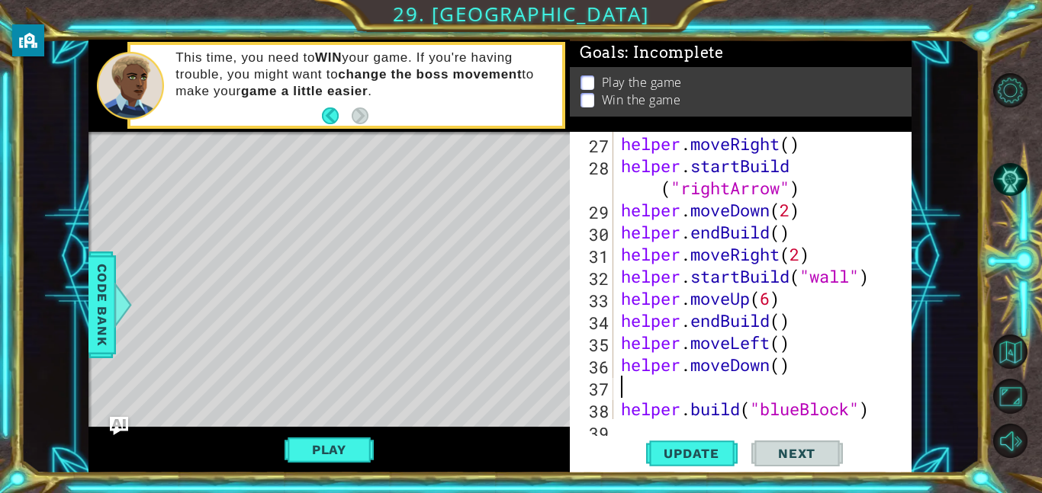
click at [783, 367] on div "helper . endBuild ( ) helper . moveRight ( ) helper . startBuild ( "rightArrow"…" at bounding box center [767, 277] width 298 height 332
type textarea "helper.moveDown(3)"
click at [667, 390] on div "helper . endBuild ( ) helper . moveRight ( ) helper . startBuild ( "rightArrow"…" at bounding box center [767, 277] width 298 height 332
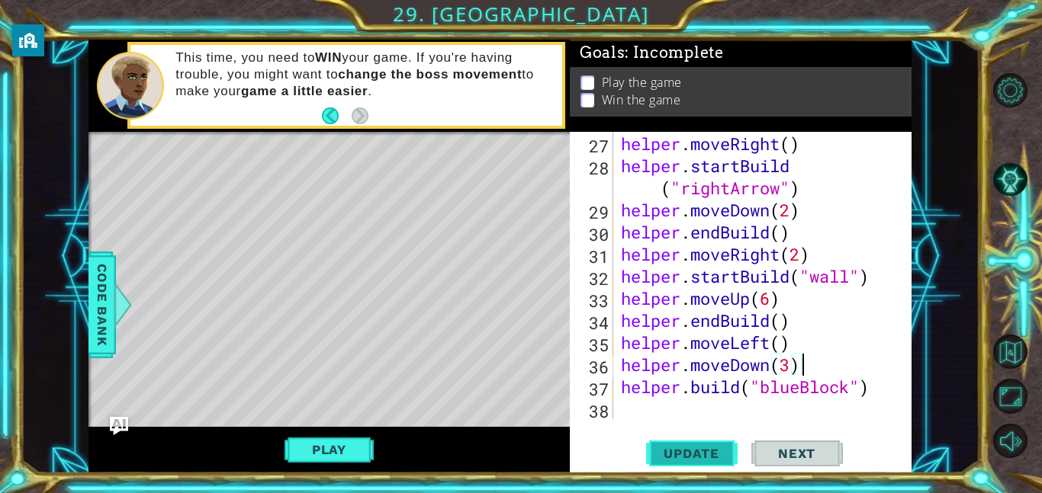
type textarea "helper.moveDown(3)"
click at [702, 446] on span "Update" at bounding box center [691, 453] width 86 height 15
click at [621, 422] on div "helper.moveDown(3) 27 28 29 30 31 32 33 34 35 36 37 38 helper . moveRight ( ) h…" at bounding box center [741, 303] width 342 height 342
click at [627, 400] on div "helper . moveRight ( ) helper . startBuild ( "rightArrow" ) helper . moveDown (…" at bounding box center [767, 298] width 298 height 332
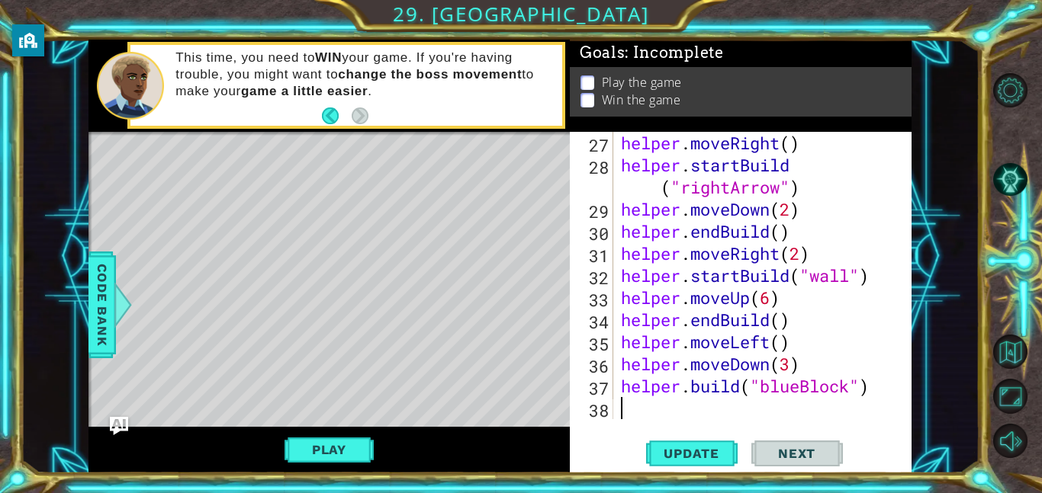
type textarea "#"
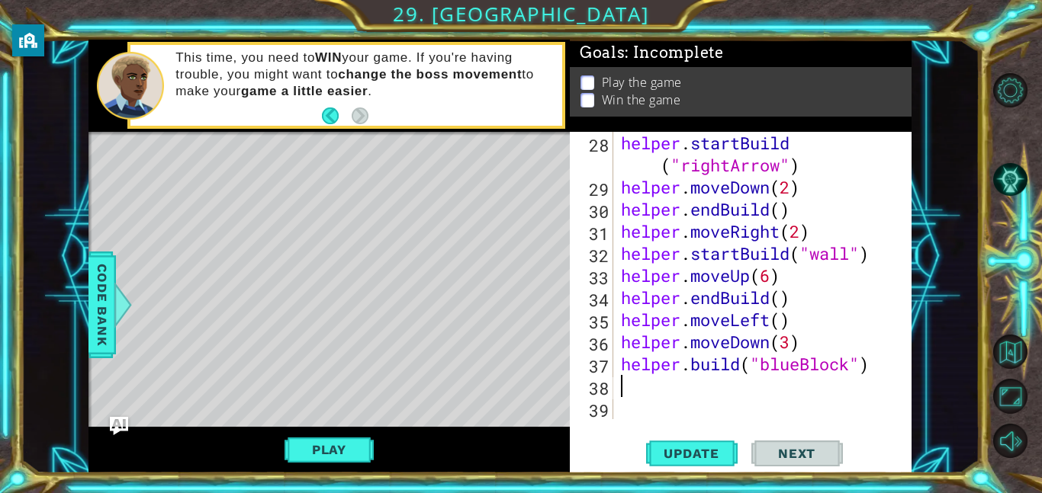
scroll to position [619, 0]
click at [637, 389] on div "helper . startBuild ( "rightArrow" ) helper . moveDown ( 2 ) helper . endBuild …" at bounding box center [767, 309] width 298 height 354
click at [339, 450] on button "Play" at bounding box center [328, 449] width 89 height 29
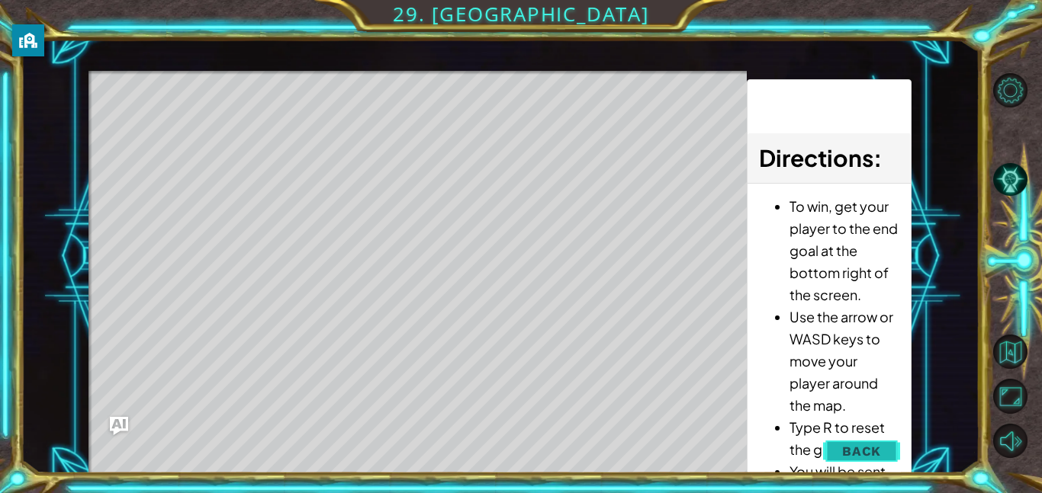
click at [863, 454] on span "Back" at bounding box center [861, 451] width 39 height 15
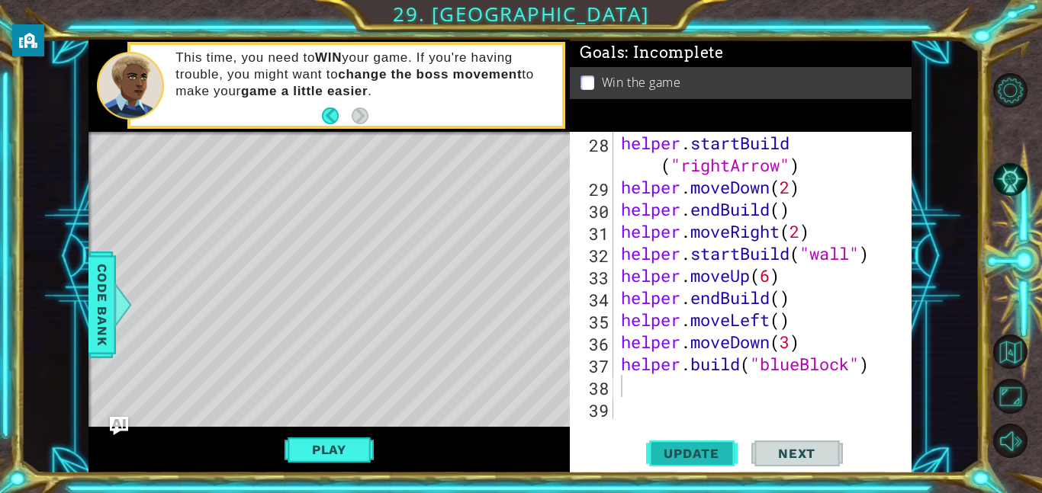
click at [709, 452] on span "Update" at bounding box center [691, 453] width 86 height 15
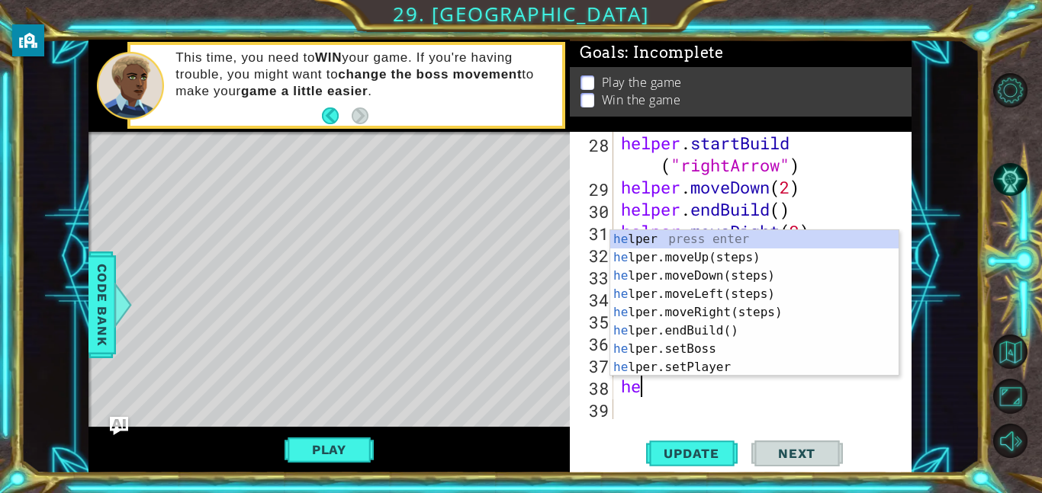
type textarea "her"
click at [703, 312] on div "he lpe r press enter he lpe r .moveUp(steps) press enter he lpe r .moveDown(ste…" at bounding box center [754, 321] width 288 height 183
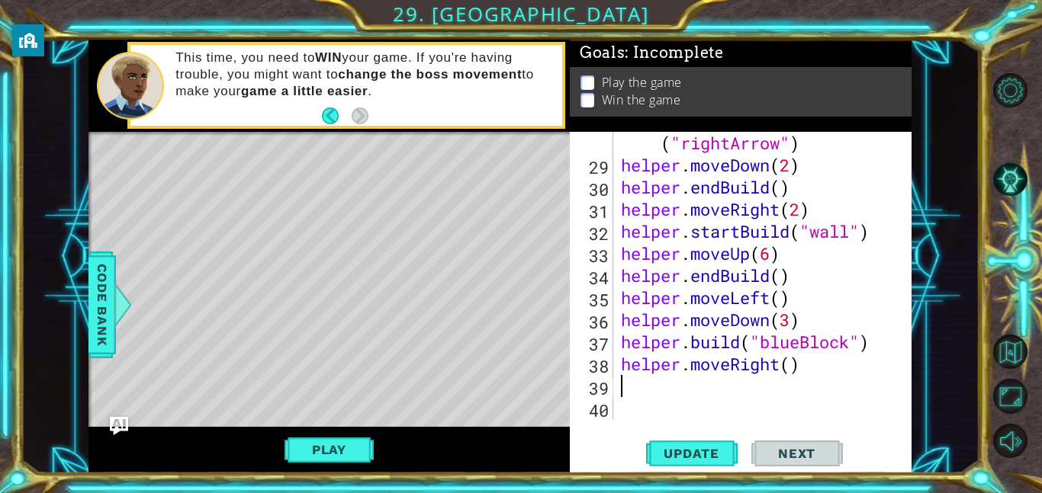
scroll to position [641, 0]
click at [796, 368] on div "helper . startBuild ( "rightArrow" ) helper . moveDown ( 2 ) helper . endBuild …" at bounding box center [767, 287] width 298 height 354
type textarea "helper.moveRight(2)"
click at [627, 392] on div "helper . startBuild ( "rightArrow" ) helper . moveDown ( 2 ) helper . endBuild …" at bounding box center [767, 287] width 298 height 354
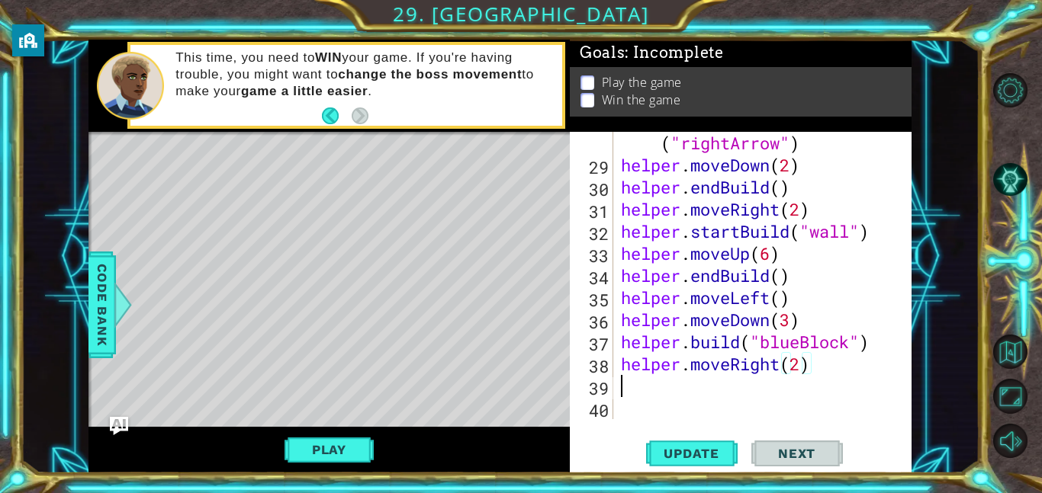
scroll to position [0, 0]
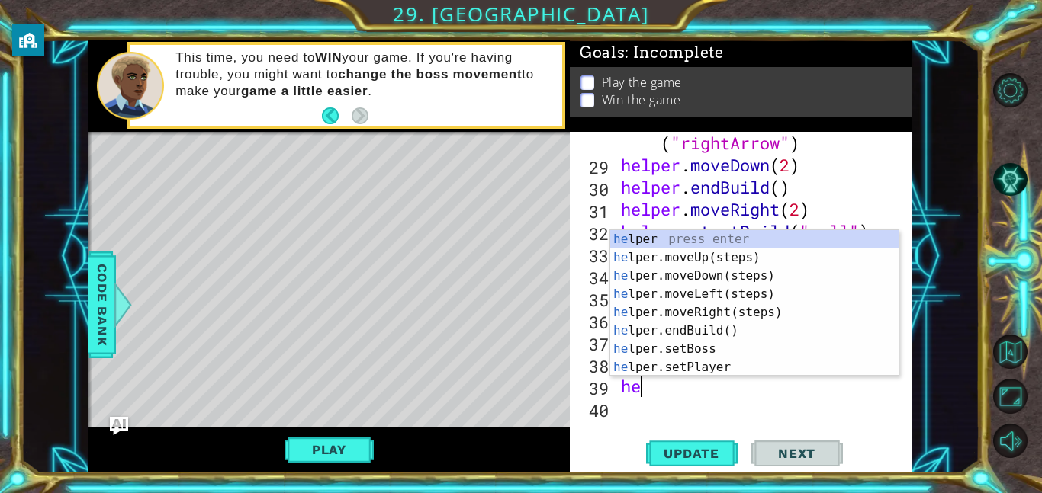
type textarea "hel"
click at [688, 255] on div "hel per press enter hel per.moveUp(steps) press enter hel per.moveDown(steps) p…" at bounding box center [754, 321] width 288 height 183
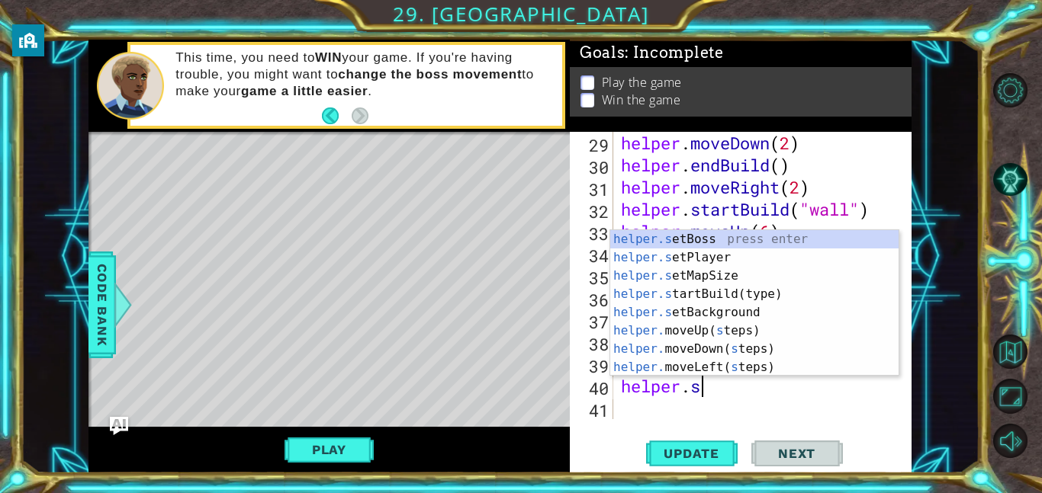
scroll to position [0, 2]
click at [722, 297] on div "helper.s etBoss press enter helper.s etPlayer press enter helper.s etMapSize pr…" at bounding box center [754, 321] width 288 height 183
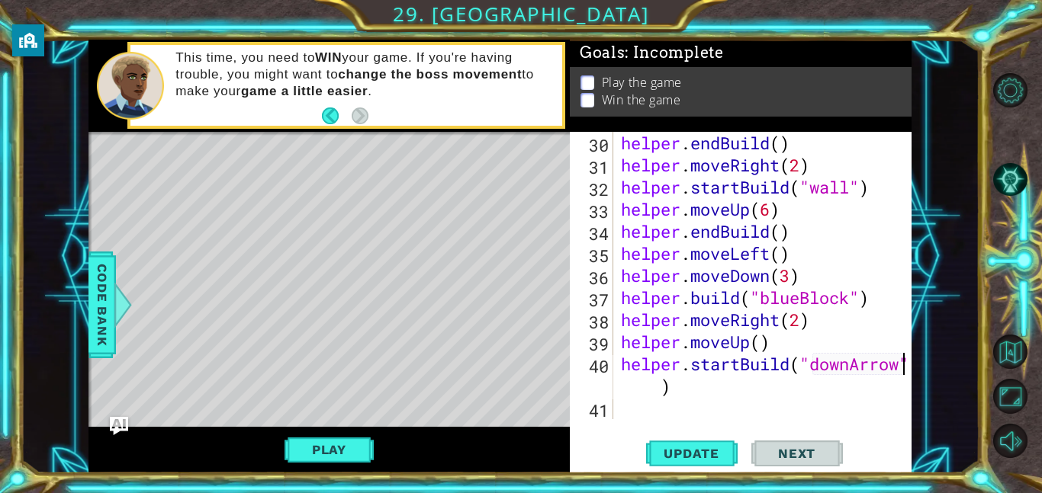
scroll to position [685, 0]
type textarea "helper.startBuild("downArrow")"
click at [644, 420] on div "helper.startBuild("downArrow") 30 31 32 33 34 35 36 37 38 39 40 41 helper . end…" at bounding box center [741, 303] width 342 height 342
click at [627, 413] on div "helper . endBuild ( ) helper . moveRight ( 2 ) helper . startBuild ( "wall" ) h…" at bounding box center [767, 298] width 298 height 332
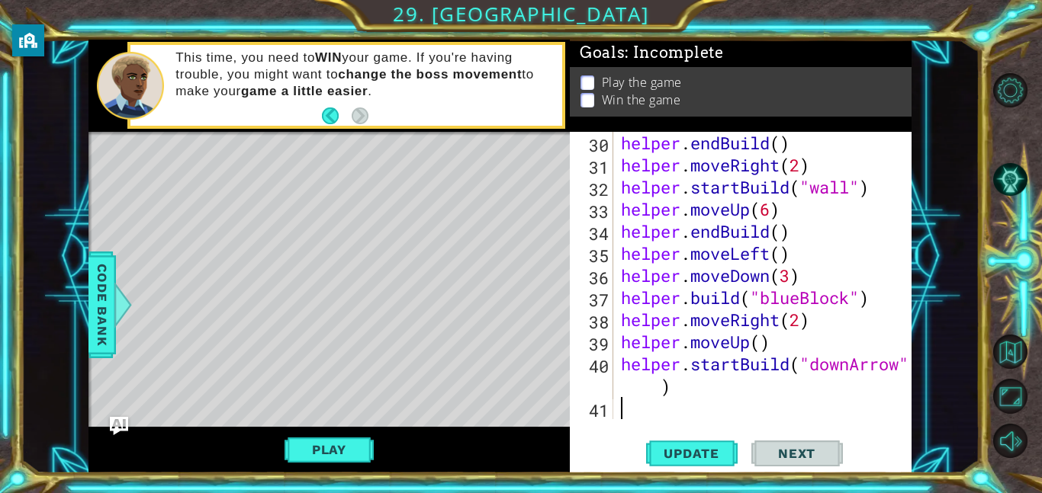
type textarea "help"
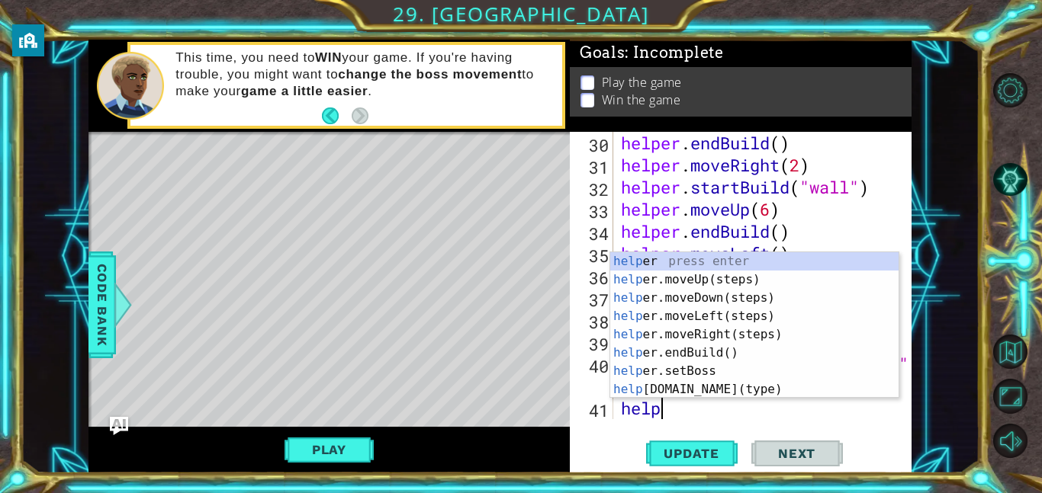
click at [726, 333] on div "help er press enter help er.moveUp(steps) press enter help er.moveDown(steps) p…" at bounding box center [754, 343] width 288 height 183
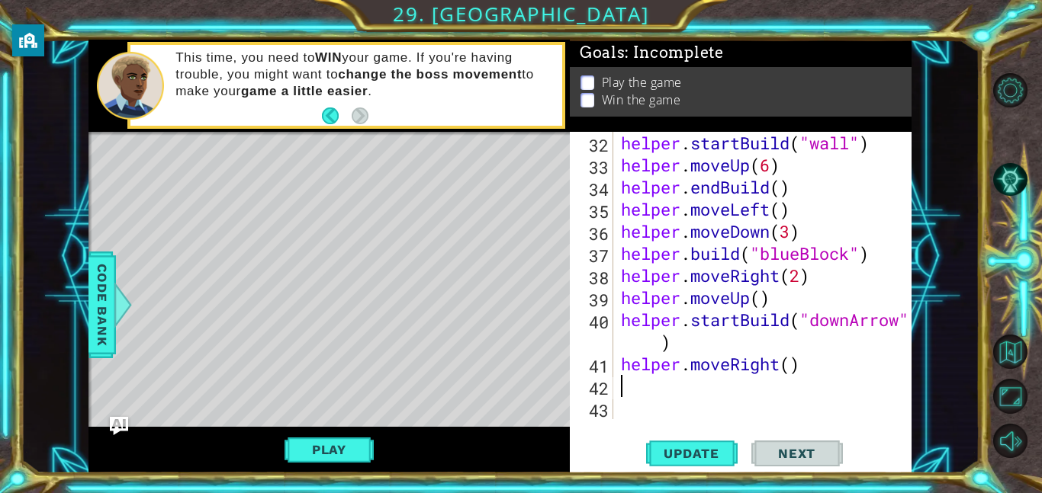
scroll to position [730, 0]
click at [788, 361] on div "helper . startBuild ( "wall" ) helper . moveUp ( 6 ) helper . endBuild ( ) help…" at bounding box center [767, 298] width 298 height 332
type textarea "helper.moveRight(3)"
click at [663, 394] on div "helper . startBuild ( "wall" ) helper . moveUp ( 6 ) helper . endBuild ( ) help…" at bounding box center [767, 298] width 298 height 332
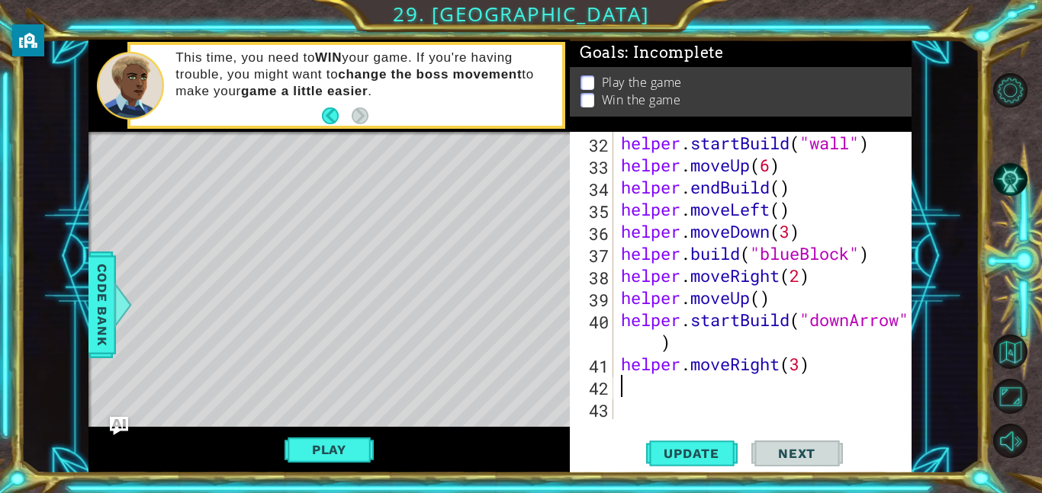
scroll to position [0, 0]
type textarea "helper"
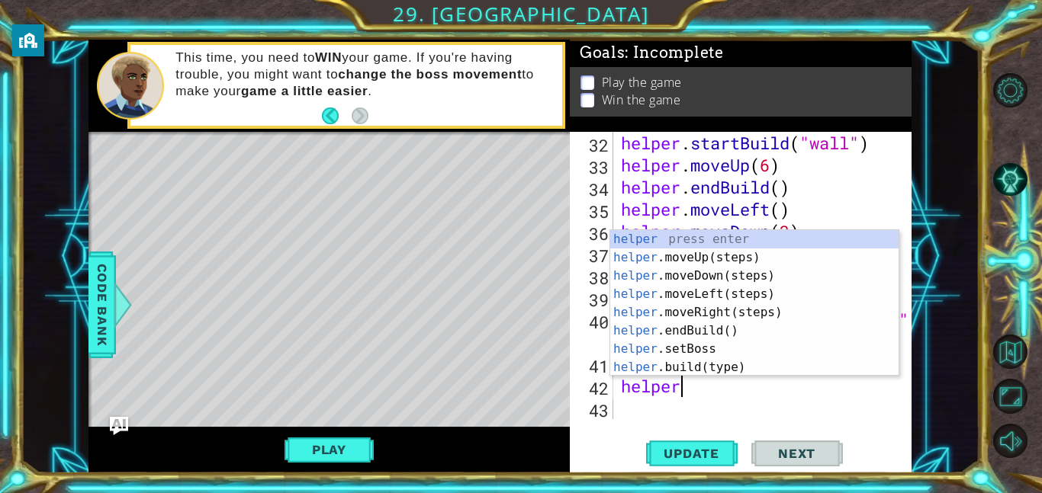
scroll to position [0, 2]
click at [711, 329] on div "helper press enter helper .moveUp(steps) press enter helper .moveDown(steps) pr…" at bounding box center [754, 321] width 288 height 183
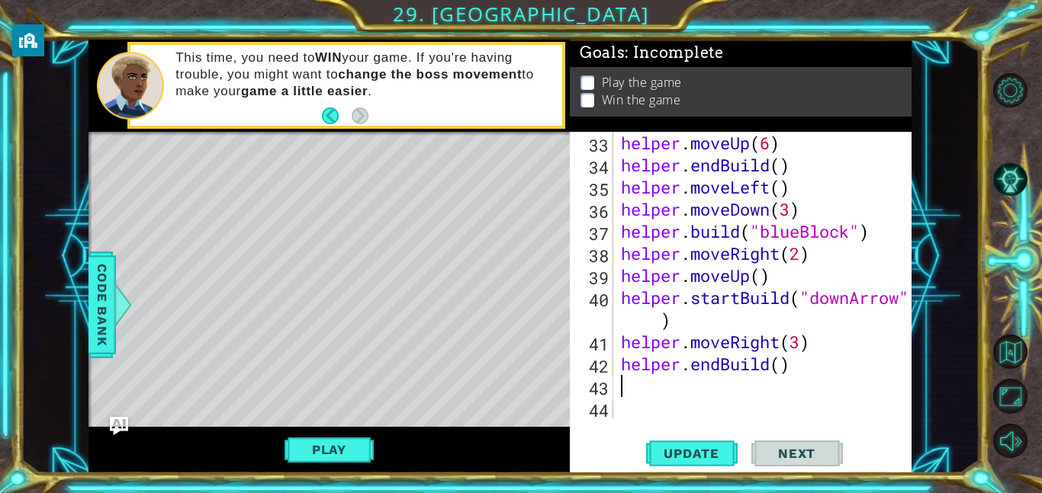
scroll to position [752, 0]
type textarea "helper"
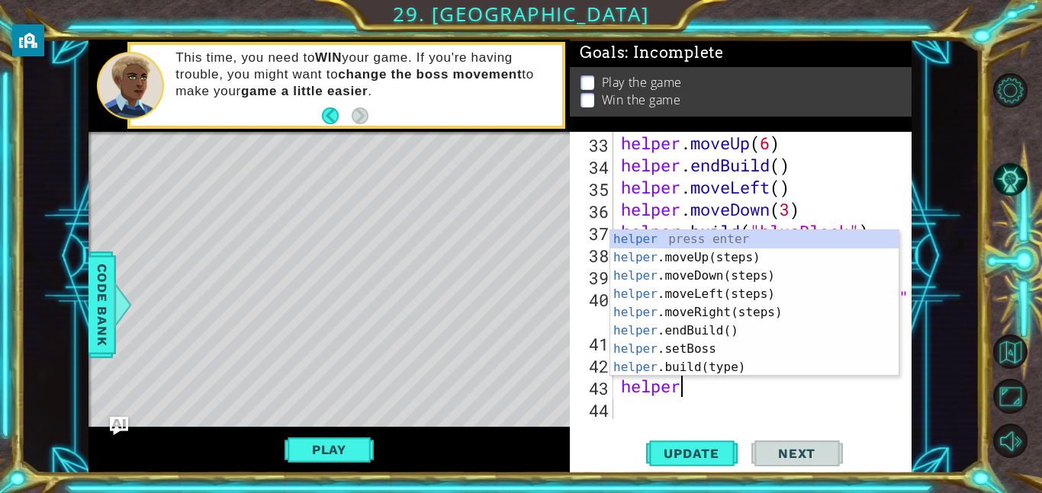
scroll to position [0, 2]
click at [718, 262] on div "helper press enter helper .moveUp(steps) press enter helper .moveDown(steps) pr…" at bounding box center [754, 321] width 288 height 183
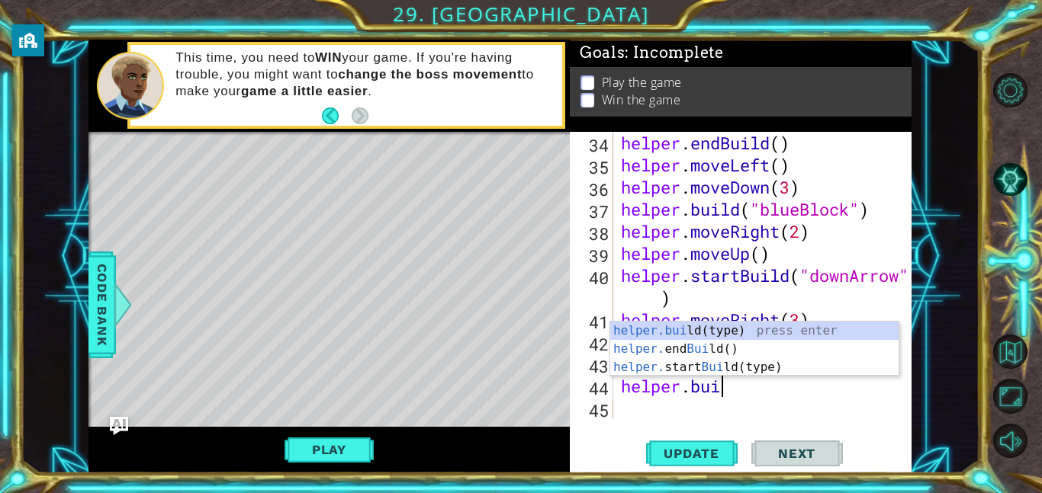
scroll to position [0, 4]
click at [711, 332] on div "helper.[PERSON_NAME](type) press enter helper. end [PERSON_NAME]() press enter …" at bounding box center [754, 367] width 288 height 91
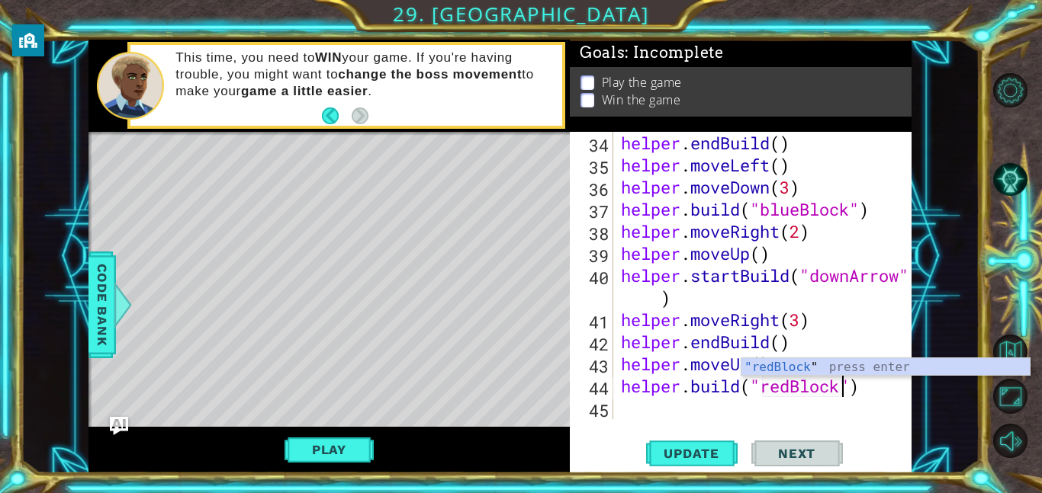
scroll to position [0, 10]
click at [843, 361] on div ""redBlock " press enter" at bounding box center [885, 385] width 288 height 55
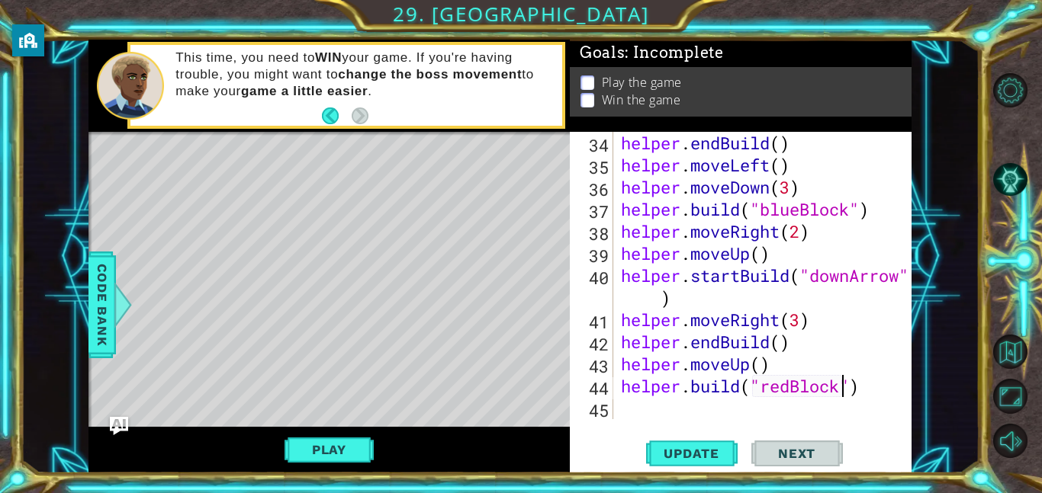
click at [772, 366] on div "helper . endBuild ( ) helper . moveLeft ( ) helper . moveDown ( 3 ) helper . bu…" at bounding box center [767, 298] width 298 height 332
type textarea "helper.moveUp()"
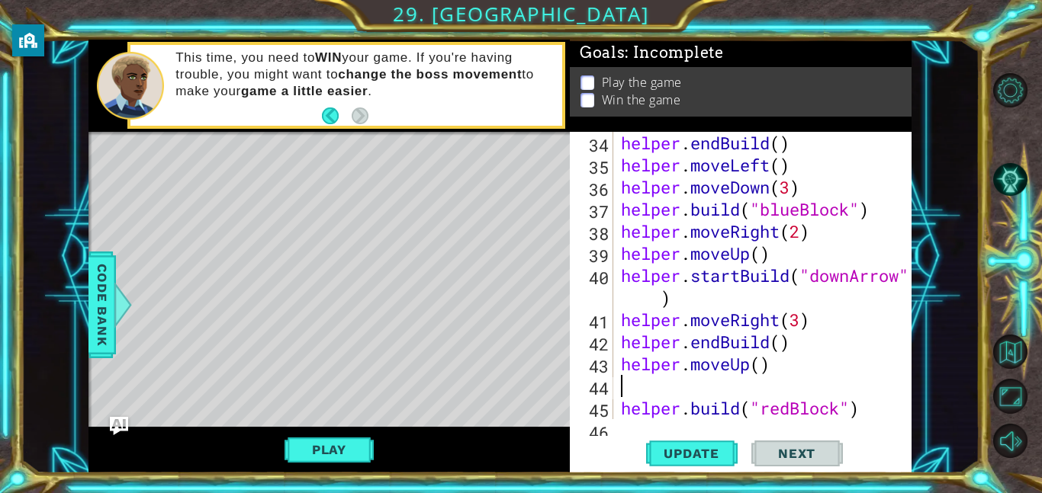
scroll to position [0, 0]
click at [688, 411] on div "helper . endBuild ( ) helper . moveLeft ( ) helper . moveDown ( 3 ) helper . bu…" at bounding box center [767, 298] width 298 height 332
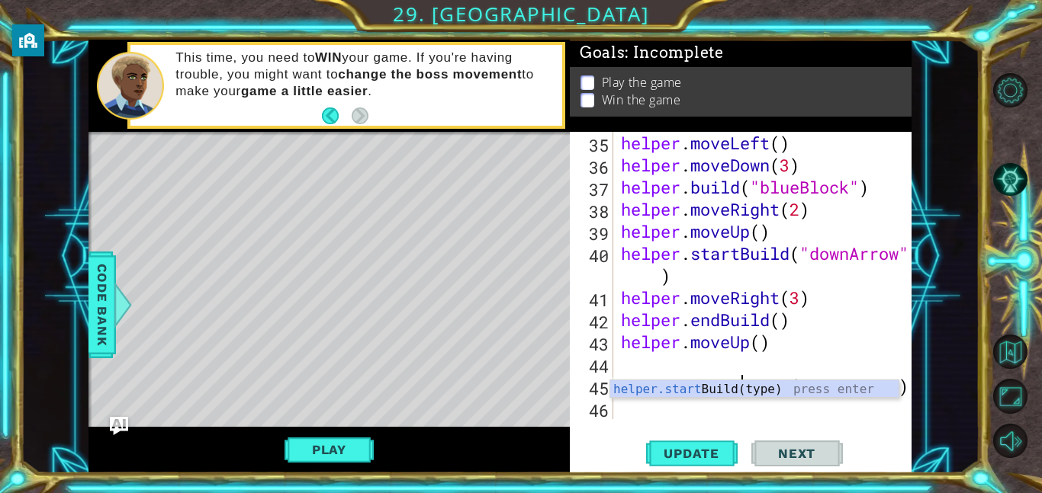
scroll to position [796, 0]
click at [710, 393] on div "helper.start Build(type) press enter" at bounding box center [754, 407] width 288 height 55
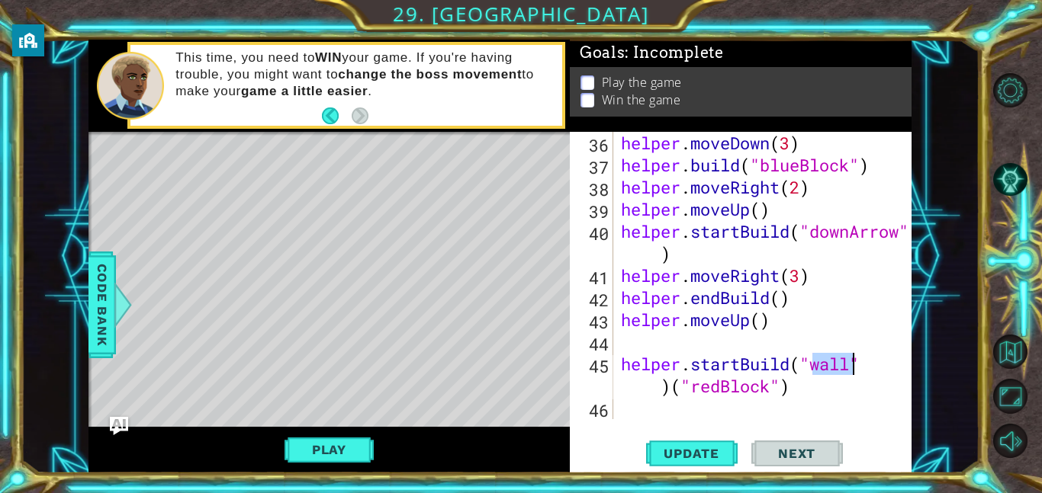
scroll to position [818, 0]
click at [672, 389] on div "helper . moveDown ( 3 ) helper . build ( "blueBlock" ) helper . moveRight ( 2 )…" at bounding box center [767, 298] width 298 height 332
type textarea "helper.startBuild("redBlock")"
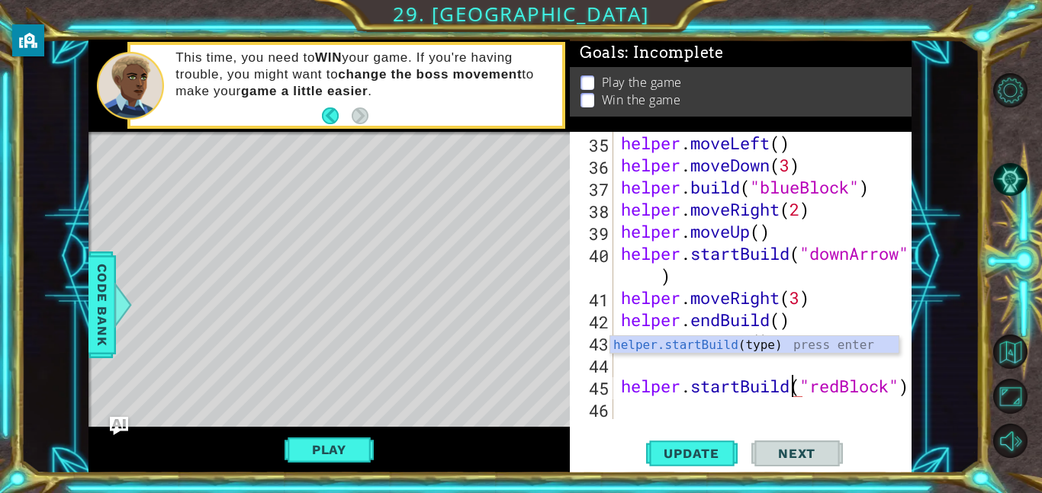
scroll to position [796, 0]
click at [706, 406] on div "helper . moveLeft ( ) helper . moveDown ( 3 ) helper . build ( "blueBlock" ) he…" at bounding box center [767, 298] width 298 height 332
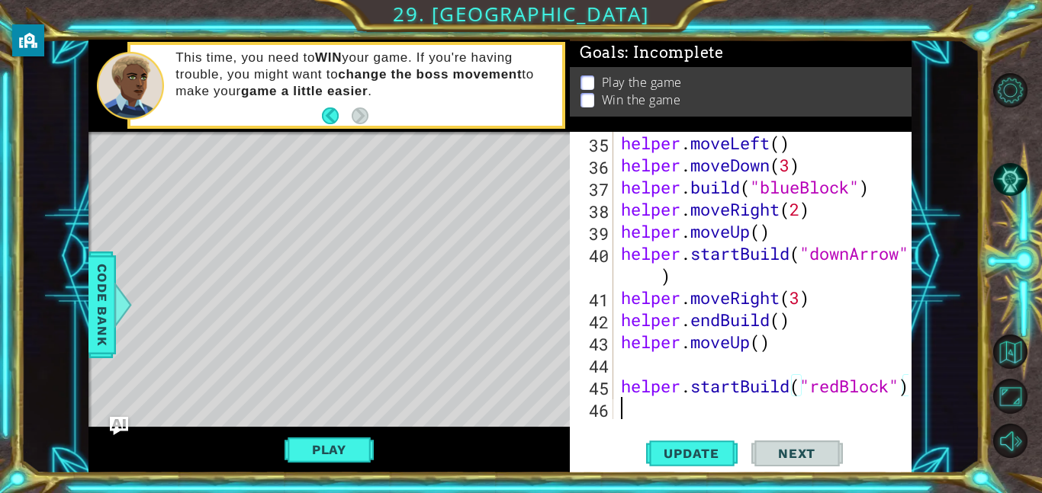
scroll to position [0, 0]
click at [709, 365] on div "helper . moveLeft ( ) helper . moveDown ( 3 ) helper . build ( "blueBlock" ) he…" at bounding box center [767, 298] width 298 height 332
type textarea "helper.moveUp()"
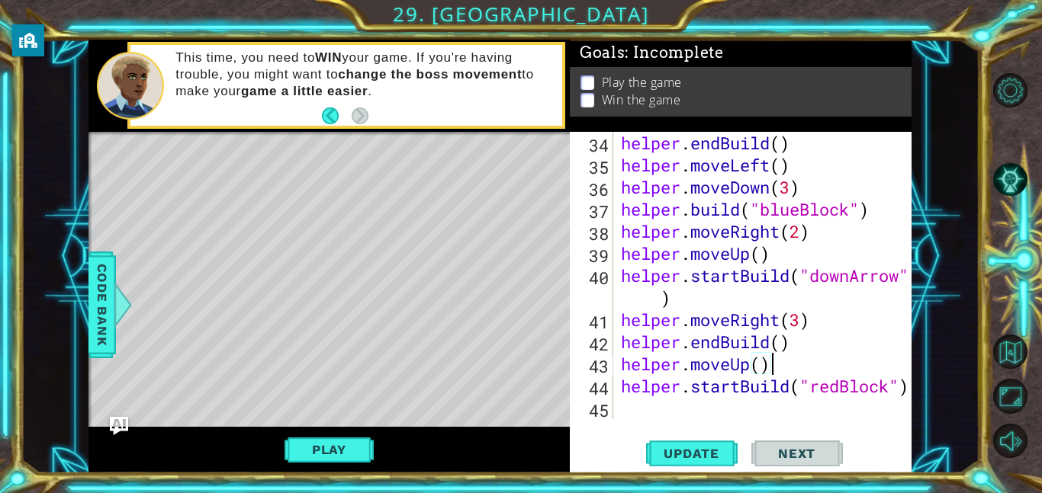
scroll to position [774, 0]
click at [656, 412] on div "helper . endBuild ( ) helper . moveLeft ( ) helper . moveDown ( 3 ) helper . bu…" at bounding box center [767, 298] width 298 height 332
type textarea "he"
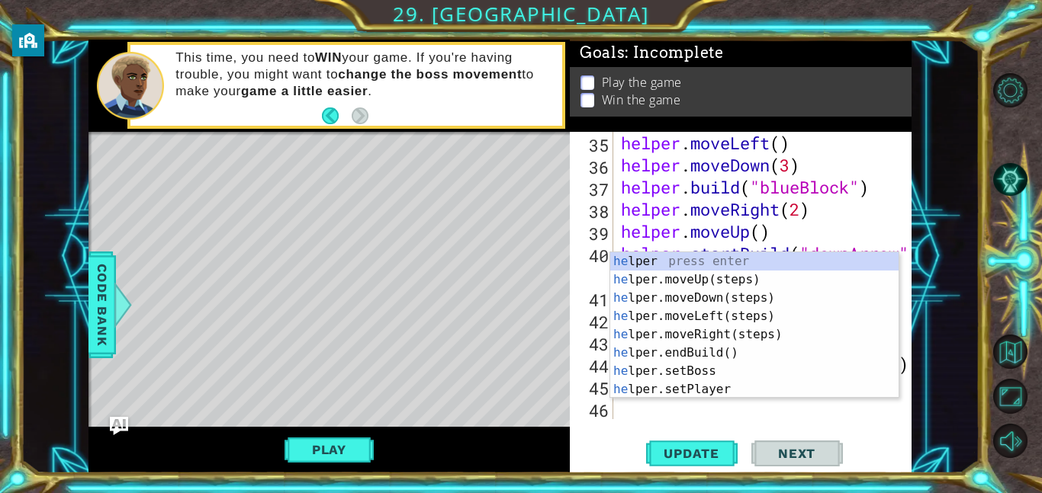
scroll to position [796, 0]
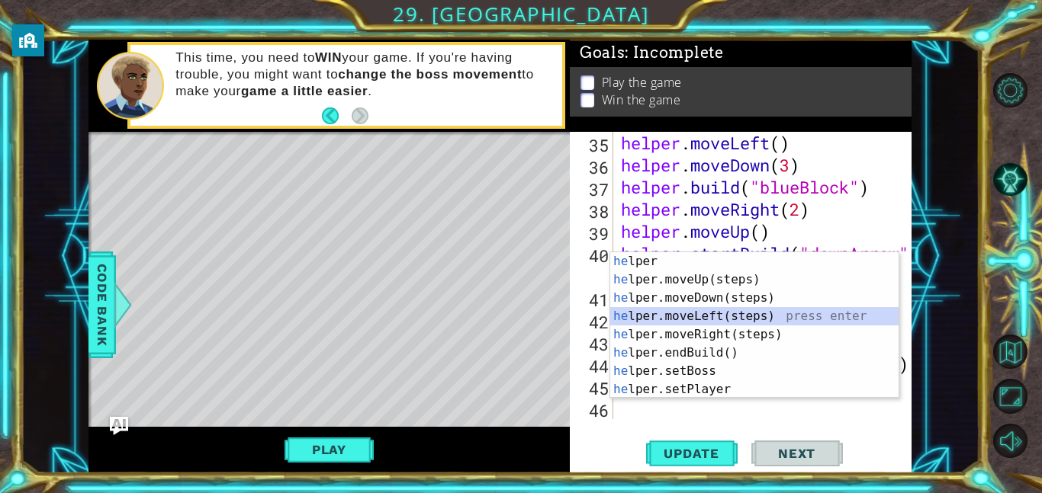
click at [729, 319] on div "he lper press enter he lper.moveUp(steps) press enter he lper.moveDown(steps) p…" at bounding box center [754, 343] width 288 height 183
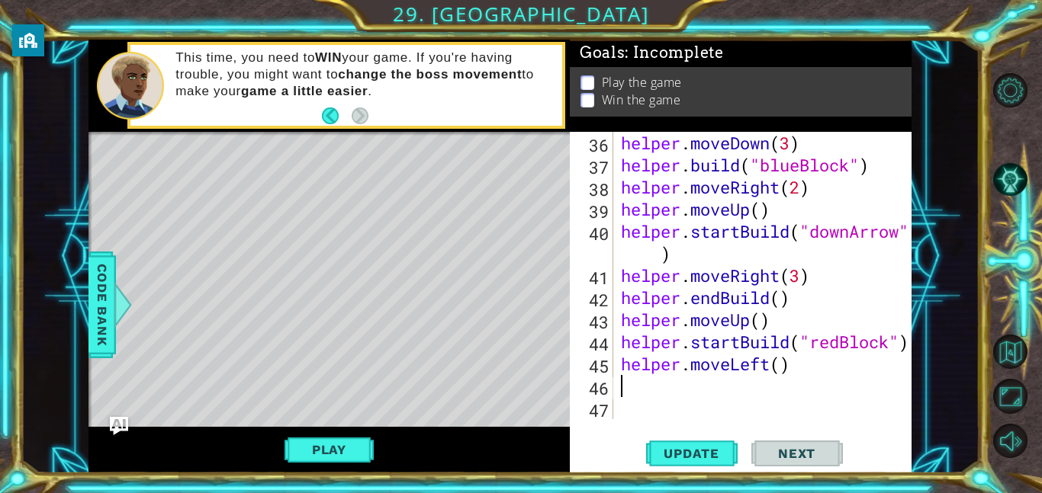
scroll to position [818, 0]
click at [781, 367] on div "helper . moveDown ( 3 ) helper . build ( "blueBlock" ) helper . moveRight ( 2 )…" at bounding box center [767, 298] width 298 height 332
type textarea "helper.moveLeft(3)"
click at [663, 386] on div "helper . moveDown ( 3 ) helper . build ( "blueBlock" ) helper . moveRight ( 2 )…" at bounding box center [767, 298] width 298 height 332
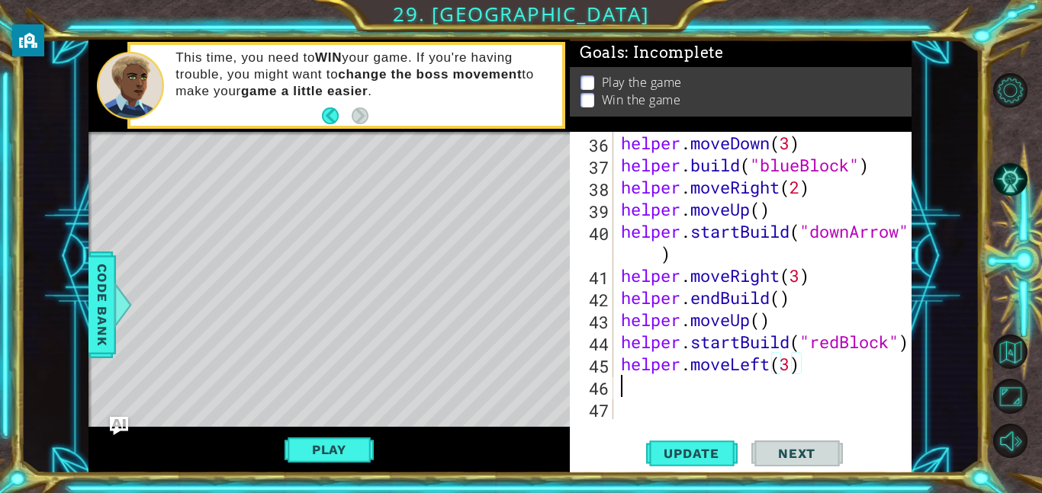
scroll to position [0, 0]
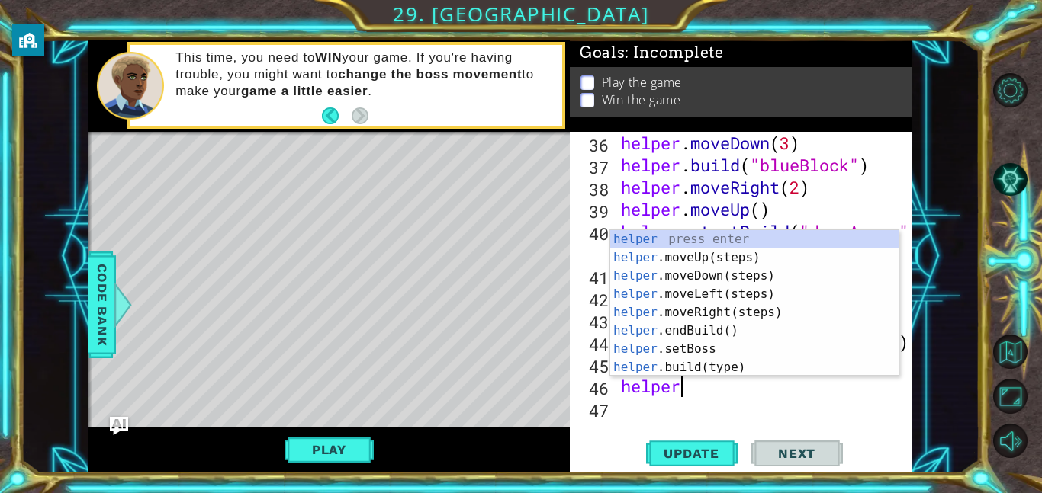
type textarea "helper"
click at [664, 333] on div "helper press enter helper .moveUp(steps) press enter helper .moveDown(steps) pr…" at bounding box center [754, 321] width 288 height 183
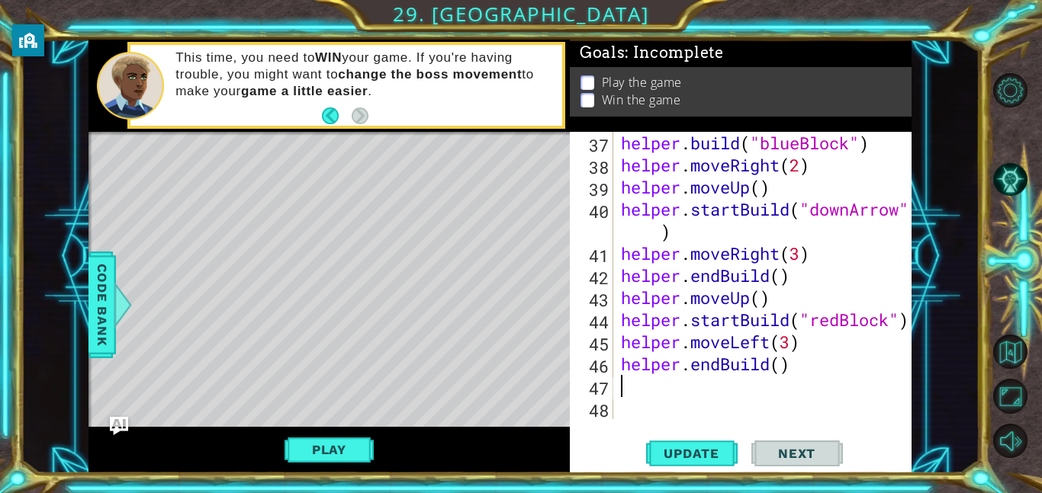
scroll to position [840, 0]
type textarea "he"
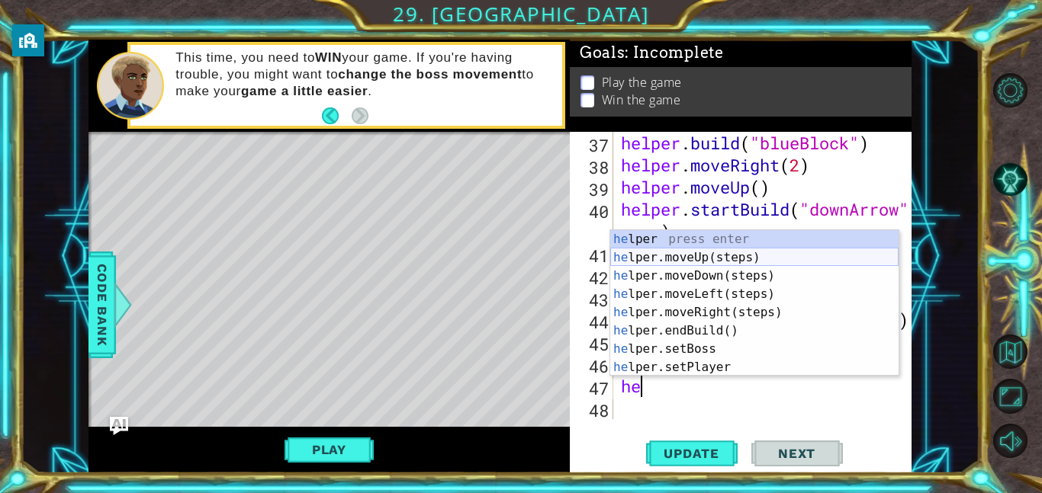
click at [673, 255] on div "he lper press enter he lper.moveUp(steps) press enter he lper.moveDown(steps) p…" at bounding box center [754, 321] width 288 height 183
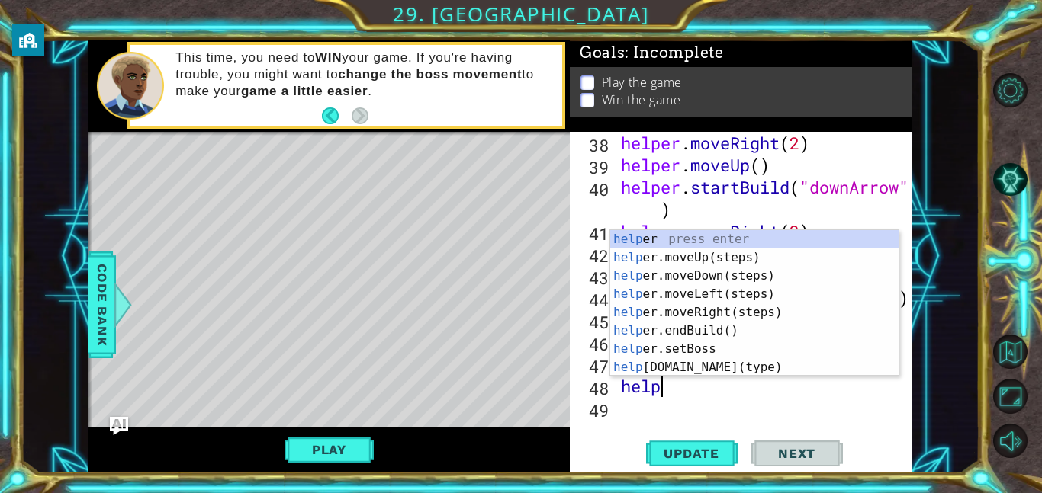
scroll to position [0, 2]
click at [801, 364] on div "helper press enter helper .moveUp(steps) press enter helper .moveDown(steps) pr…" at bounding box center [754, 321] width 288 height 183
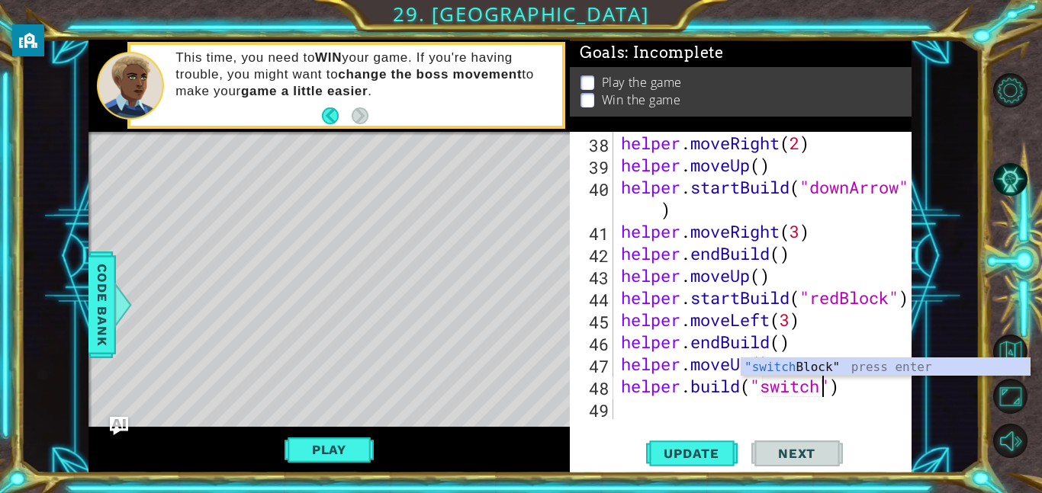
scroll to position [0, 9]
click at [839, 366] on div ""switch Block" press enter" at bounding box center [885, 385] width 288 height 55
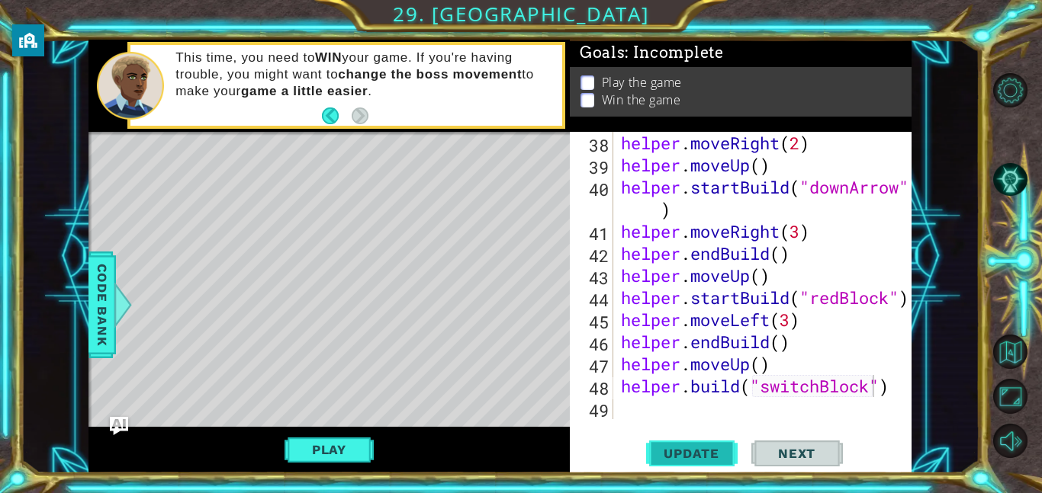
click at [695, 452] on span "Update" at bounding box center [691, 453] width 86 height 15
click at [324, 452] on button "Play" at bounding box center [328, 449] width 89 height 29
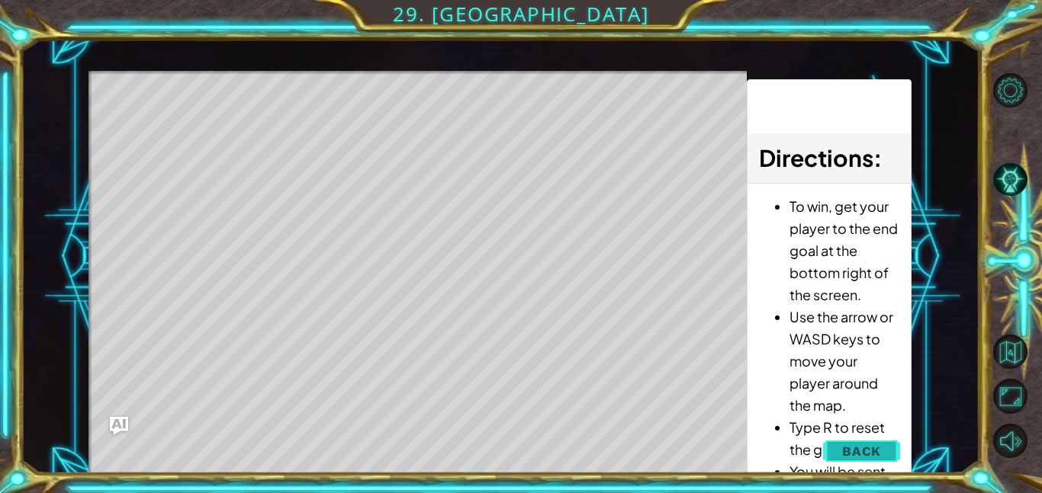
click at [862, 454] on span "Back" at bounding box center [861, 451] width 39 height 15
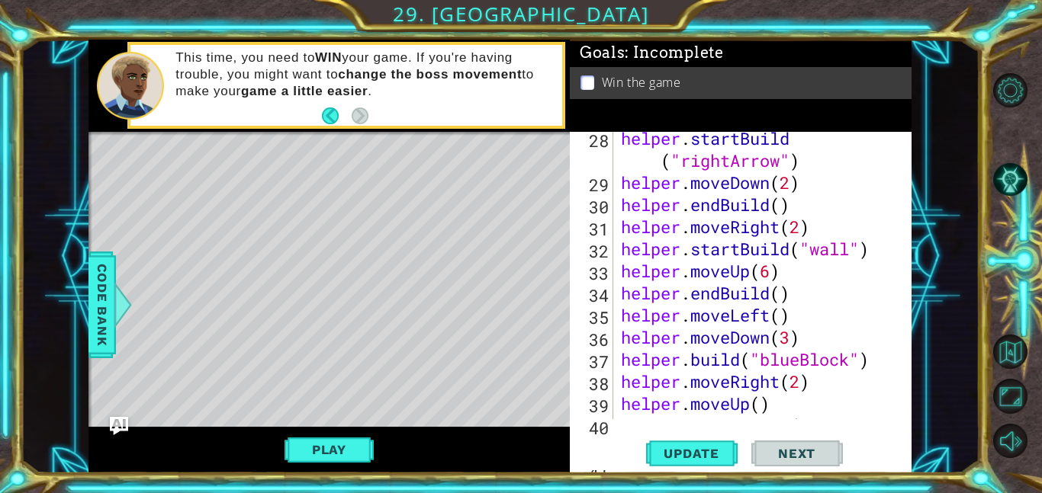
scroll to position [625, 0]
click at [771, 272] on div "helper . startBuild ( "rightArrow" ) helper . moveDown ( 2 ) helper . endBuild …" at bounding box center [767, 315] width 298 height 376
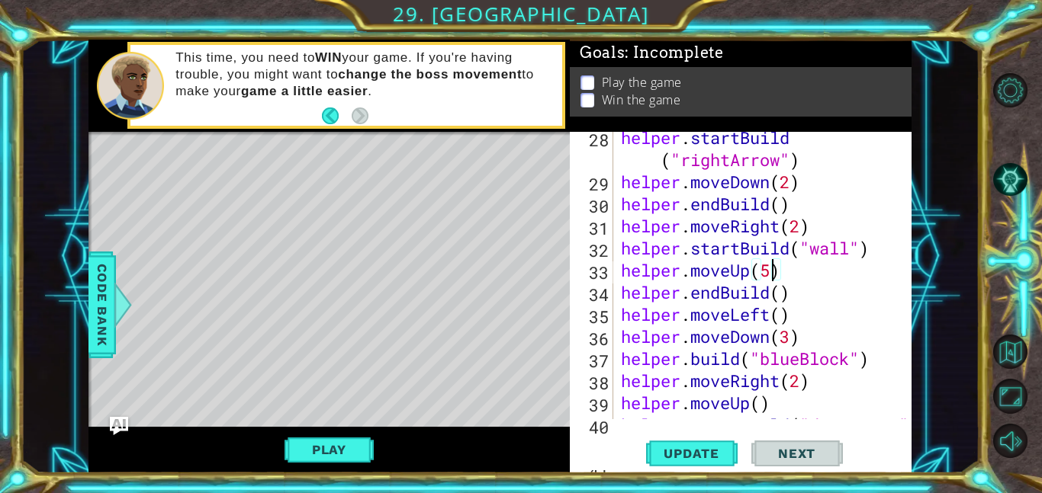
click at [795, 300] on div "helper . startBuild ( "rightArrow" ) helper . moveDown ( 2 ) helper . endBuild …" at bounding box center [767, 315] width 298 height 376
type textarea "helper.endBuild()"
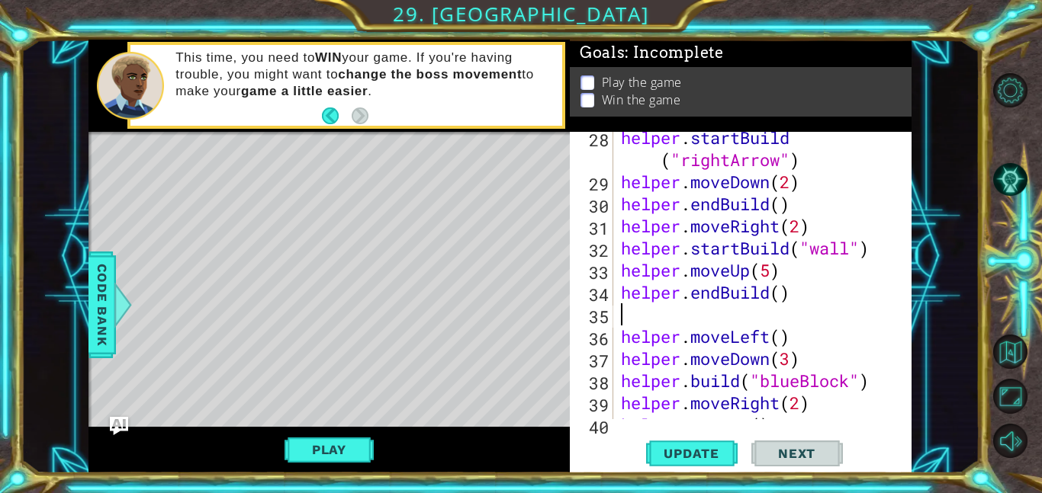
scroll to position [0, 0]
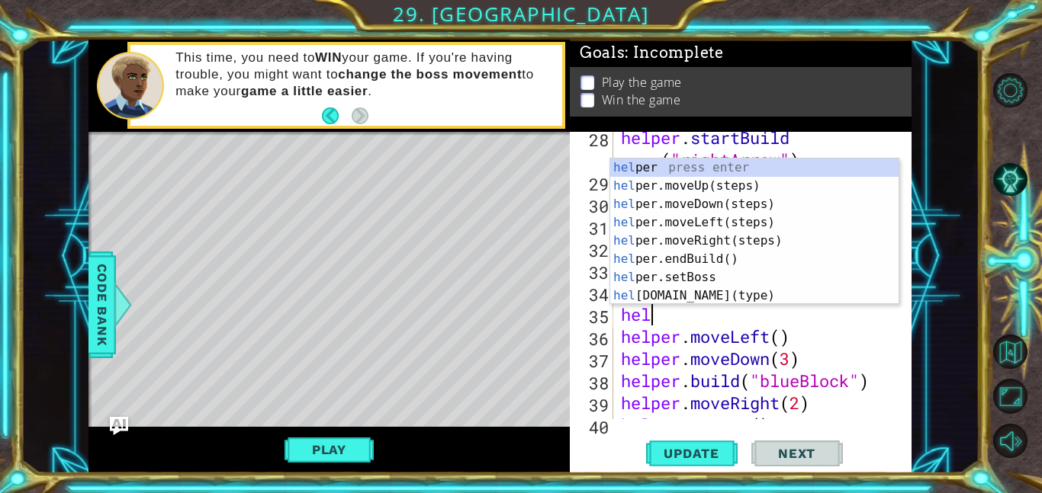
type textarea "help"
click at [706, 186] on div "help er press enter help er.moveUp(steps) press enter help er.moveDown(steps) p…" at bounding box center [754, 250] width 288 height 183
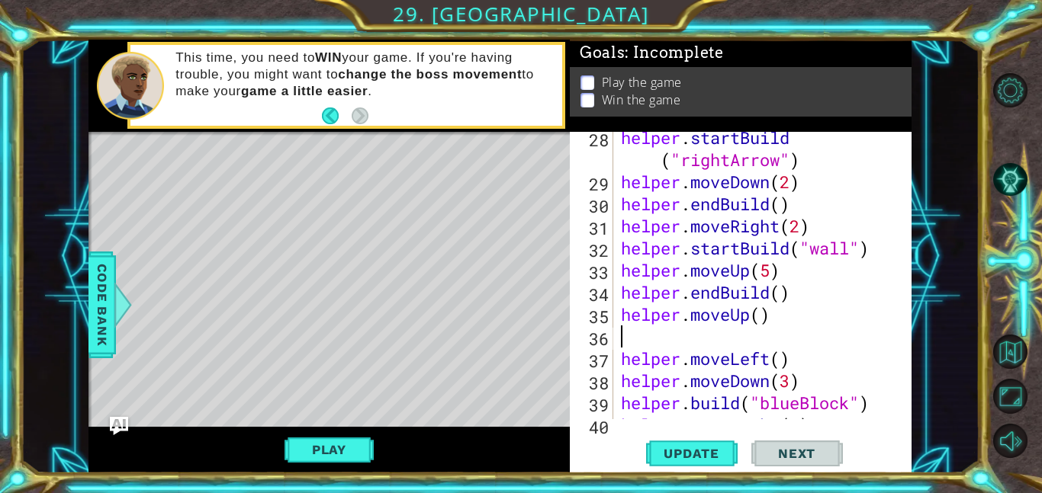
scroll to position [0, 0]
type textarea "helper.moveUp()"
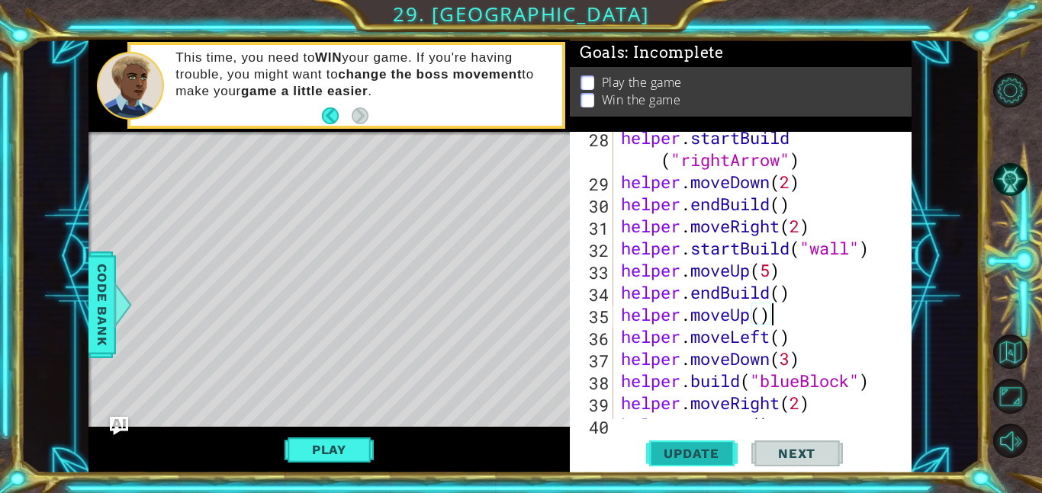
click at [705, 455] on span "Update" at bounding box center [691, 453] width 86 height 15
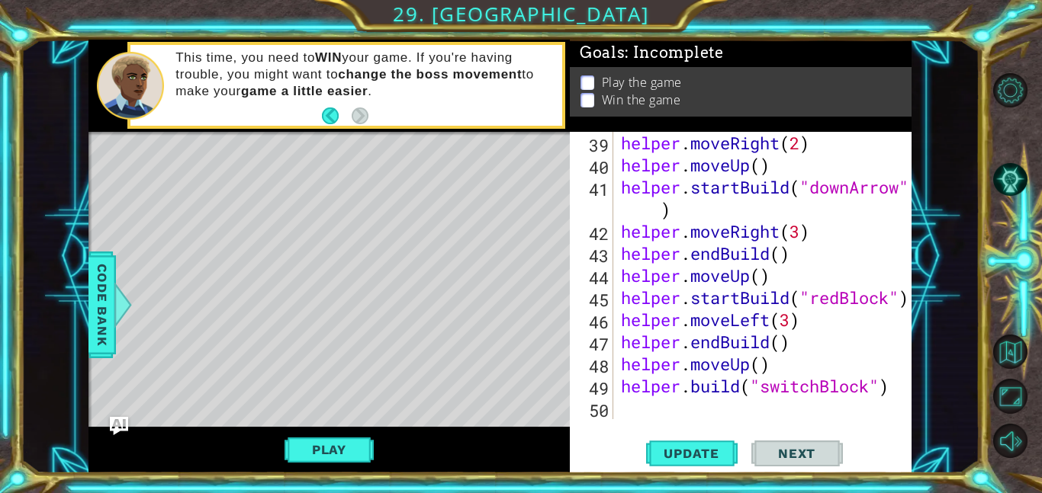
scroll to position [884, 0]
click at [782, 367] on div "helper . moveRight ( 2 ) helper . moveUp ( ) helper . startBuild ( "downArrow" …" at bounding box center [767, 298] width 298 height 332
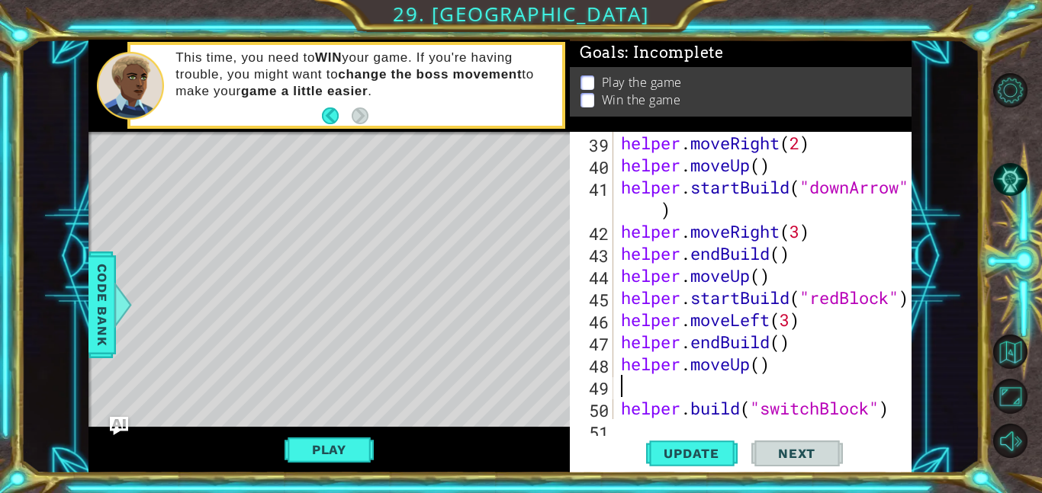
type textarea "he"
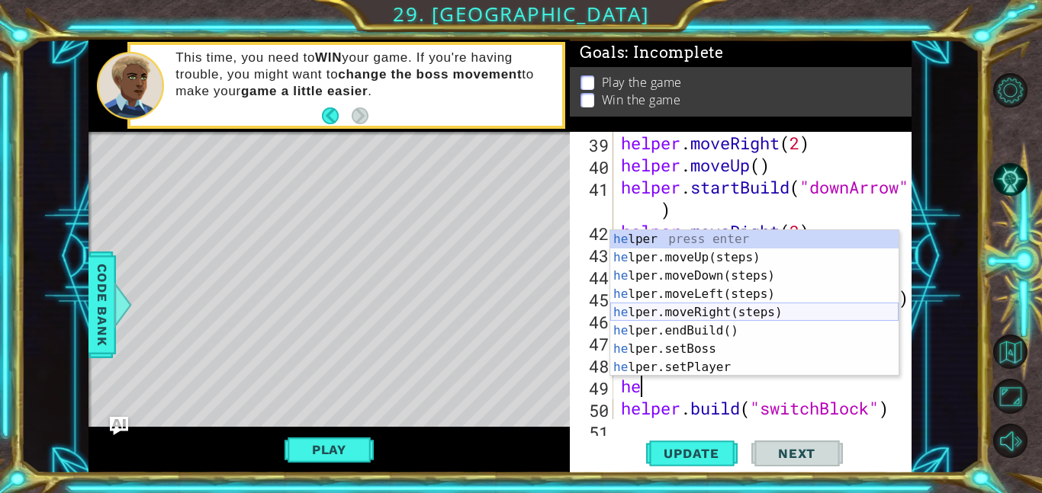
click at [784, 309] on div "he lper press enter he lper.moveUp(steps) press enter he lper.moveDown(steps) p…" at bounding box center [754, 321] width 288 height 183
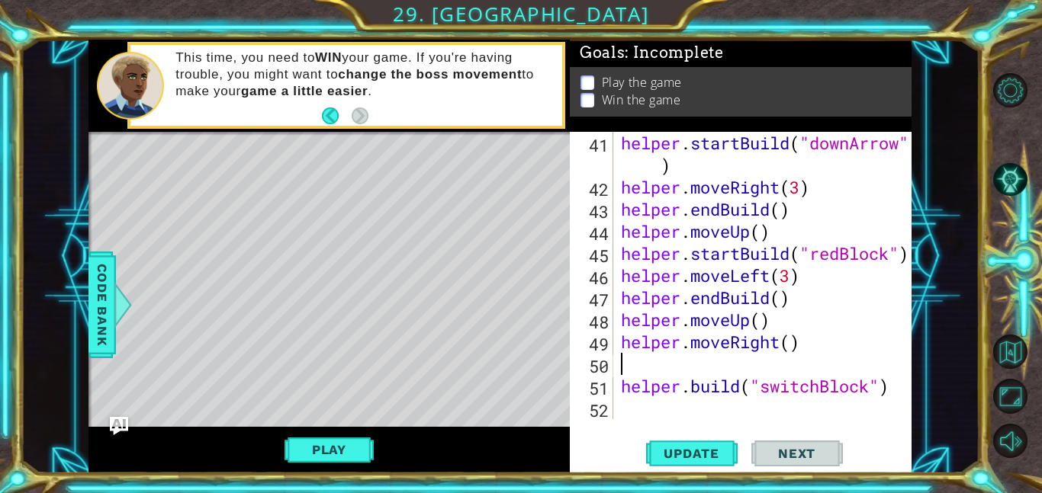
scroll to position [929, 0]
click at [794, 345] on div "helper . startBuild ( "downArrow" ) helper . moveRight ( 3 ) helper . endBuild …" at bounding box center [767, 309] width 298 height 354
type textarea "helper.moveRight(3)"
click at [653, 367] on div "helper . startBuild ( "downArrow" ) helper . moveRight ( 3 ) helper . endBuild …" at bounding box center [767, 309] width 298 height 354
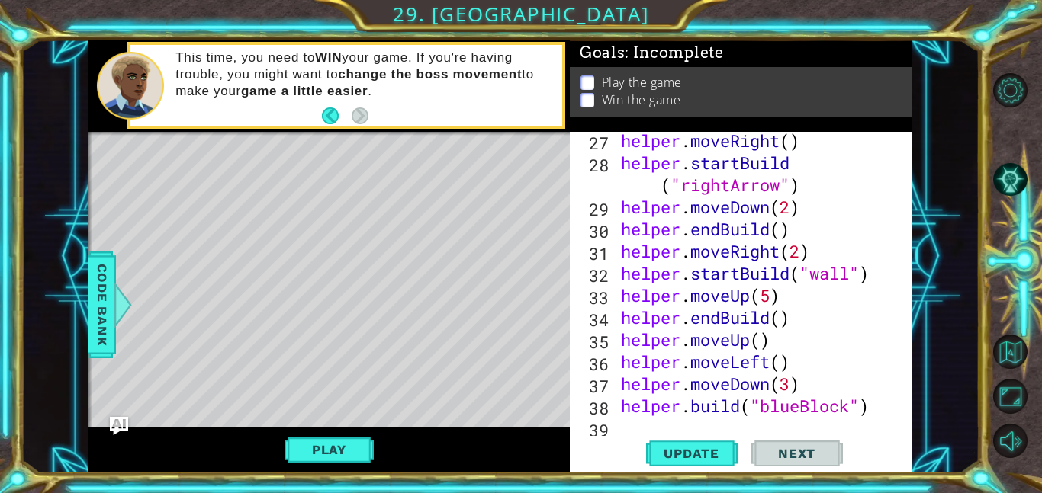
scroll to position [600, 0]
type textarea "helper.moveRight(3)"
click at [714, 455] on span "Update" at bounding box center [691, 453] width 86 height 15
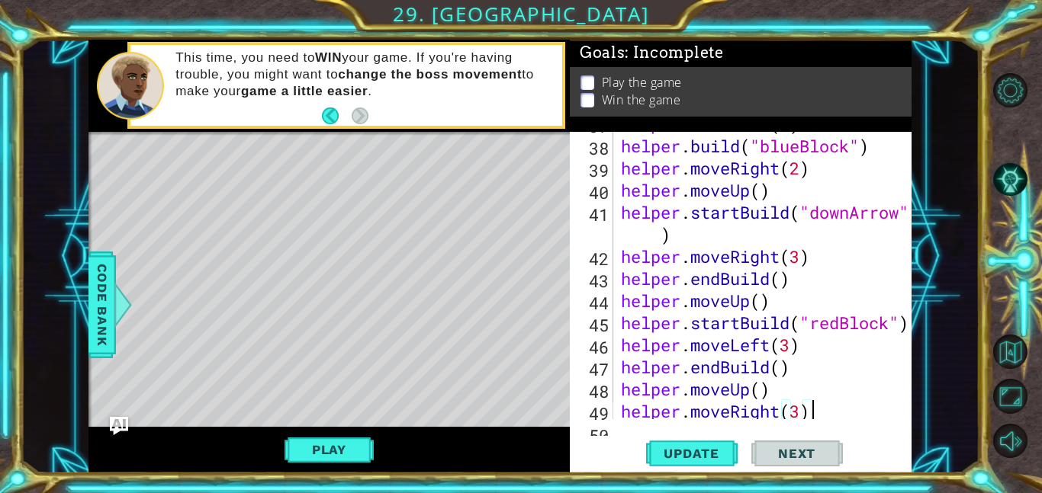
scroll to position [907, 0]
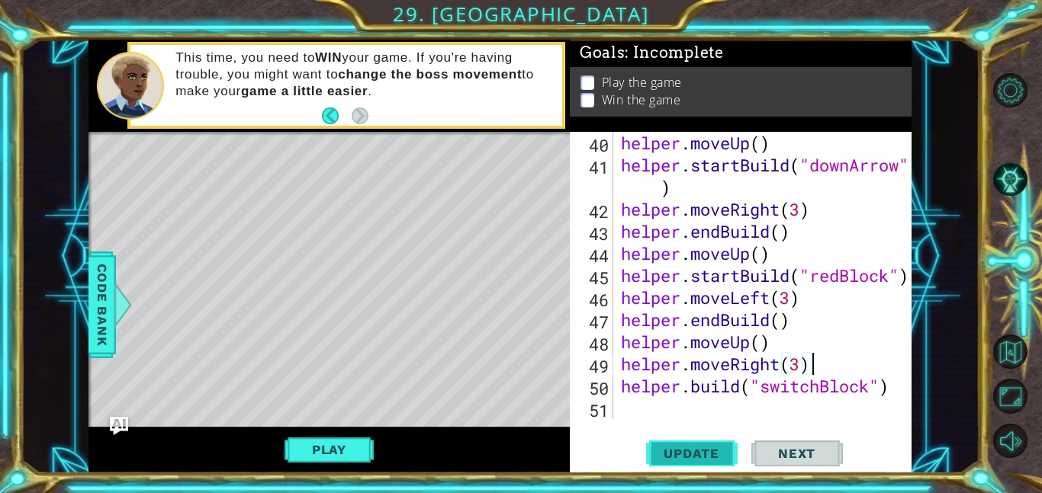
click at [685, 448] on span "Update" at bounding box center [691, 453] width 86 height 15
click at [685, 455] on span "Update" at bounding box center [691, 453] width 86 height 15
